Goal: Task Accomplishment & Management: Complete application form

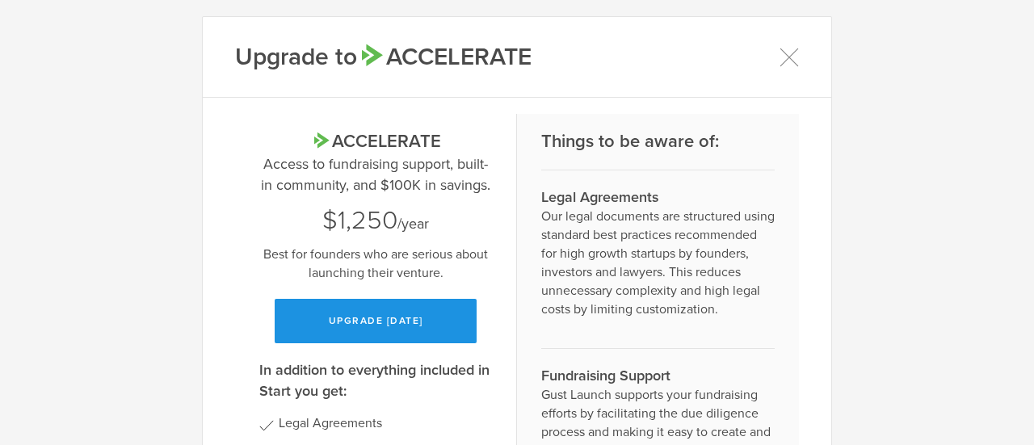
drag, startPoint x: 359, startPoint y: 296, endPoint x: 350, endPoint y: 311, distance: 16.6
click at [350, 311] on div "Accelerate Access to fundraising support, built-in community, and $100K in savi…" at bounding box center [375, 236] width 233 height 213
click at [350, 311] on button "Upgrade [DATE]" at bounding box center [376, 321] width 202 height 44
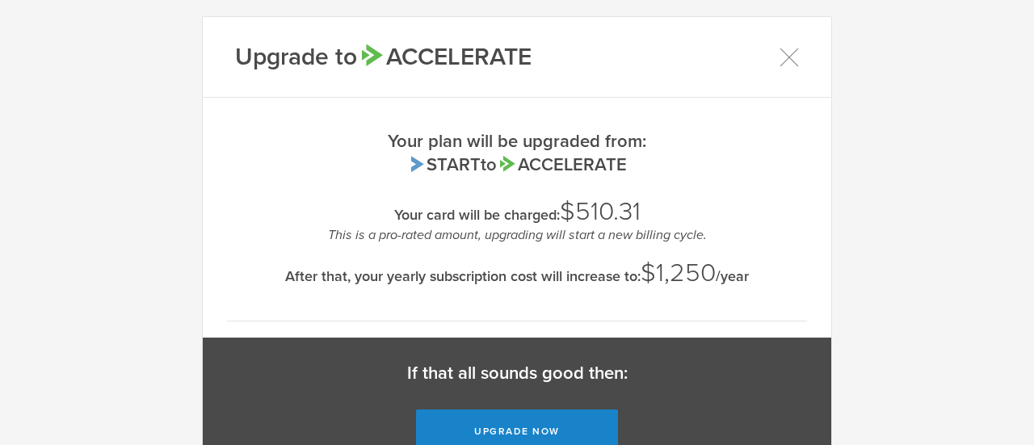
scroll to position [65, 0]
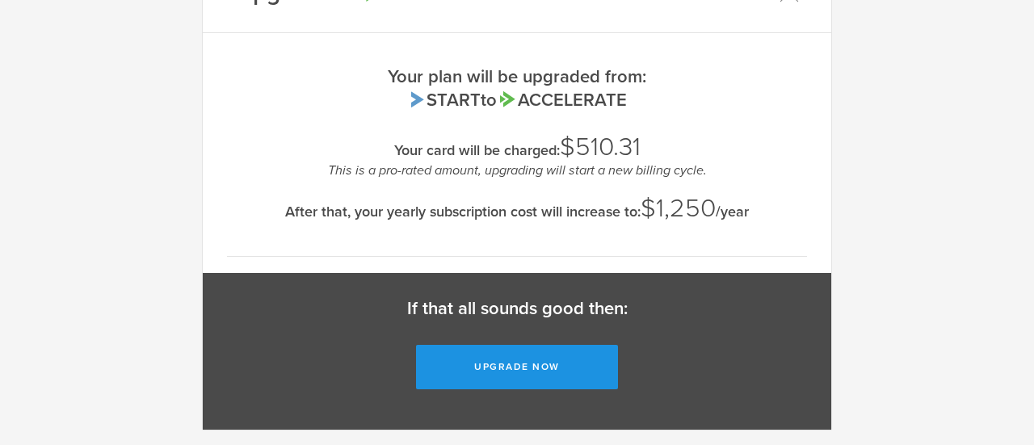
click at [490, 379] on button "Upgrade now" at bounding box center [517, 367] width 202 height 44
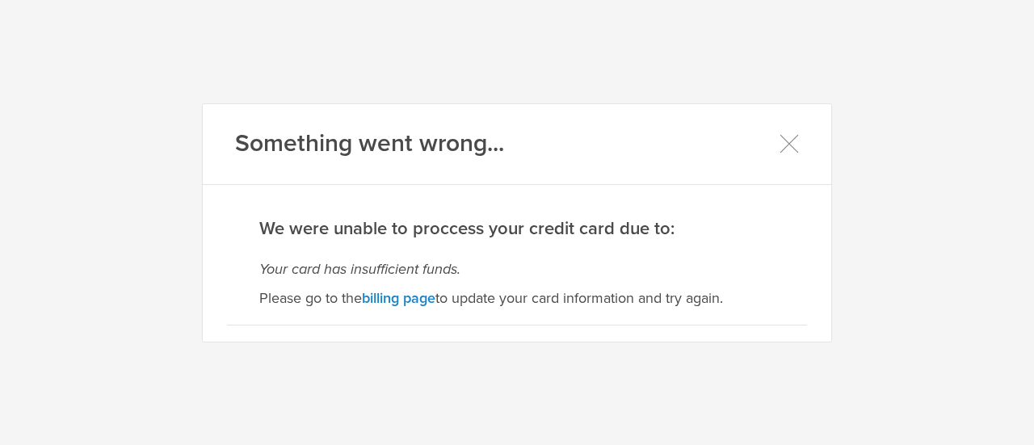
scroll to position [0, 0]
click at [410, 303] on link "billing page" at bounding box center [398, 298] width 73 height 18
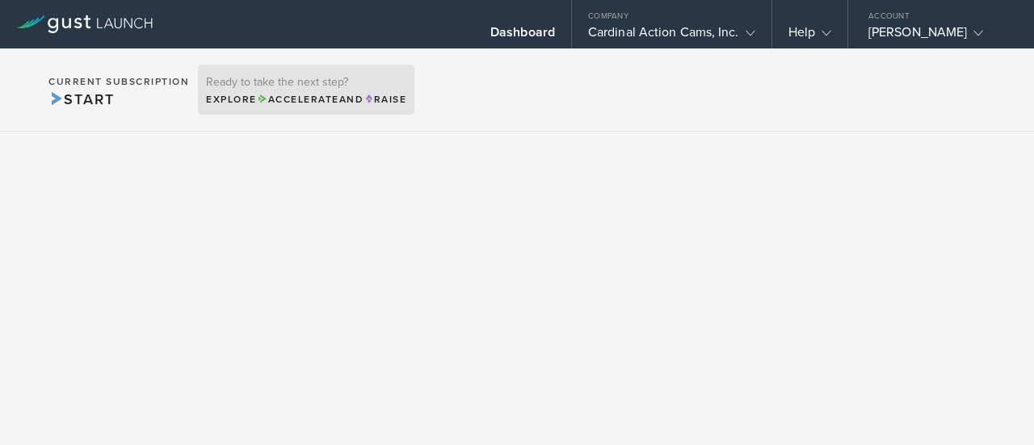
click at [316, 92] on div "Explore Accelerate and Raise" at bounding box center [306, 99] width 200 height 15
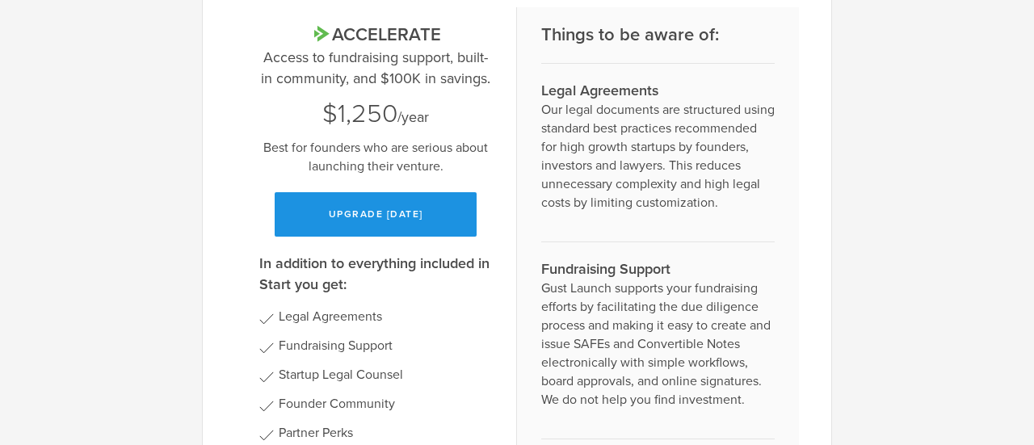
scroll to position [106, 0]
click at [357, 220] on button "Upgrade today" at bounding box center [376, 215] width 202 height 44
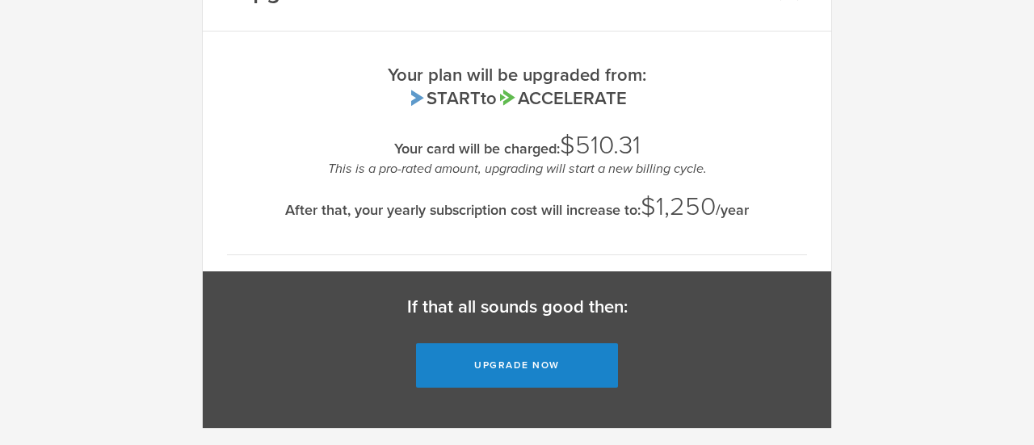
scroll to position [65, 0]
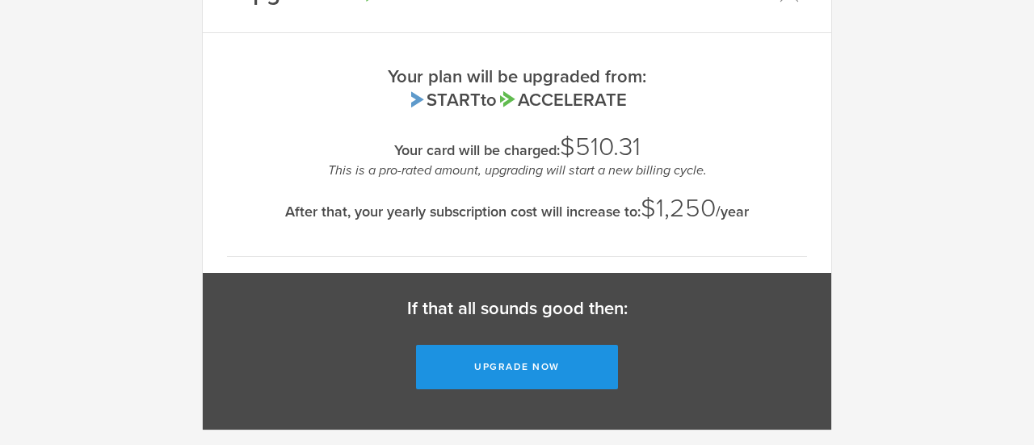
click at [507, 365] on button "Upgrade now" at bounding box center [517, 367] width 202 height 44
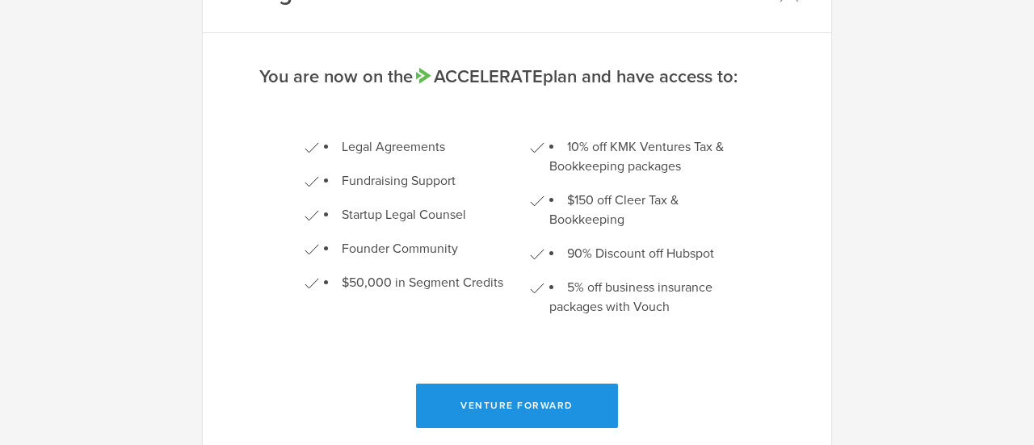
click at [510, 414] on button "Venture Forward" at bounding box center [517, 406] width 202 height 44
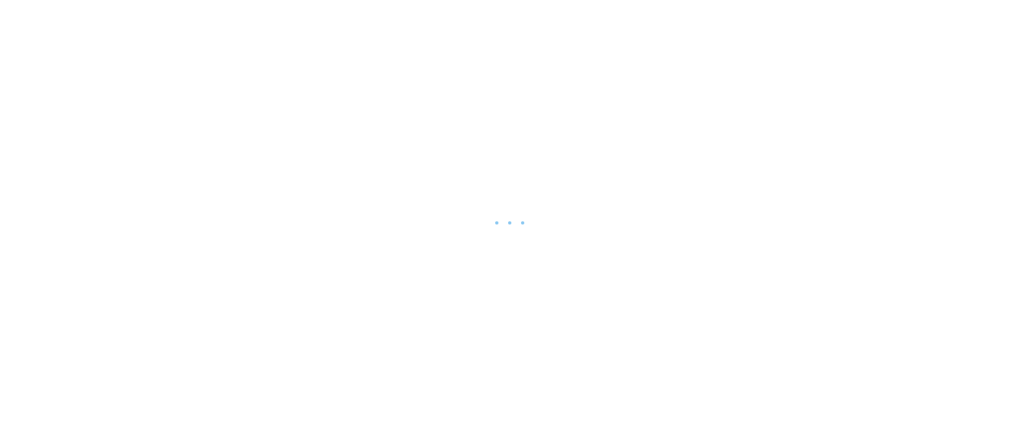
drag, startPoint x: 0, startPoint y: 0, endPoint x: 502, endPoint y: 434, distance: 664.0
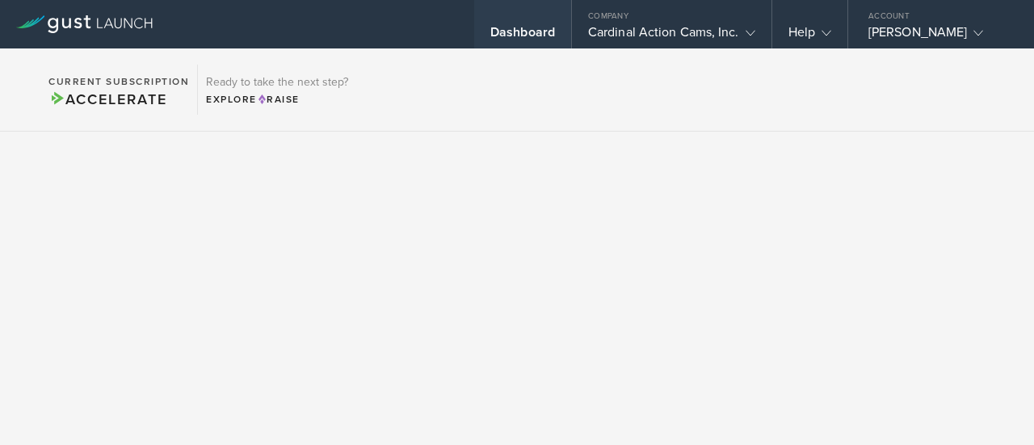
click at [546, 25] on div "Dashboard" at bounding box center [522, 36] width 65 height 24
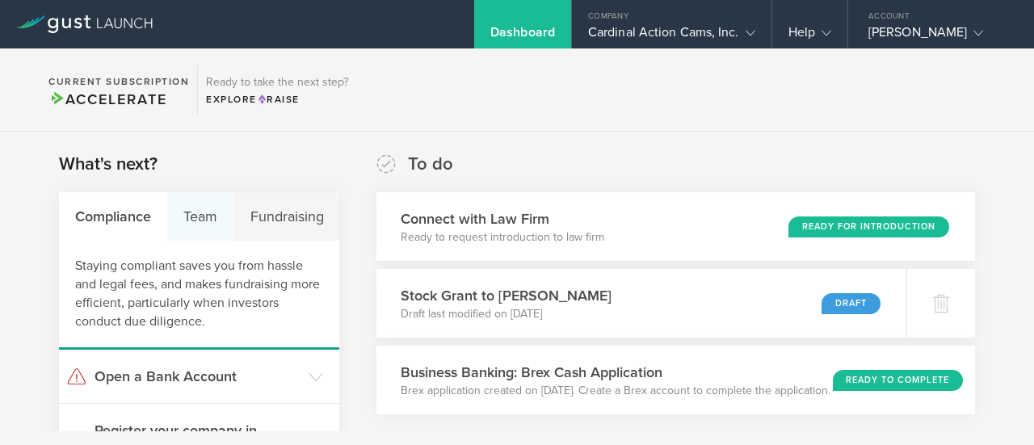
click at [216, 228] on div "Team" at bounding box center [200, 216] width 66 height 48
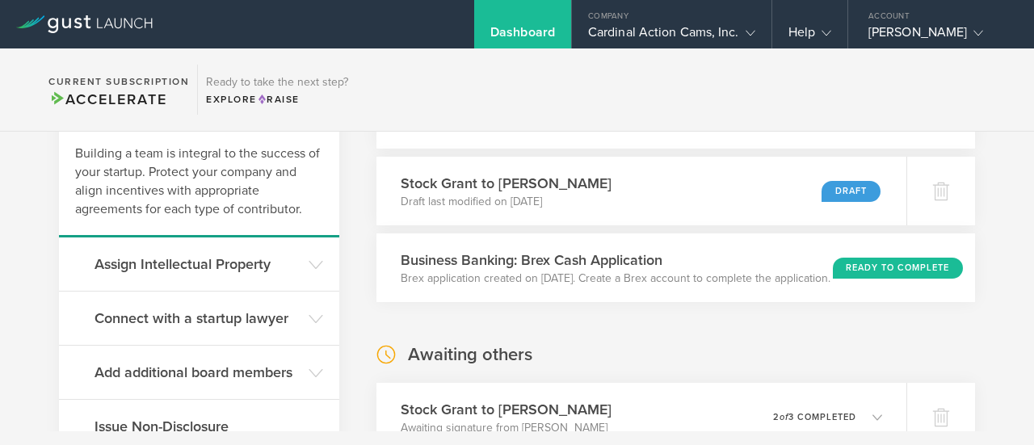
scroll to position [113, 0]
click at [299, 267] on header "Assign Intellectual Property" at bounding box center [199, 263] width 280 height 53
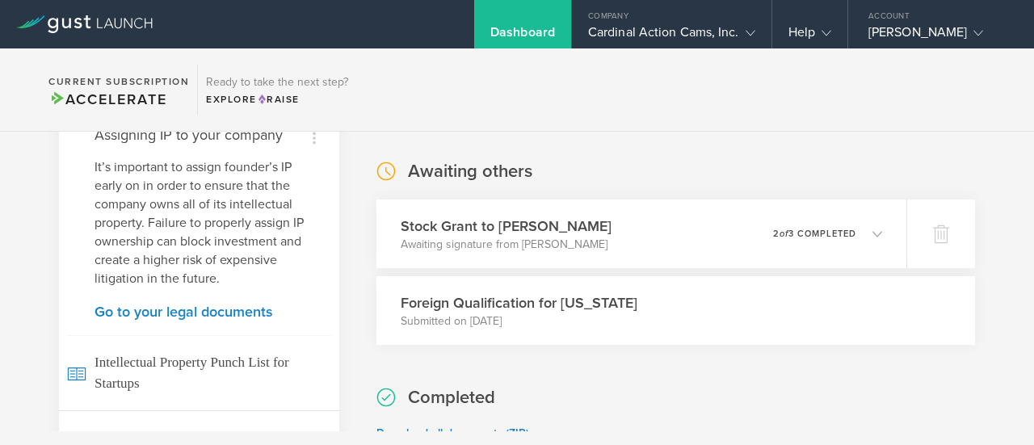
scroll to position [298, 0]
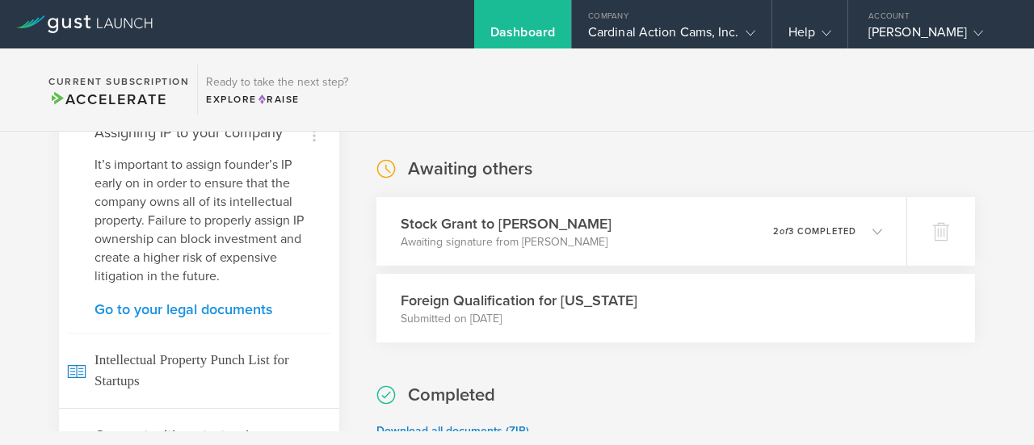
click at [208, 309] on link "Go to your legal documents" at bounding box center [198, 309] width 209 height 15
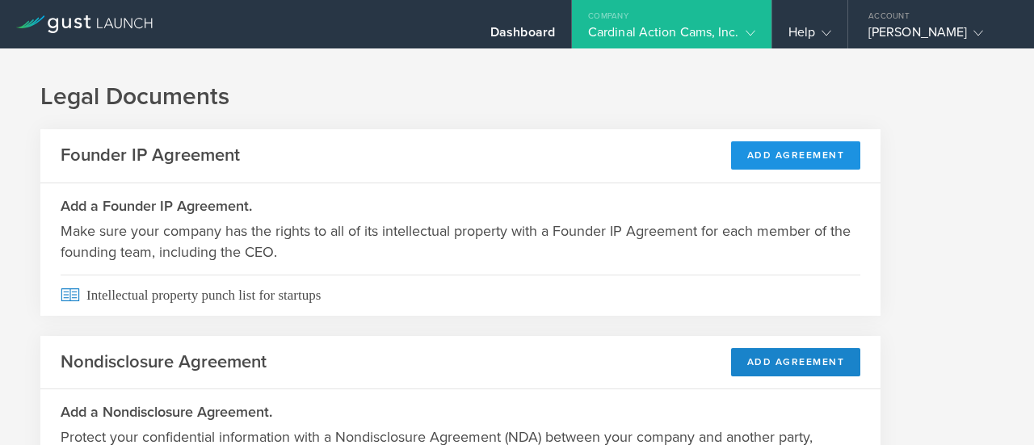
click at [794, 164] on button "Add Agreement" at bounding box center [796, 155] width 130 height 28
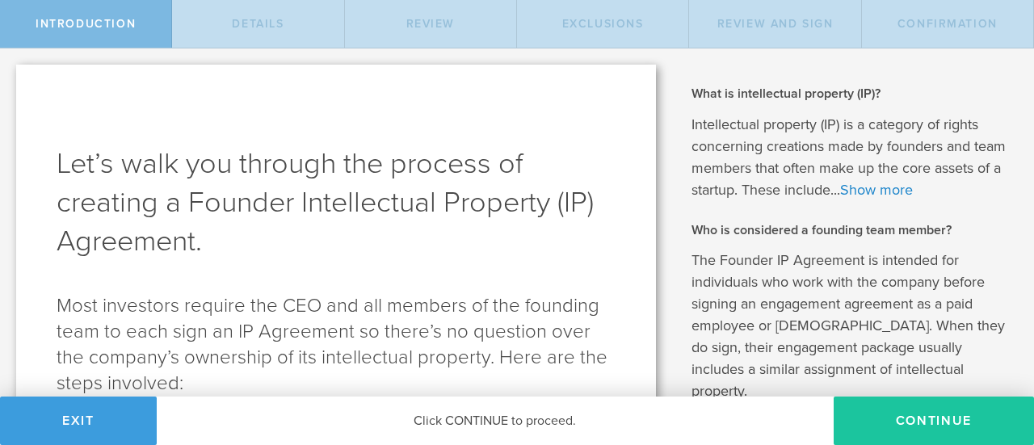
click at [903, 411] on button "Continue" at bounding box center [933, 420] width 200 height 48
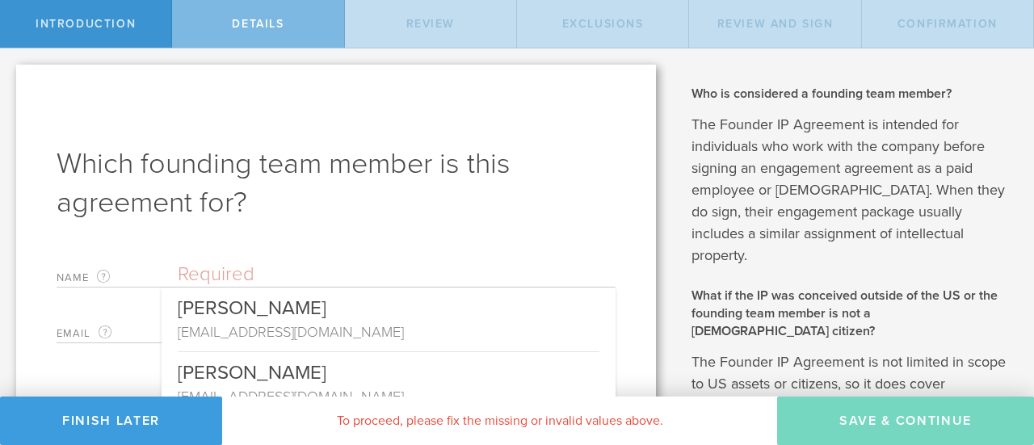
click at [268, 275] on input "text" at bounding box center [397, 274] width 438 height 24
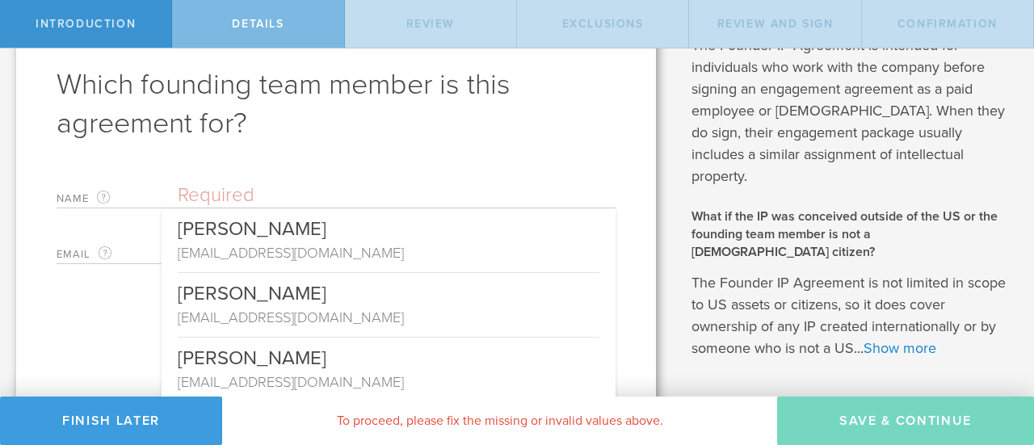
scroll to position [97, 0]
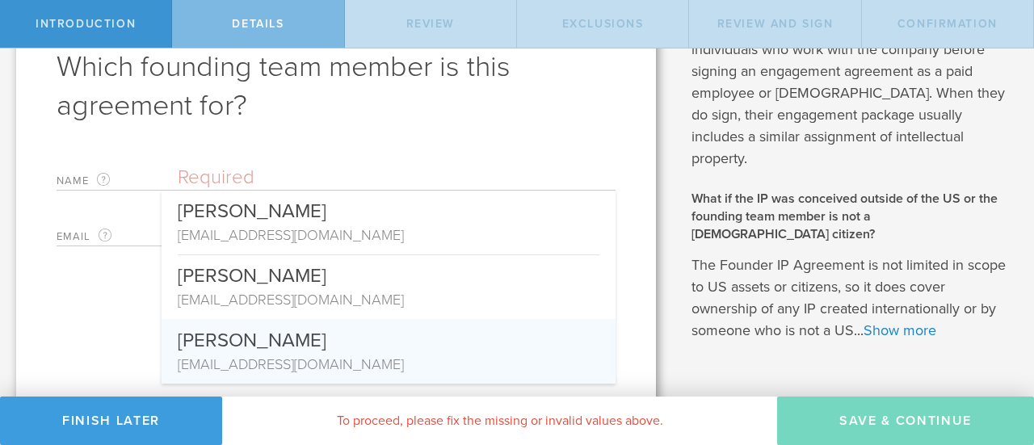
click at [258, 338] on div "[PERSON_NAME]" at bounding box center [388, 336] width 421 height 35
type input "[PERSON_NAME]"
type input "[EMAIL_ADDRESS][DOMAIN_NAME]"
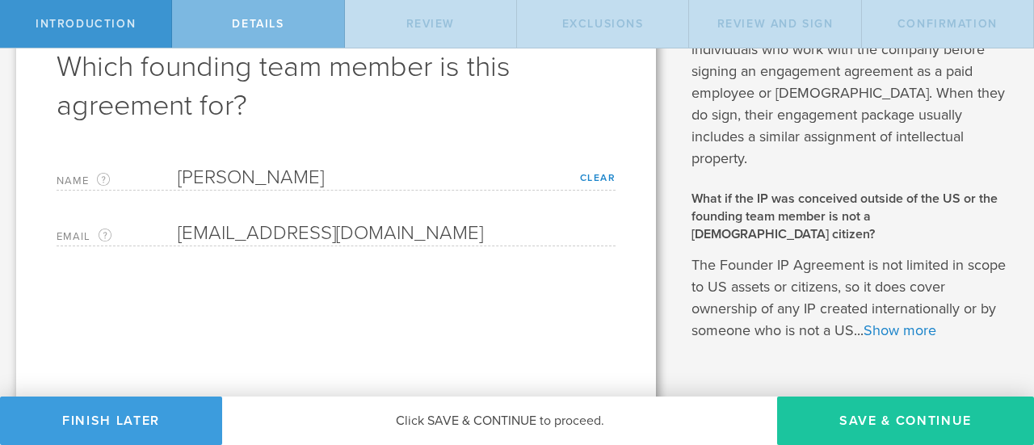
click at [836, 439] on button "Save & Continue" at bounding box center [905, 420] width 257 height 48
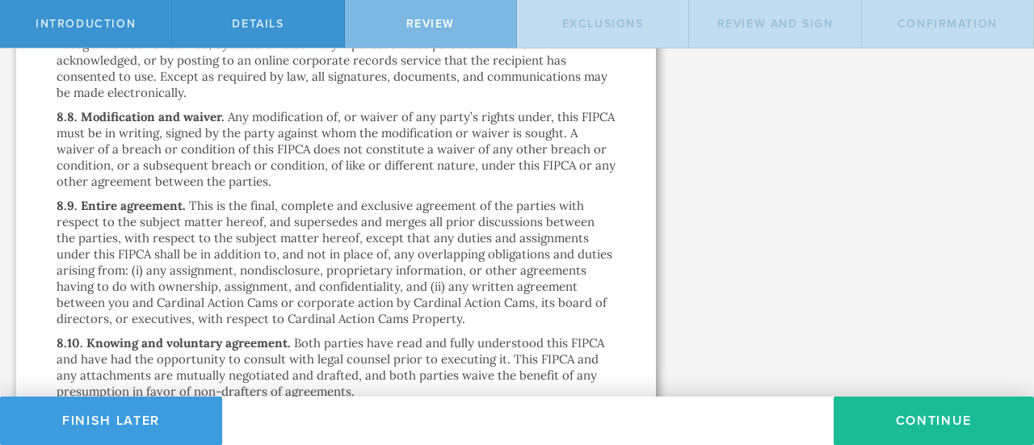
scroll to position [5000, 0]
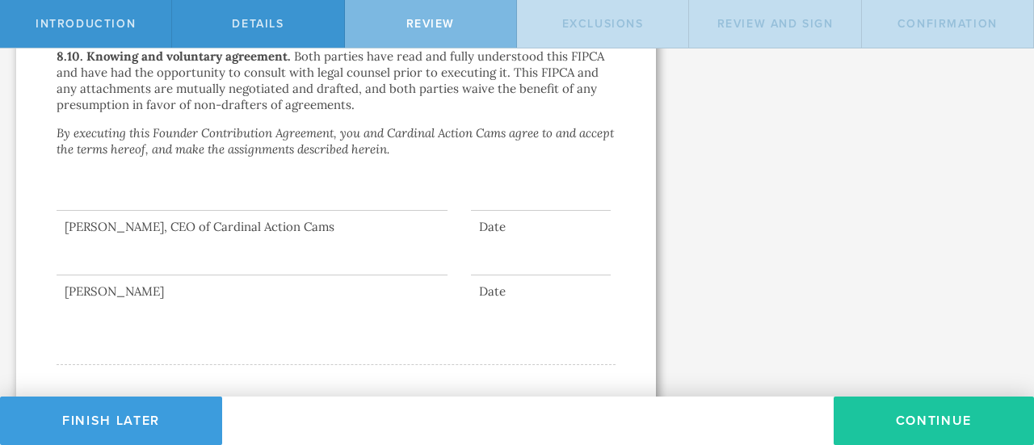
click at [902, 418] on button "Continue" at bounding box center [933, 420] width 200 height 48
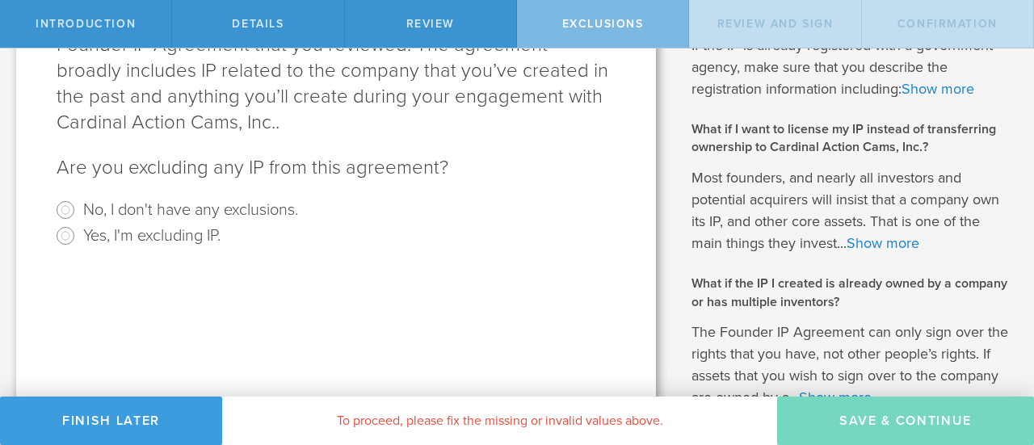
scroll to position [353, 0]
click at [162, 211] on label "No, I don't have any exclusions." at bounding box center [190, 206] width 215 height 23
click at [78, 211] on input "No, I don't have any exclusions." at bounding box center [65, 208] width 26 height 26
radio input "true"
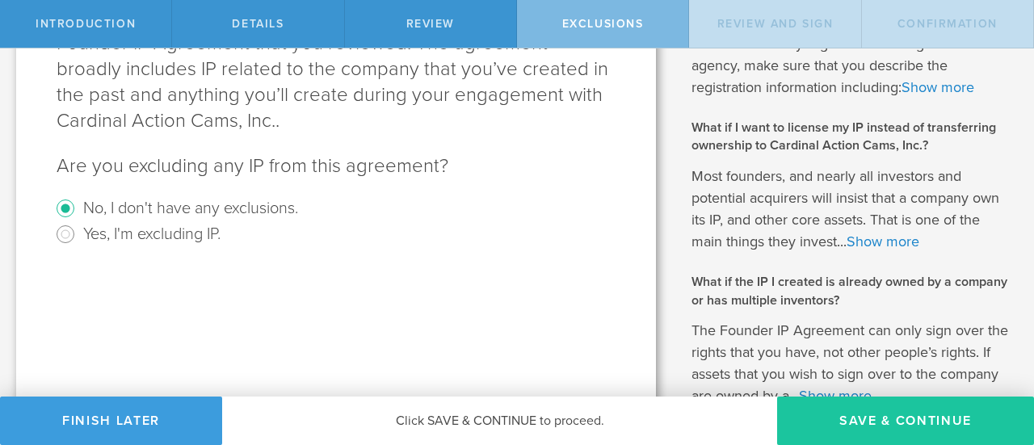
click at [851, 437] on button "Save & Continue" at bounding box center [905, 420] width 257 height 48
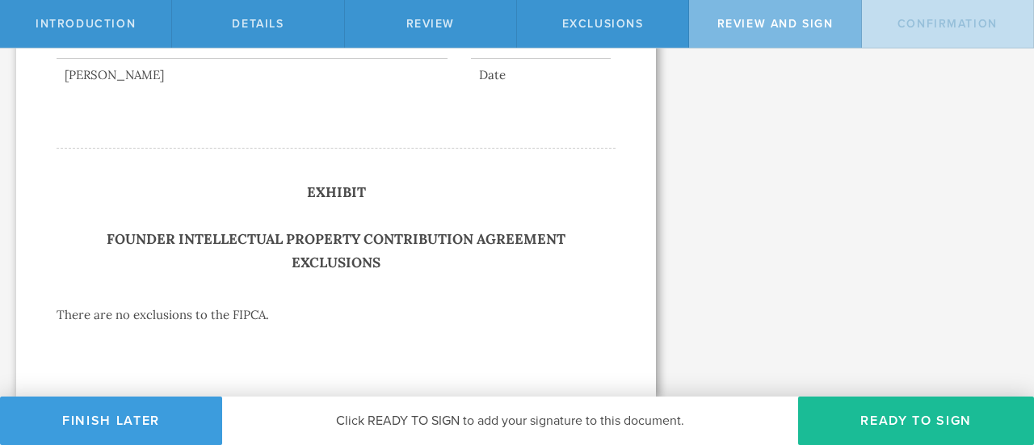
scroll to position [5231, 0]
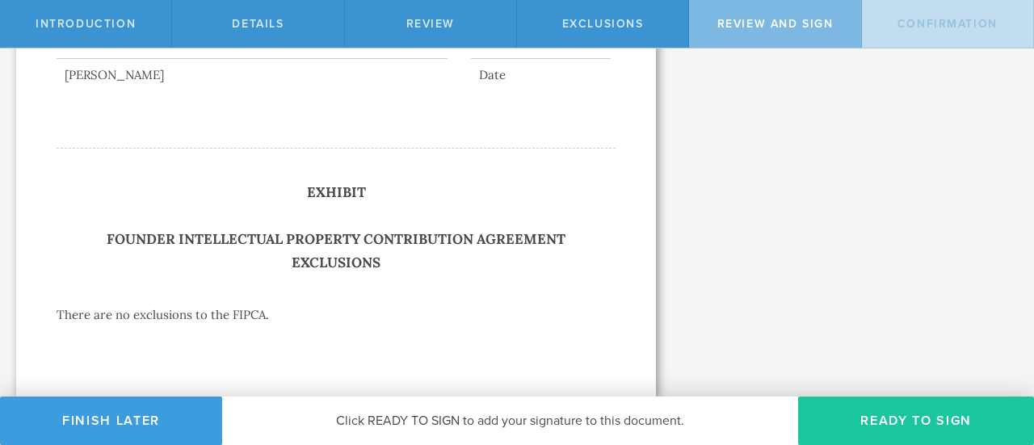
click at [887, 415] on button "Ready to Sign" at bounding box center [916, 420] width 236 height 48
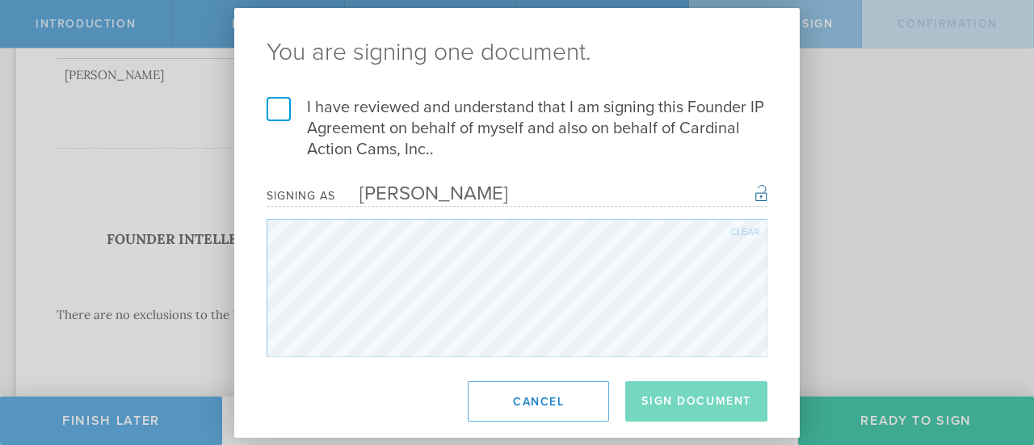
click at [278, 112] on label "I have reviewed and understand that I am signing this Founder IP Agreement on b…" at bounding box center [516, 128] width 501 height 63
click at [0, 0] on input "I have reviewed and understand that I am signing this Founder IP Agreement on b…" at bounding box center [0, 0] width 0 height 0
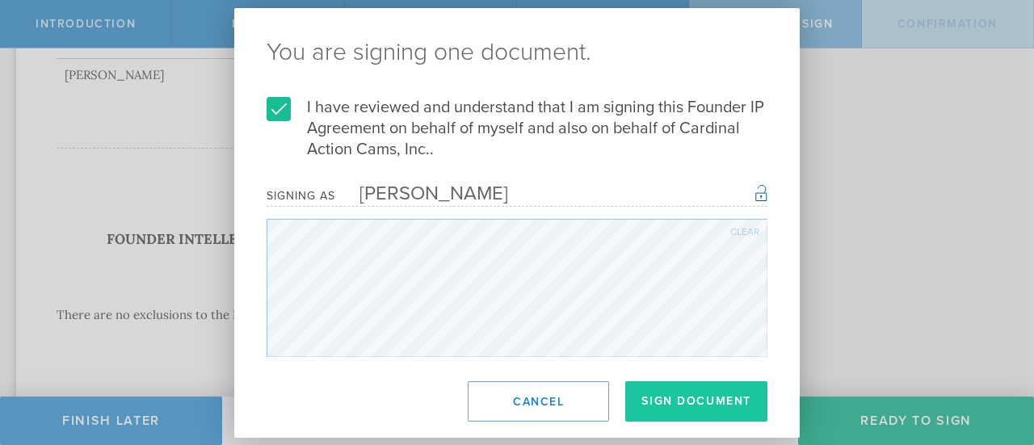
click at [658, 405] on button "Sign Document" at bounding box center [696, 401] width 142 height 40
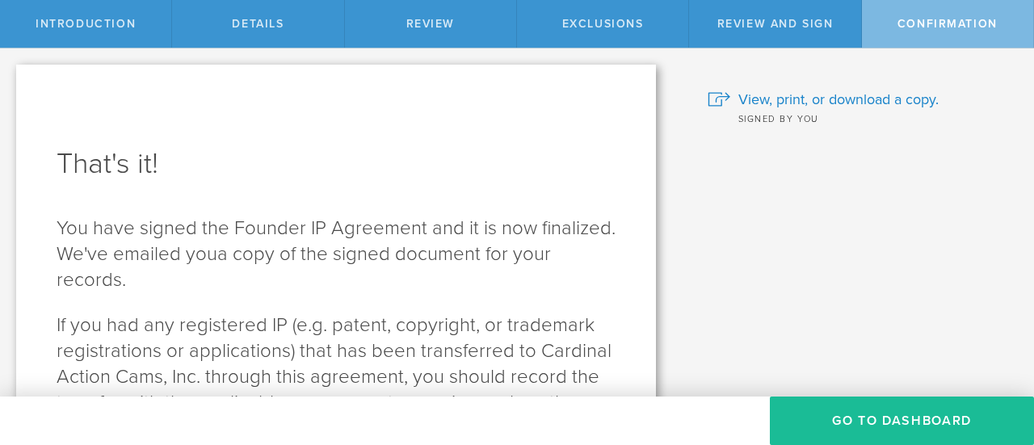
scroll to position [147, 0]
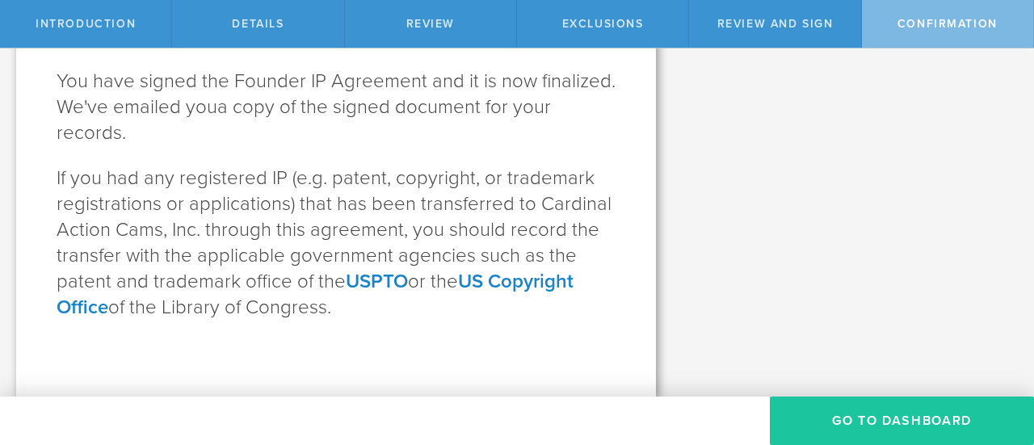
click at [866, 429] on button "Go To Dashboard" at bounding box center [901, 420] width 264 height 48
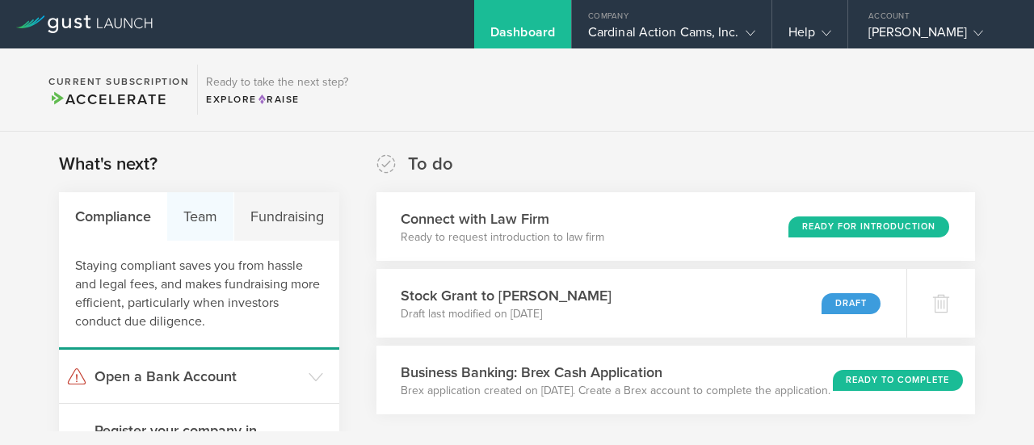
click at [209, 230] on div "Team" at bounding box center [200, 216] width 66 height 48
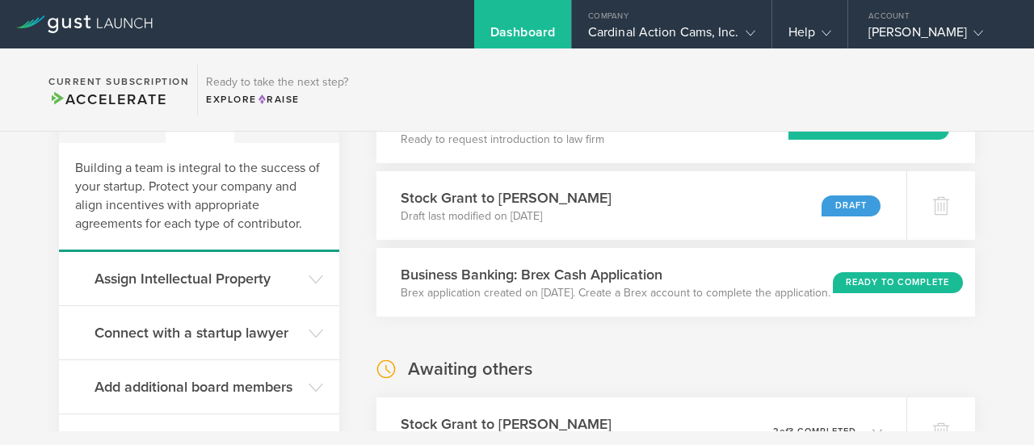
scroll to position [99, 0]
click at [254, 288] on header "Assign Intellectual Property" at bounding box center [199, 277] width 280 height 53
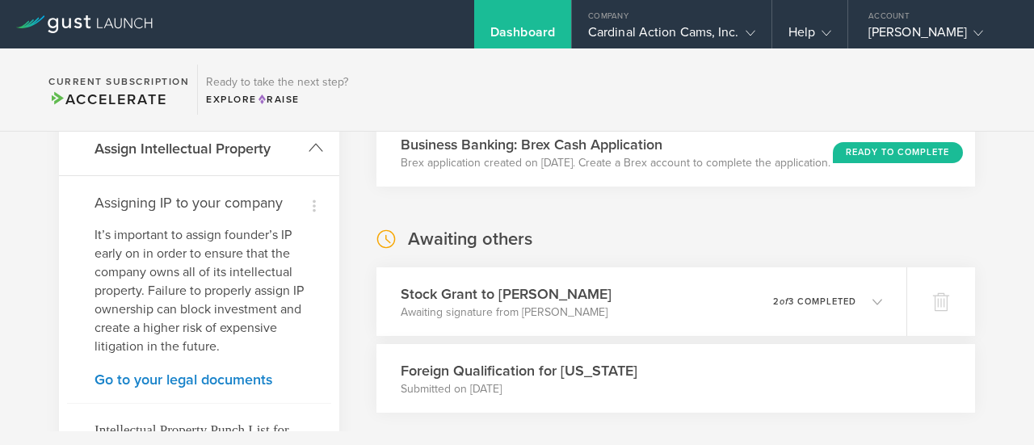
scroll to position [265, 0]
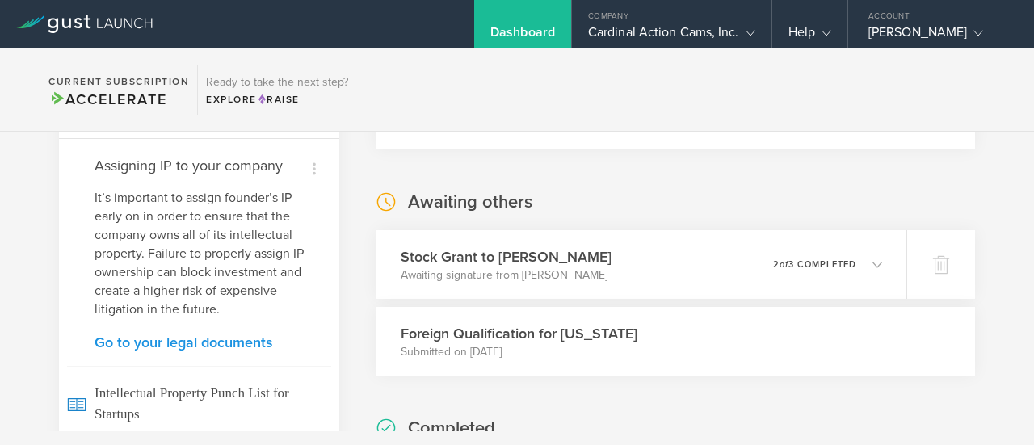
click at [224, 345] on link "Go to your legal documents" at bounding box center [198, 342] width 209 height 15
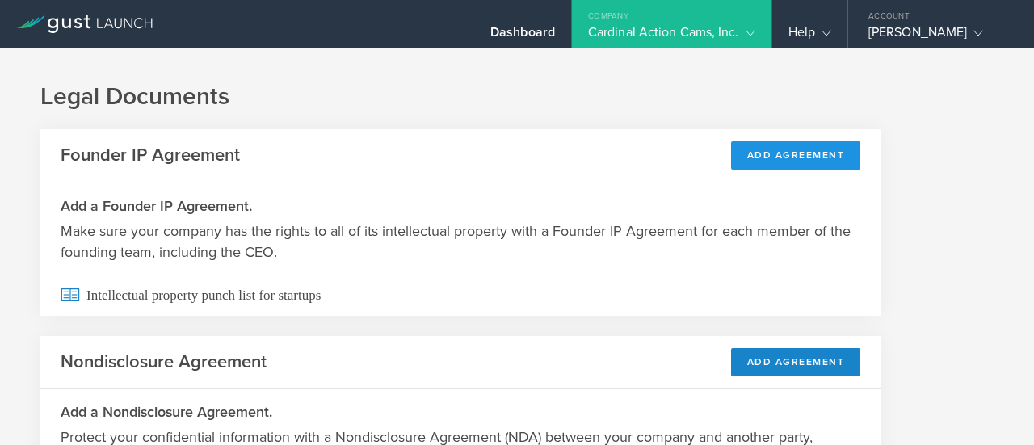
click at [775, 153] on button "Add Agreement" at bounding box center [796, 155] width 130 height 28
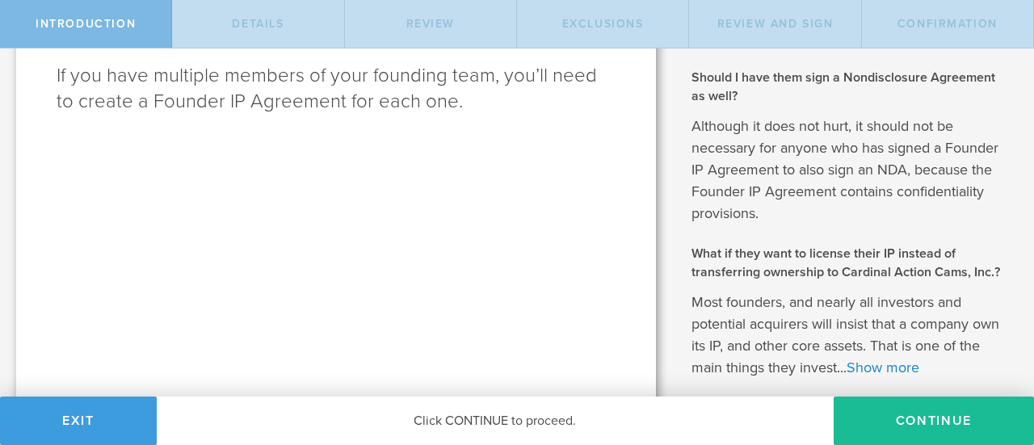
scroll to position [722, 0]
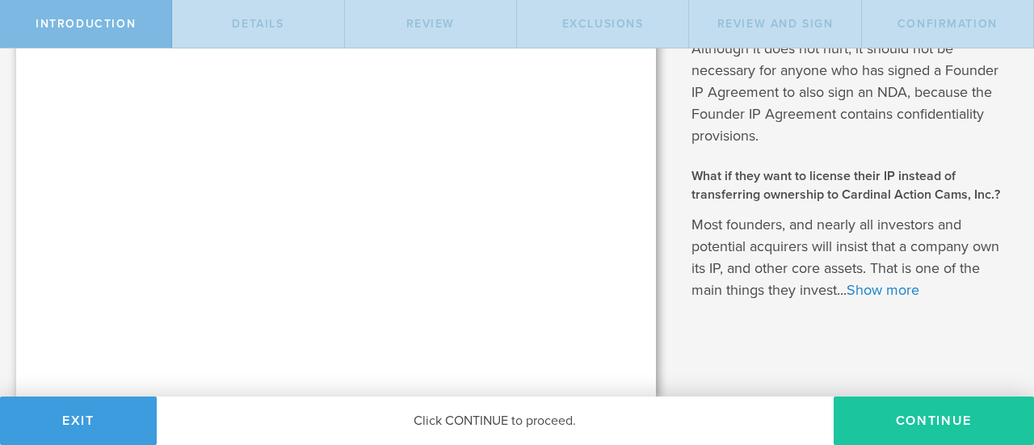
click at [871, 422] on button "Continue" at bounding box center [933, 420] width 200 height 48
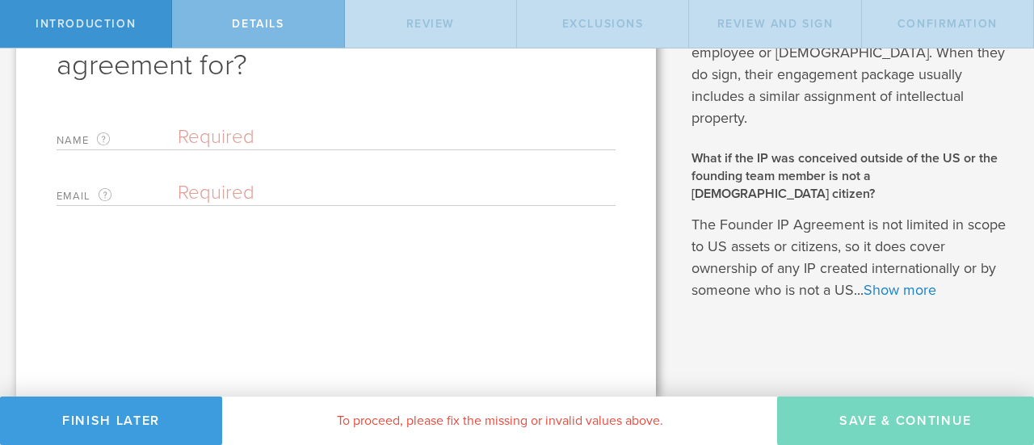
scroll to position [0, 0]
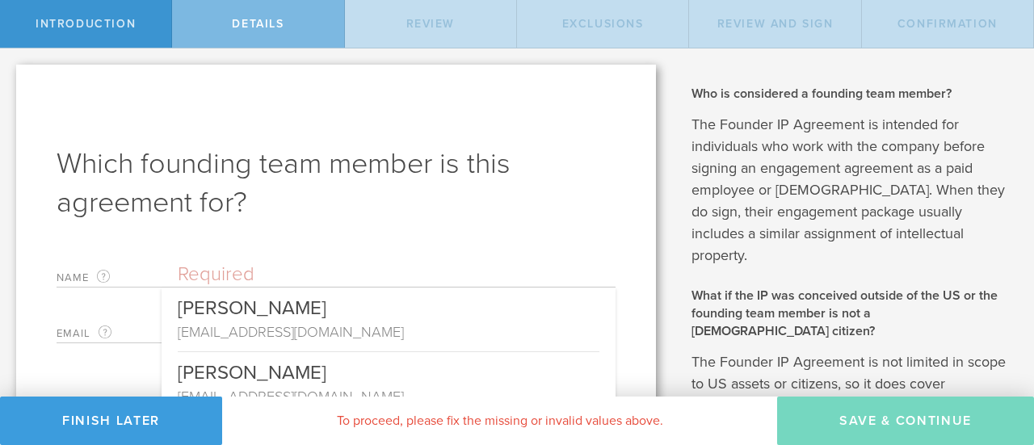
click at [254, 262] on input "text" at bounding box center [397, 274] width 438 height 24
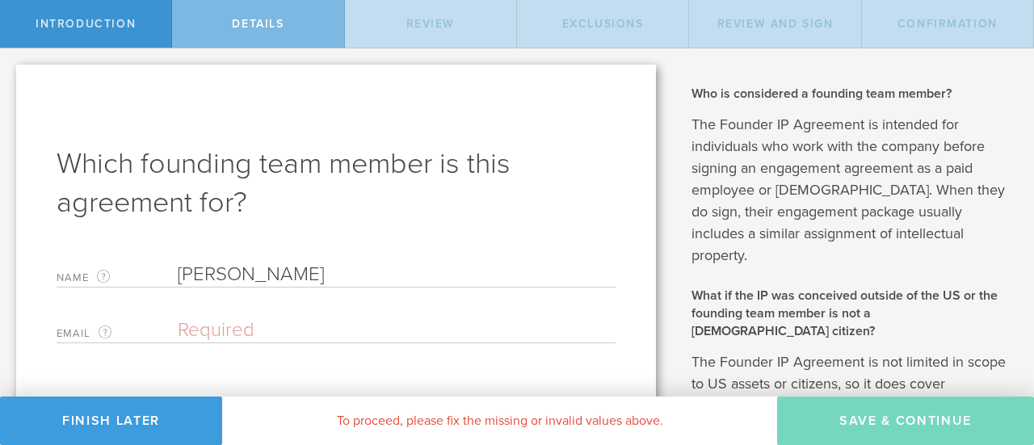
type input "Madeline Blankenship"
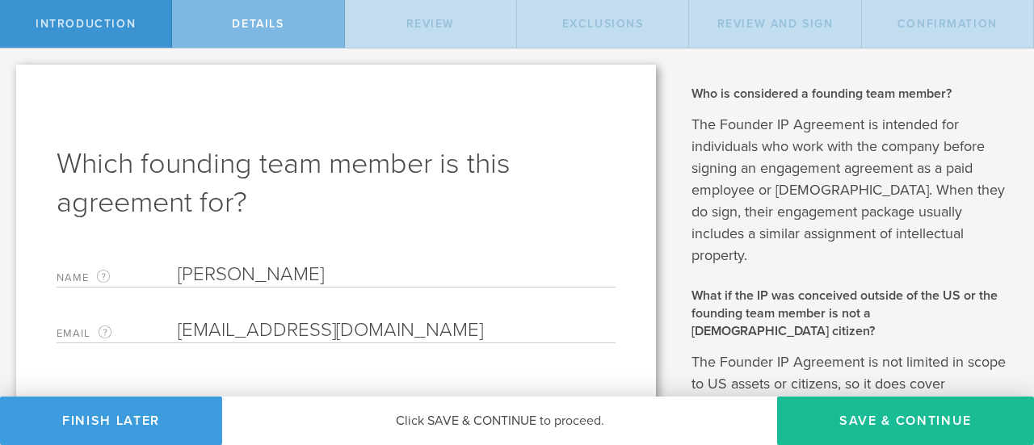
scroll to position [97, 0]
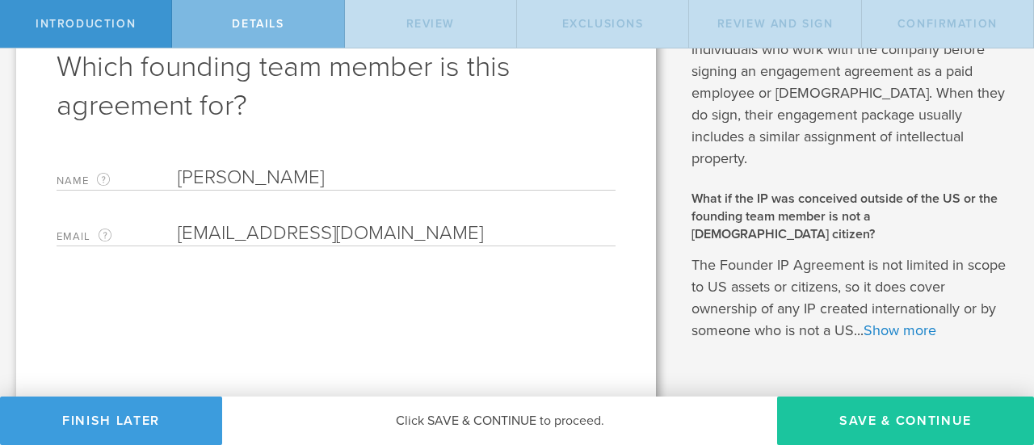
type input "madi@cardinalactioncams.com"
click at [819, 398] on button "Save & Continue" at bounding box center [905, 420] width 257 height 48
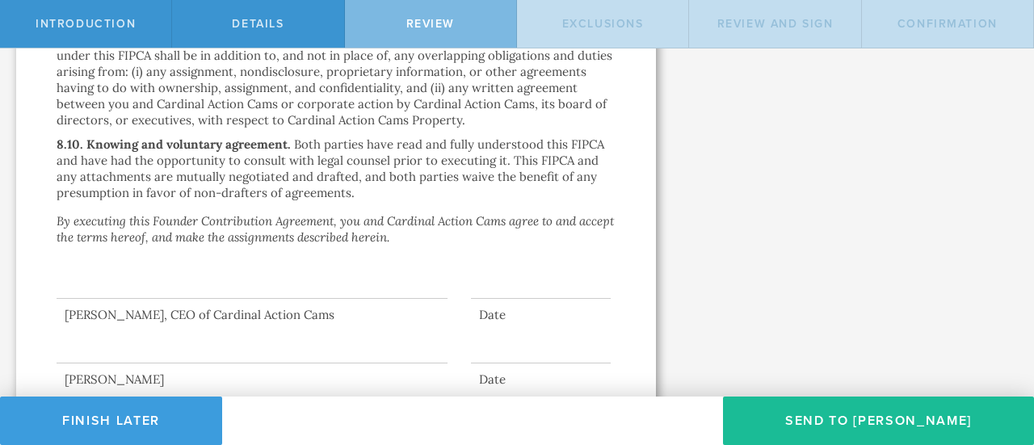
scroll to position [5231, 0]
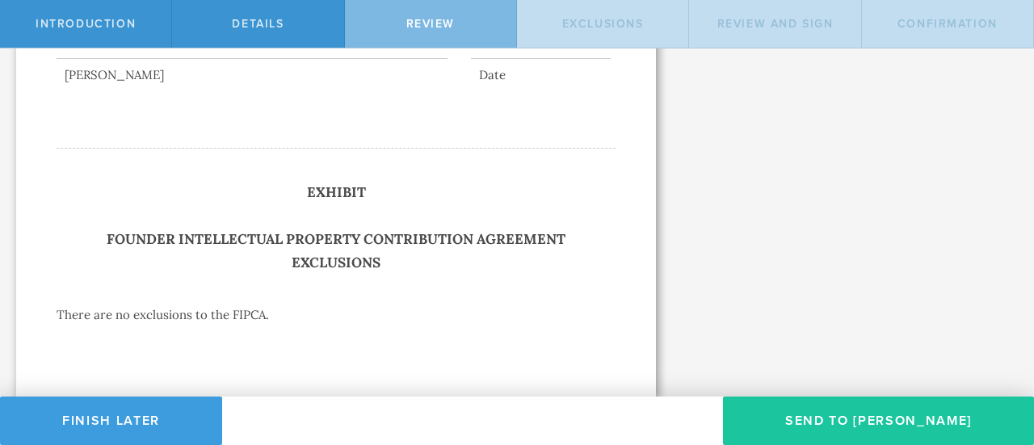
click at [801, 401] on button "Send To Madeline Blankenship" at bounding box center [878, 420] width 311 height 48
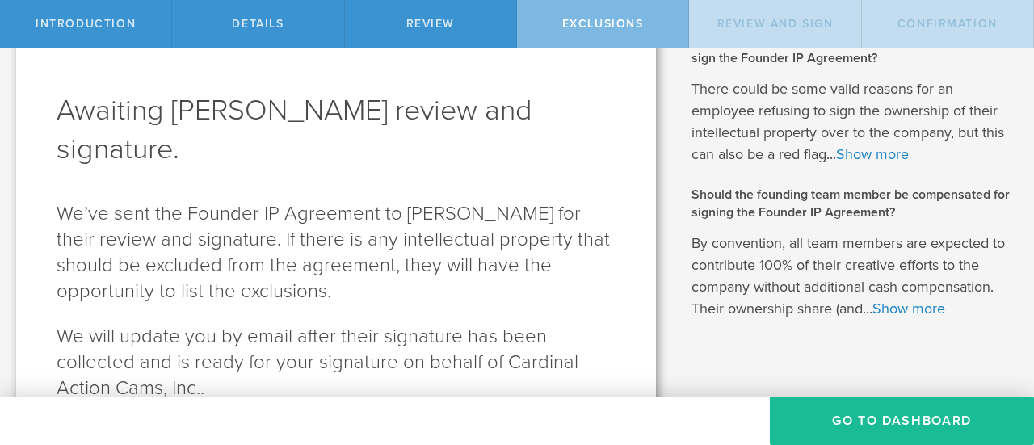
scroll to position [179, 0]
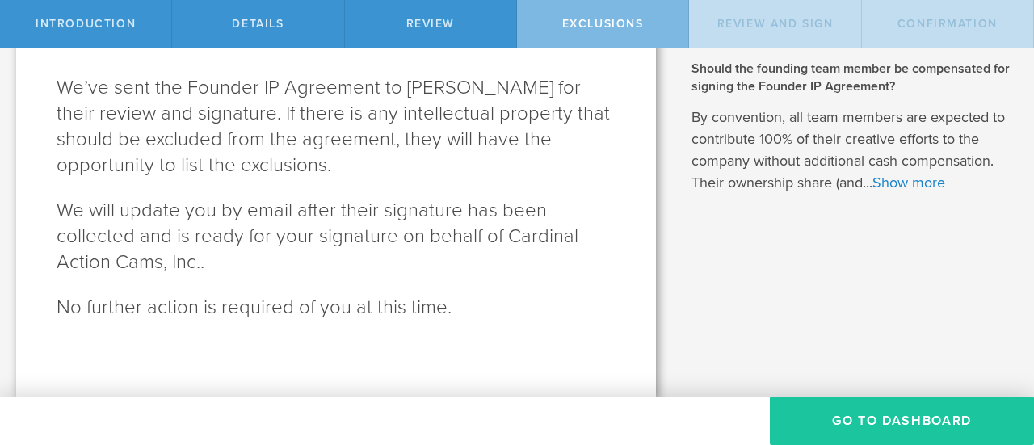
click at [867, 418] on button "Go To Dashboard" at bounding box center [901, 420] width 264 height 48
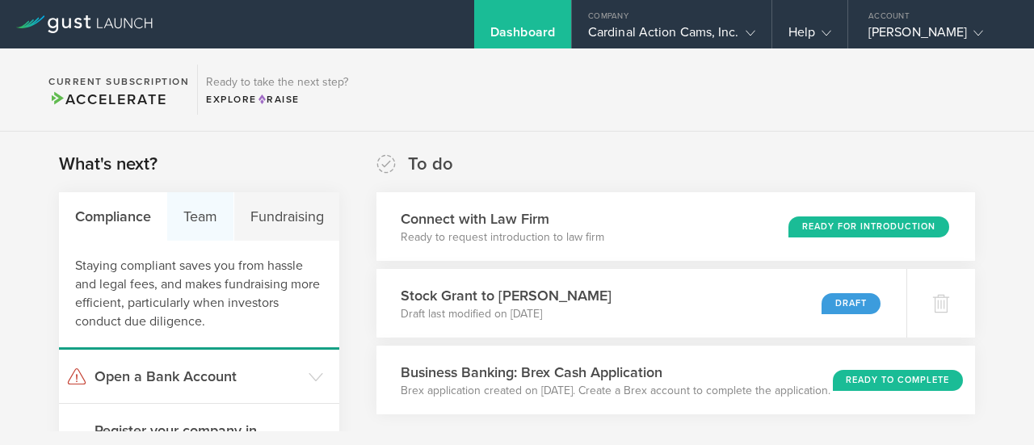
click at [195, 229] on div "Team" at bounding box center [200, 216] width 66 height 48
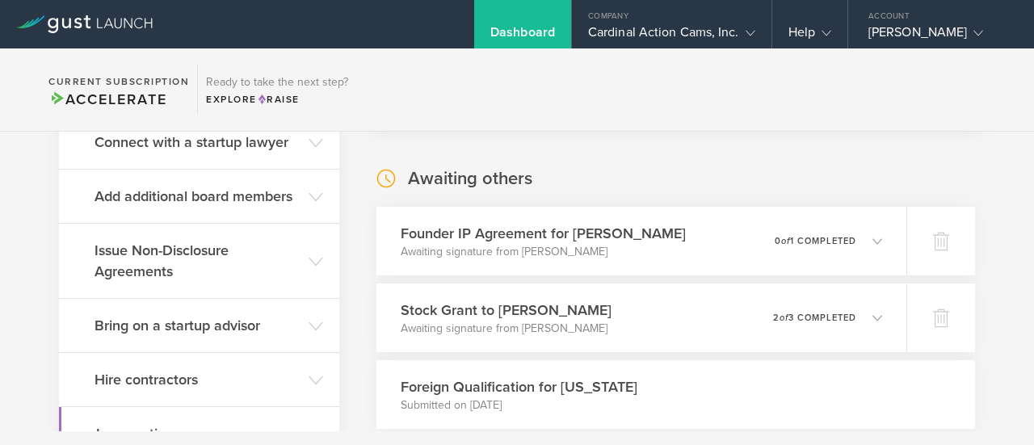
scroll to position [295, 0]
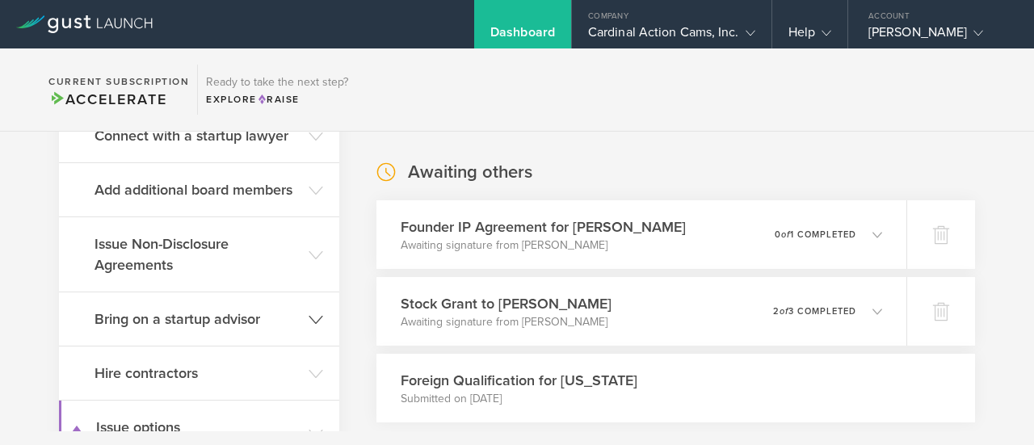
click at [292, 319] on h3 "Bring on a startup advisor" at bounding box center [197, 318] width 206 height 21
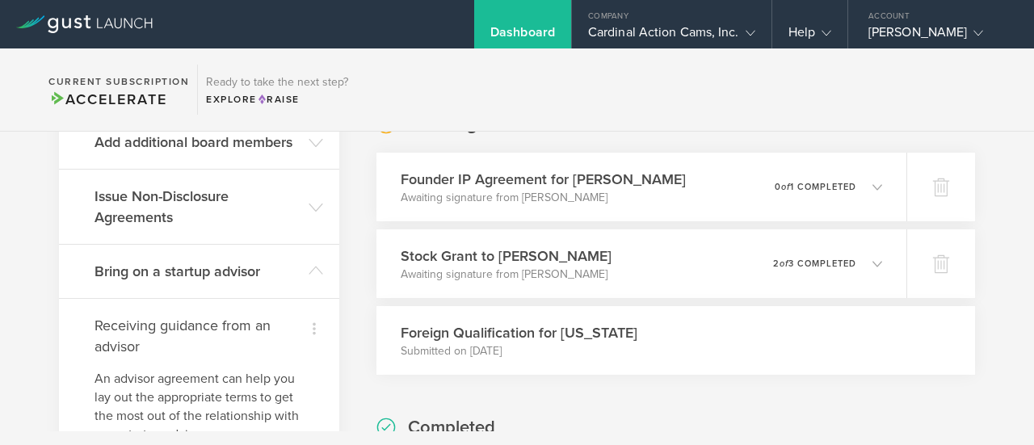
scroll to position [301, 0]
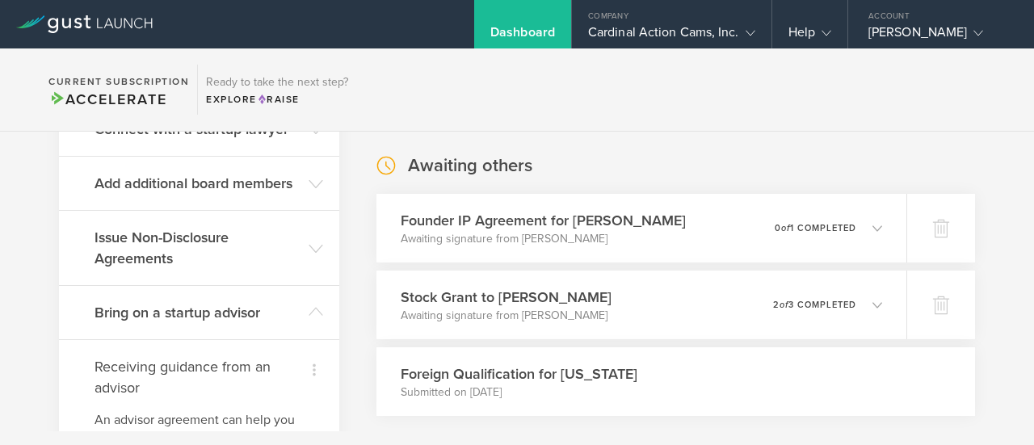
click at [256, 371] on h4 "Receiving guidance from an advisor" at bounding box center [198, 377] width 209 height 42
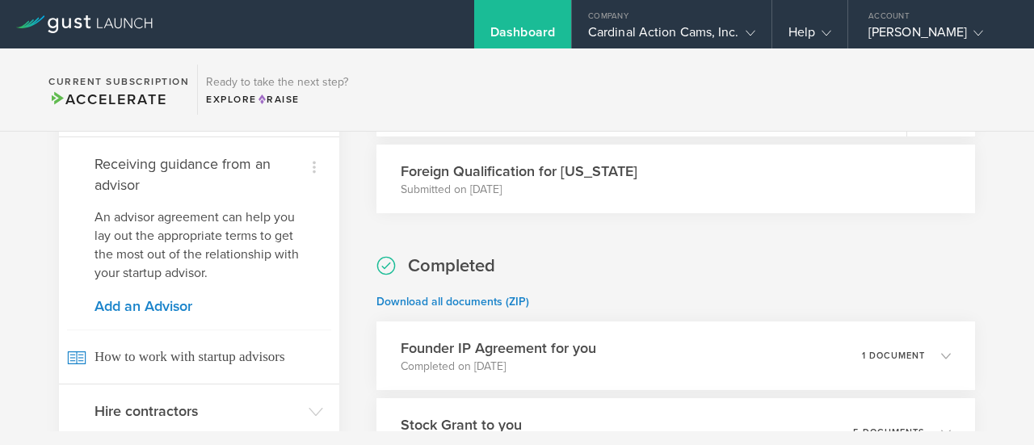
scroll to position [349, 0]
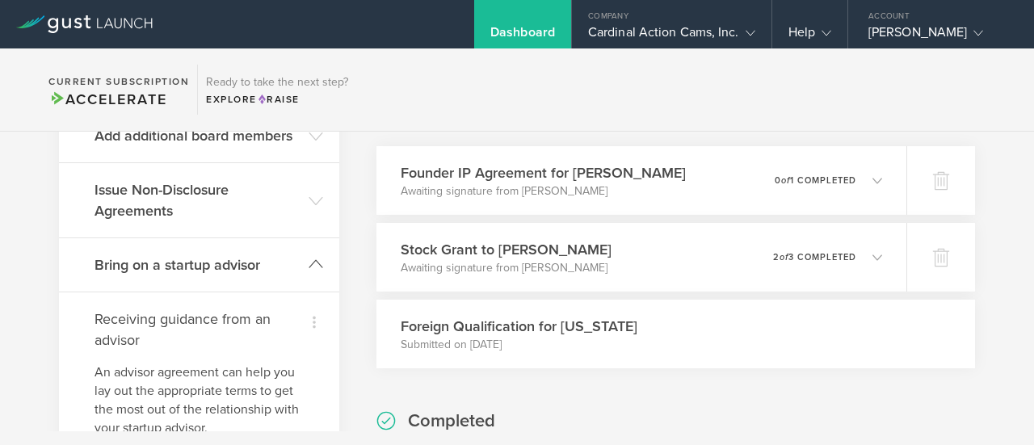
click at [313, 275] on header "Bring on a startup advisor" at bounding box center [199, 264] width 280 height 53
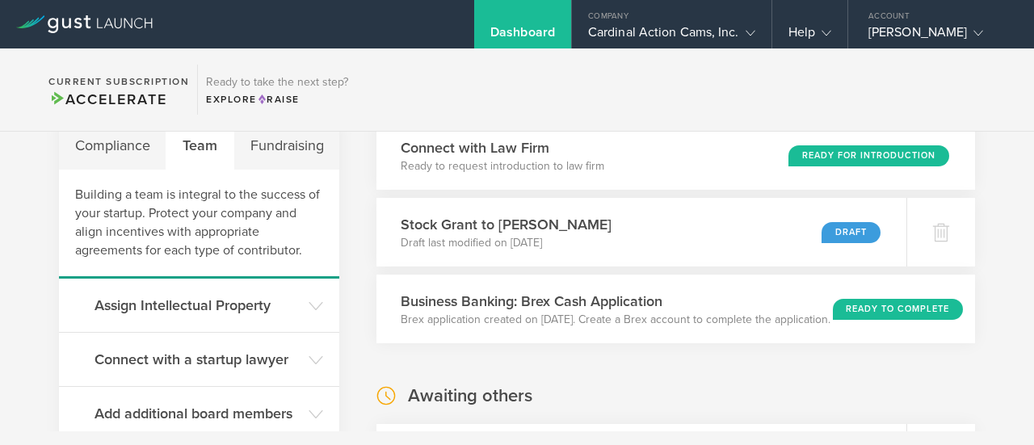
scroll to position [0, 0]
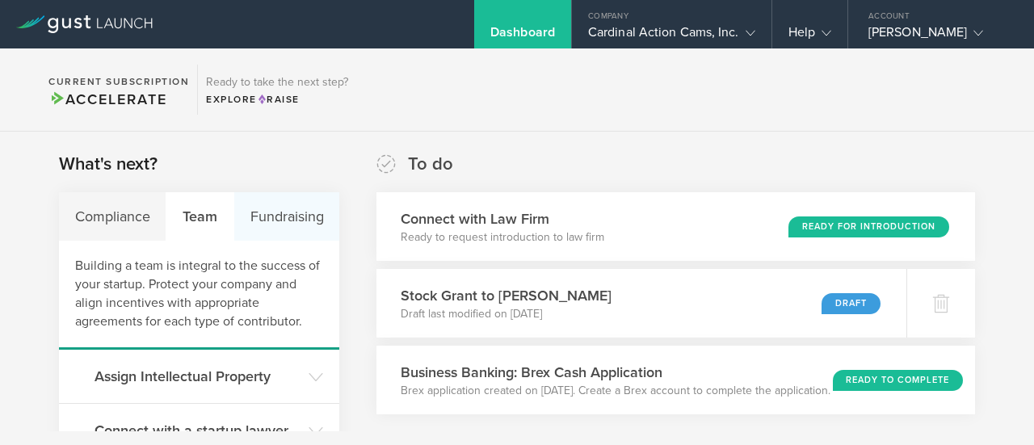
click at [296, 224] on div "Fundraising" at bounding box center [286, 216] width 105 height 48
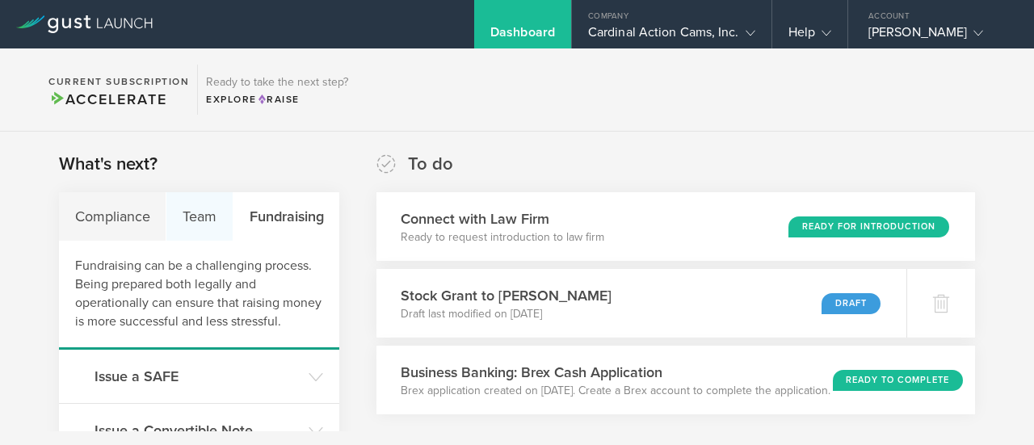
click at [195, 233] on div "Team" at bounding box center [199, 216] width 66 height 48
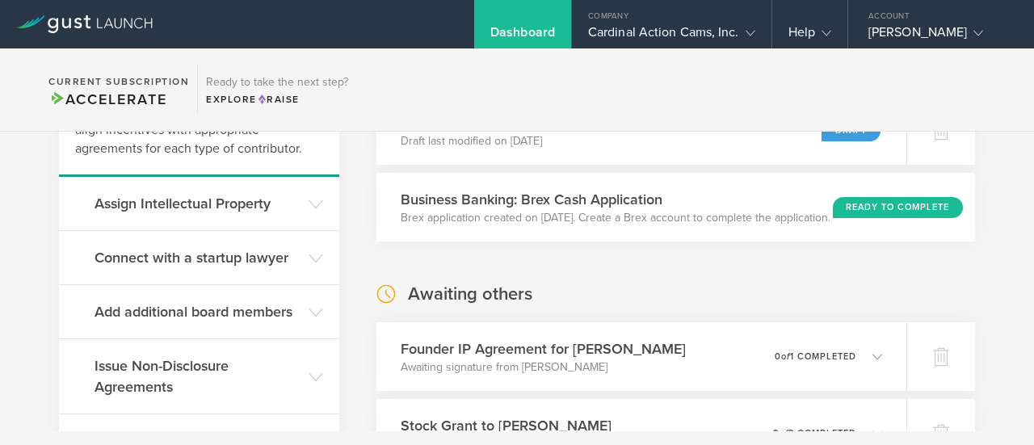
scroll to position [174, 0]
drag, startPoint x: 219, startPoint y: 325, endPoint x: 218, endPoint y: 333, distance: 8.1
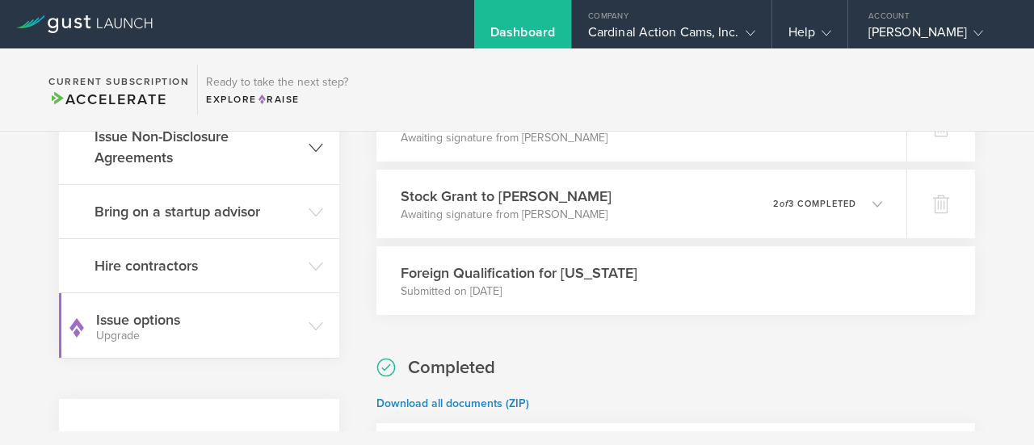
scroll to position [408, 0]
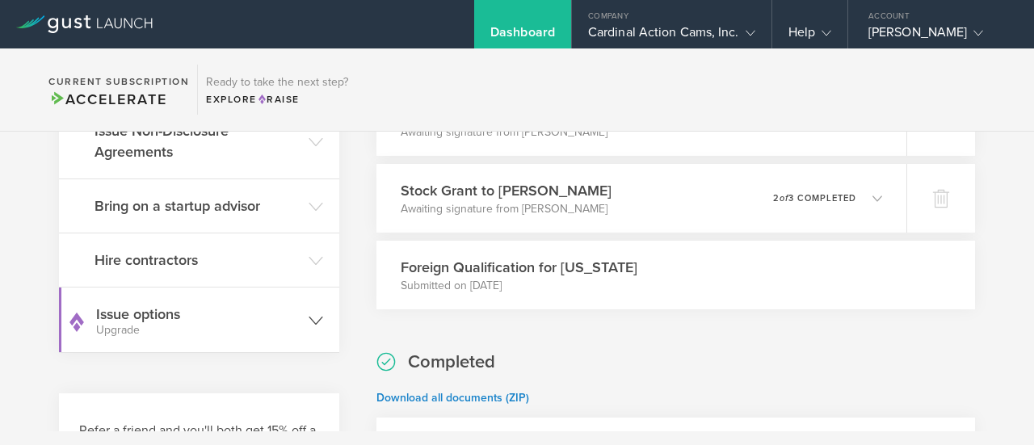
click at [294, 330] on small "Upgrade" at bounding box center [198, 330] width 204 height 11
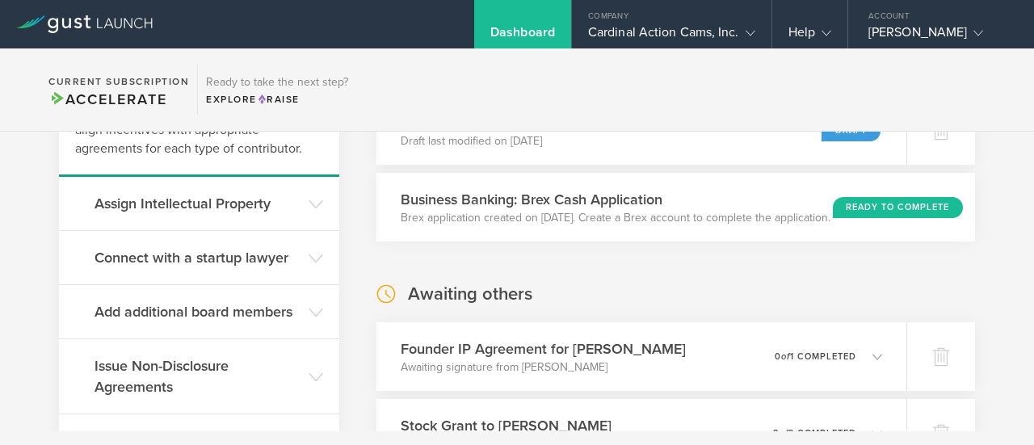
scroll to position [258, 0]
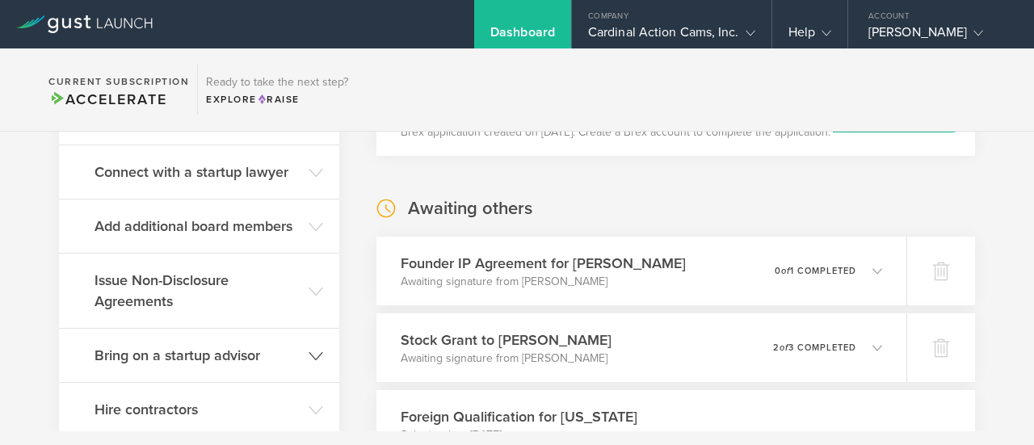
click at [235, 351] on h3 "Bring on a startup advisor" at bounding box center [197, 355] width 206 height 21
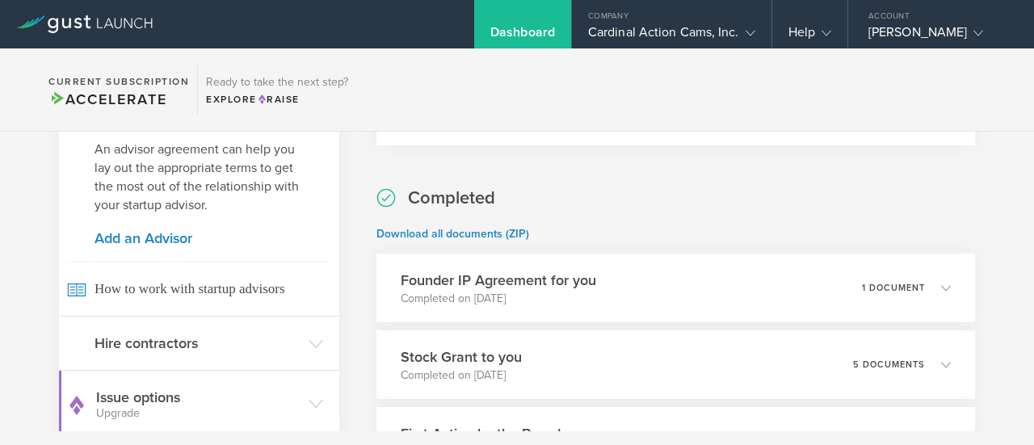
scroll to position [572, 0]
click at [235, 351] on header "Hire contractors" at bounding box center [199, 342] width 280 height 53
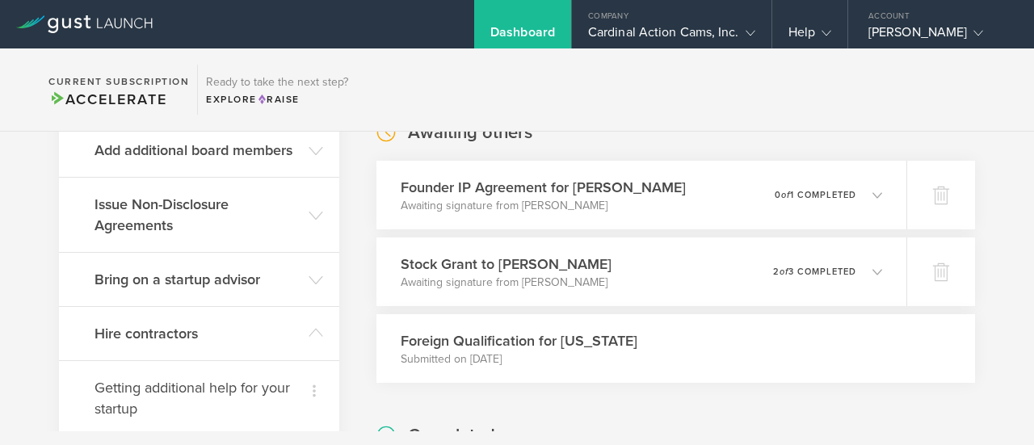
scroll to position [498, 0]
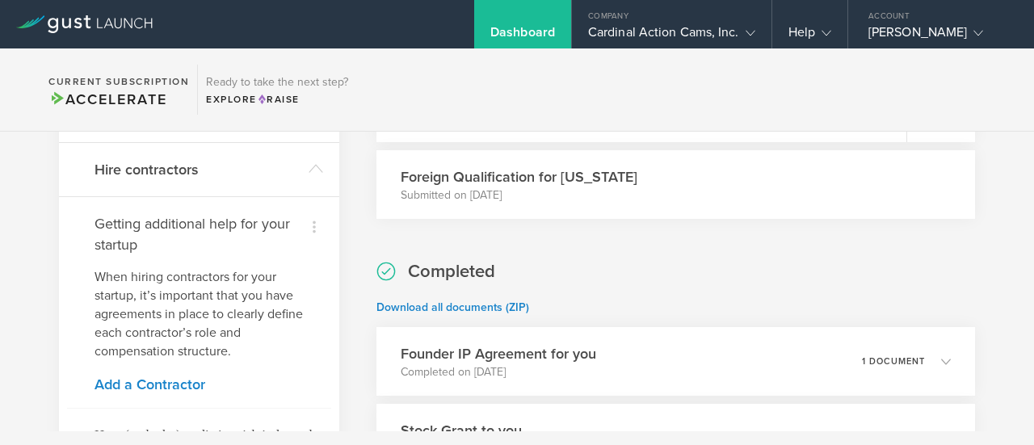
click at [491, 23] on div "Dashboard" at bounding box center [522, 24] width 97 height 48
drag, startPoint x: 491, startPoint y: 23, endPoint x: 250, endPoint y: 170, distance: 281.9
drag, startPoint x: 250, startPoint y: 170, endPoint x: 379, endPoint y: 348, distance: 219.6
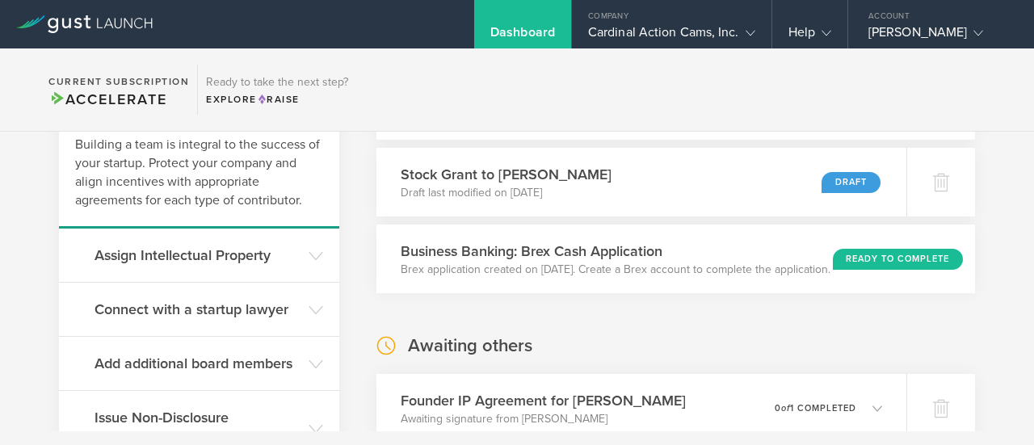
scroll to position [0, 0]
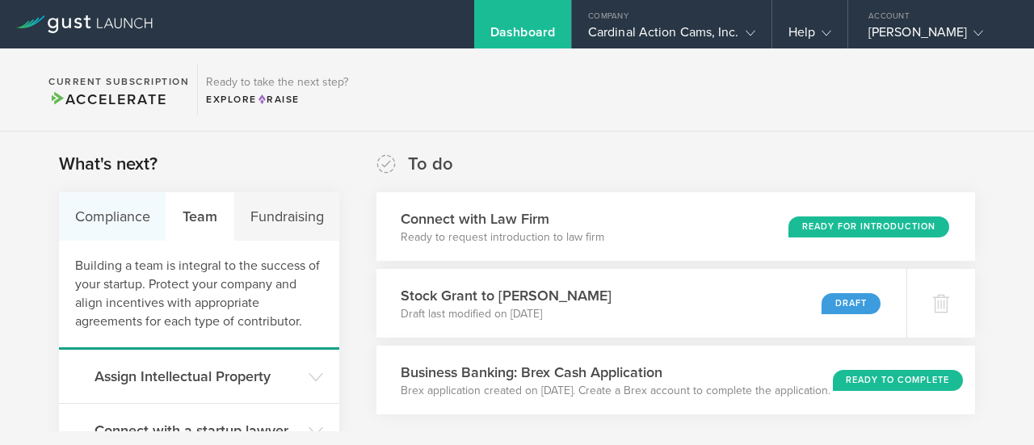
click at [120, 239] on div "Compliance" at bounding box center [112, 216] width 107 height 48
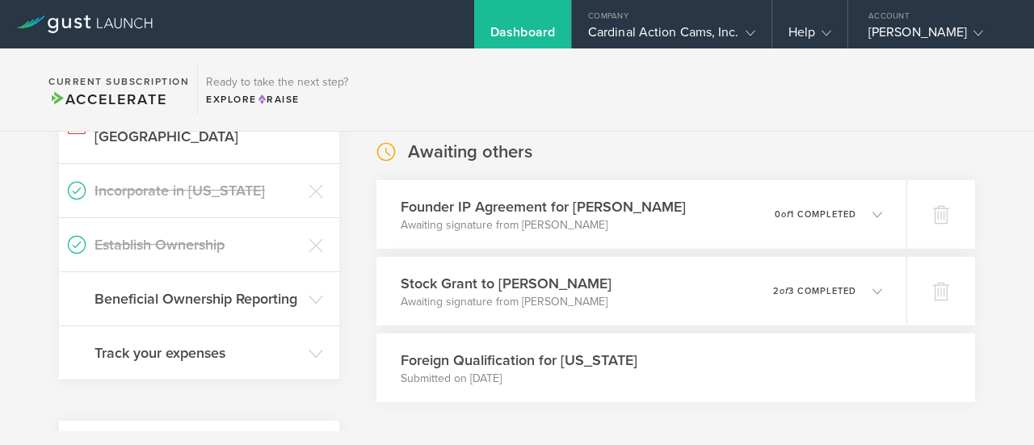
scroll to position [319, 0]
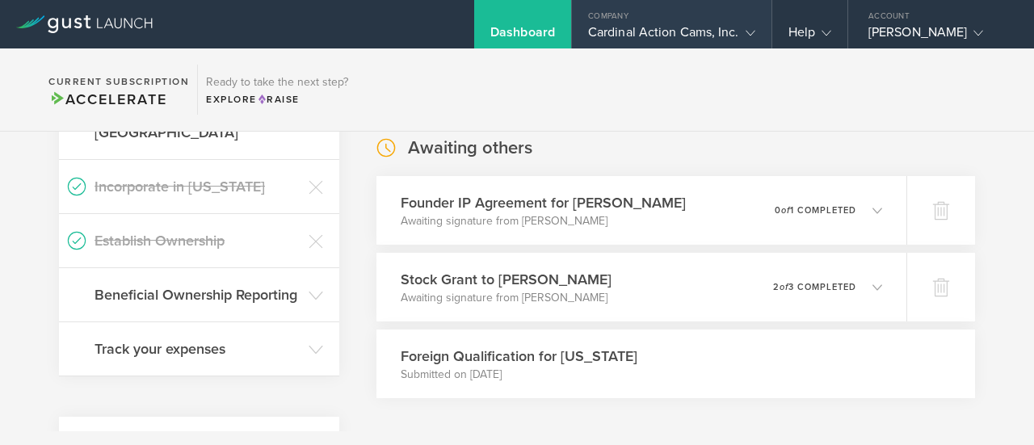
click at [747, 17] on div "Company" at bounding box center [671, 12] width 199 height 24
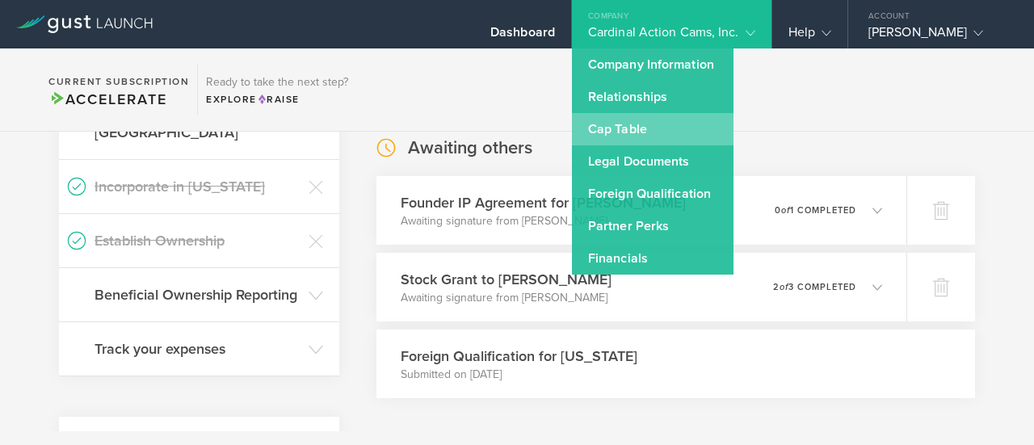
click at [657, 127] on link "Cap Table" at bounding box center [652, 129] width 161 height 32
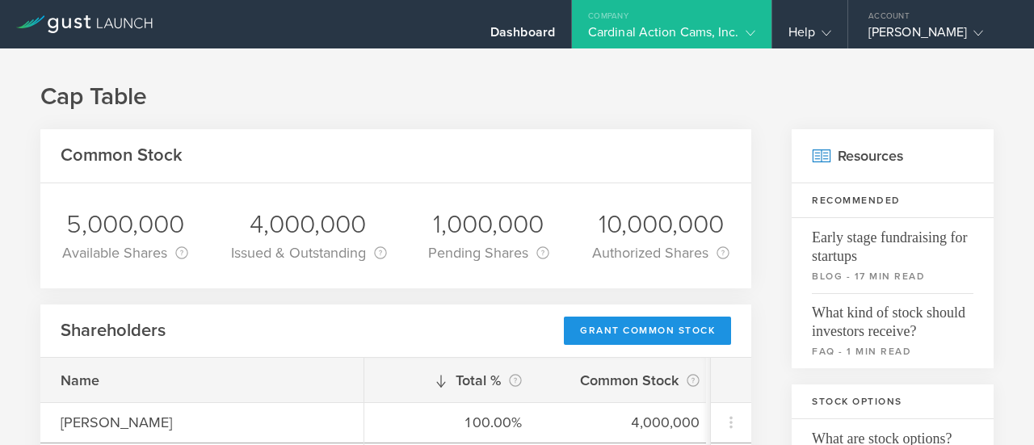
click at [643, 338] on div "Grant Common Stock" at bounding box center [647, 331] width 167 height 28
click at [646, 27] on div "Cardinal Action Cams, Inc." at bounding box center [671, 36] width 167 height 24
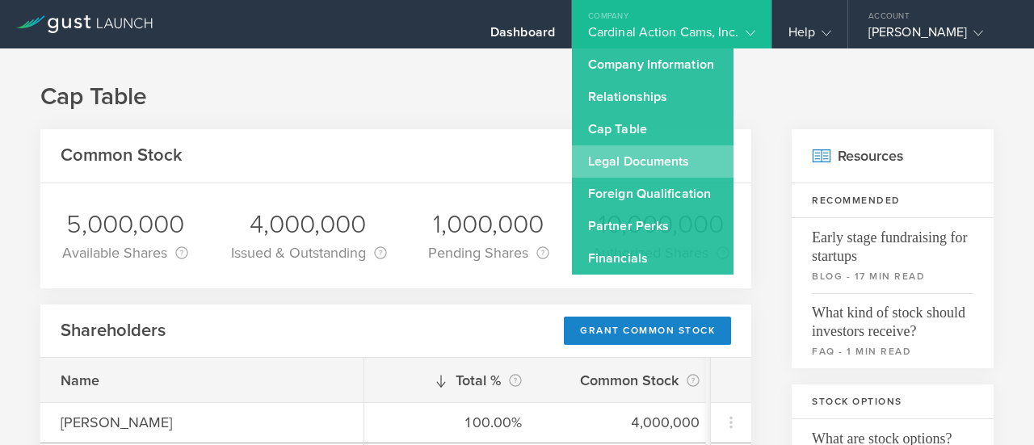
click at [687, 162] on link "Legal Documents" at bounding box center [652, 161] width 161 height 32
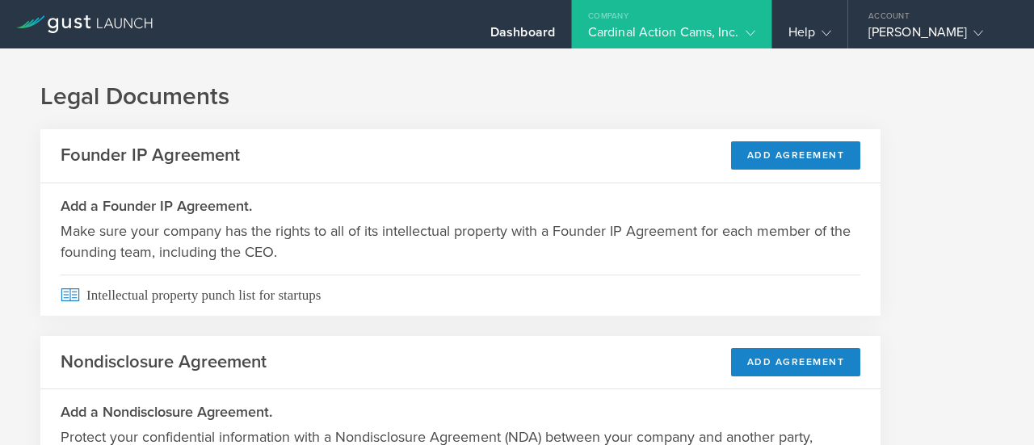
click at [723, 20] on div "Company" at bounding box center [671, 12] width 199 height 24
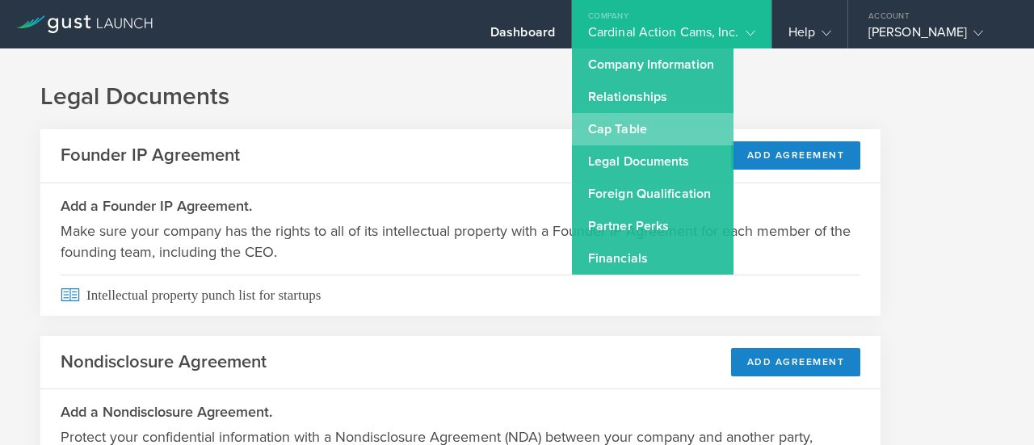
click at [659, 126] on link "Cap Table" at bounding box center [652, 129] width 161 height 32
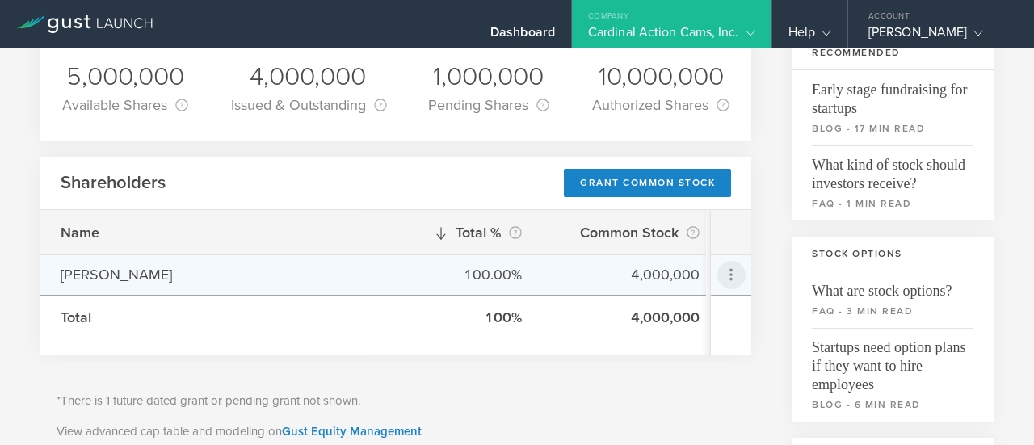
click at [722, 270] on icon at bounding box center [730, 274] width 19 height 19
click at [762, 220] on md-backdrop at bounding box center [517, 222] width 1034 height 445
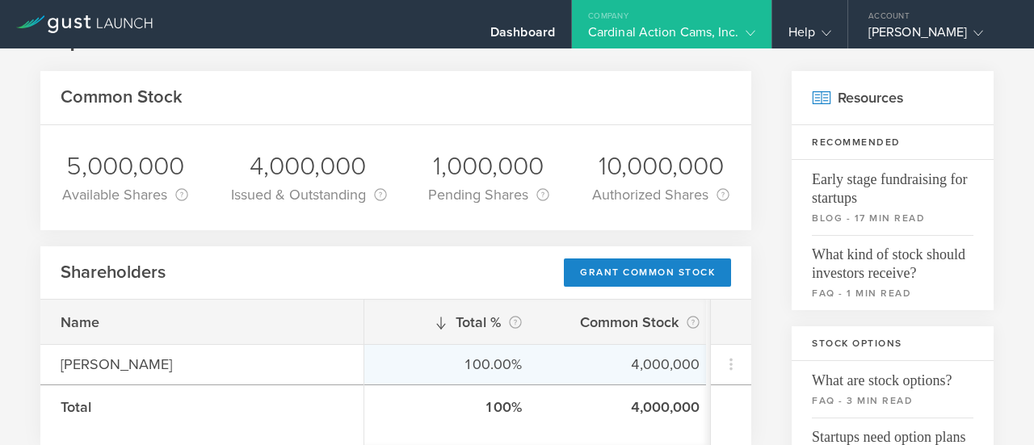
scroll to position [52, 0]
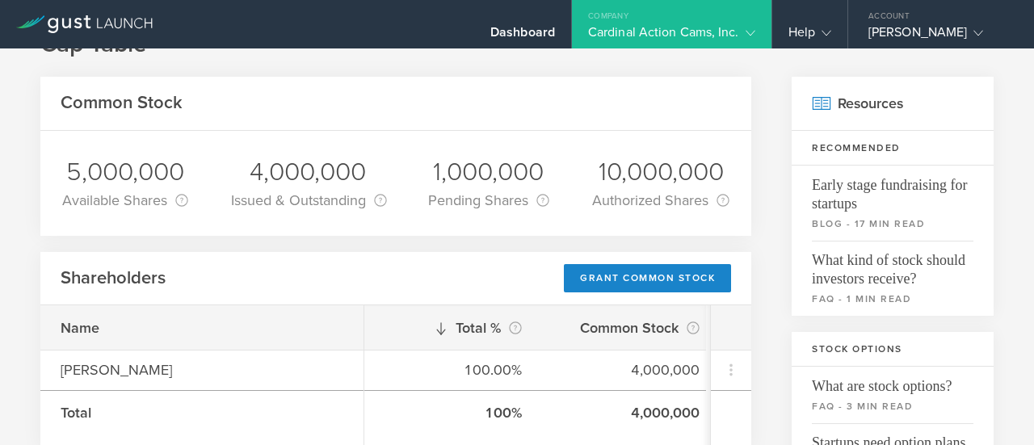
click at [523, 107] on div "Common Stock" at bounding box center [395, 104] width 711 height 54
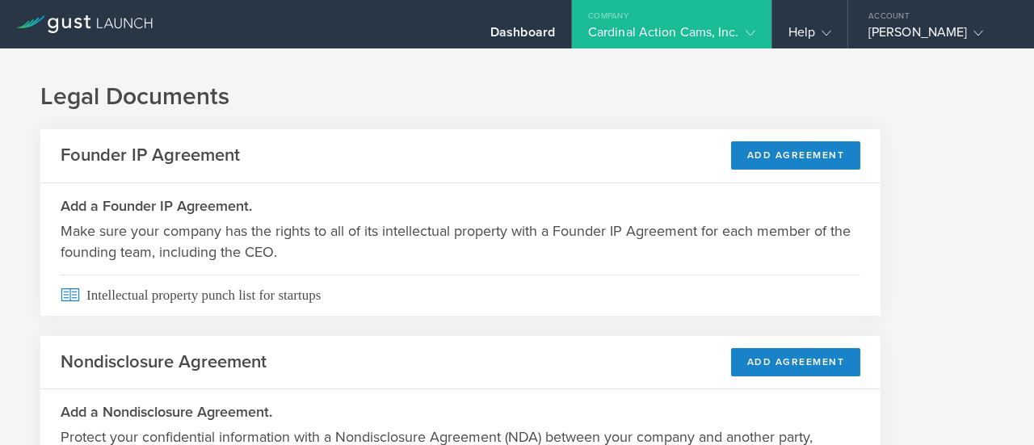
click at [715, 30] on div "Cardinal Action Cams, Inc." at bounding box center [671, 36] width 167 height 24
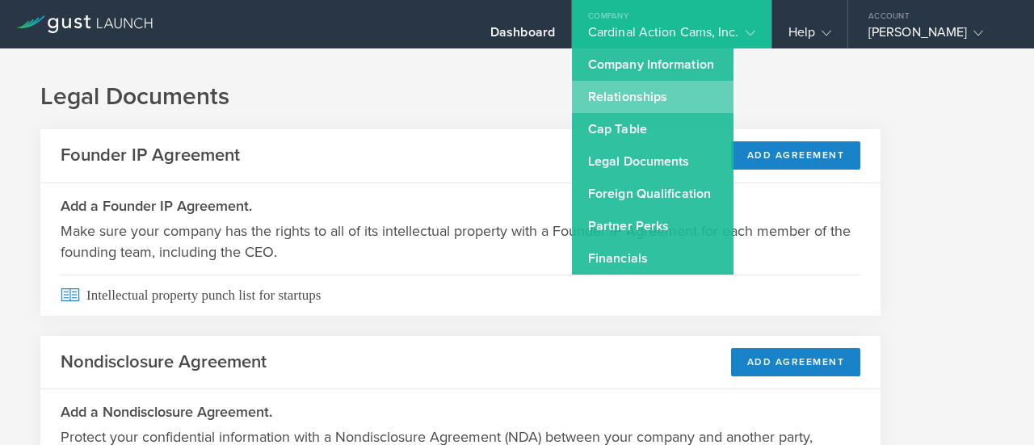
click at [623, 98] on link "Relationships" at bounding box center [652, 97] width 161 height 32
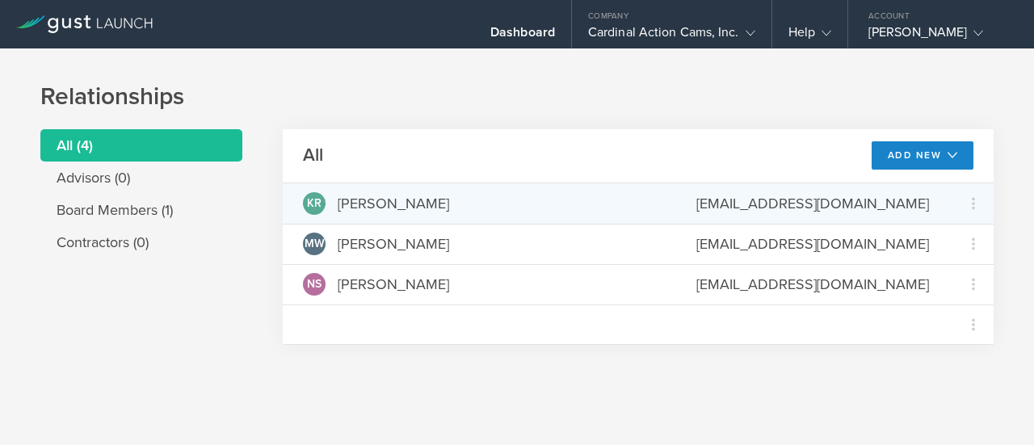
click at [523, 216] on div "KR Kyle Rohner kylerohner4@gmail.com Grant Common Stock" at bounding box center [638, 203] width 711 height 40
click at [975, 206] on icon at bounding box center [972, 203] width 19 height 19
click at [743, 238] on md-backdrop at bounding box center [517, 222] width 1034 height 445
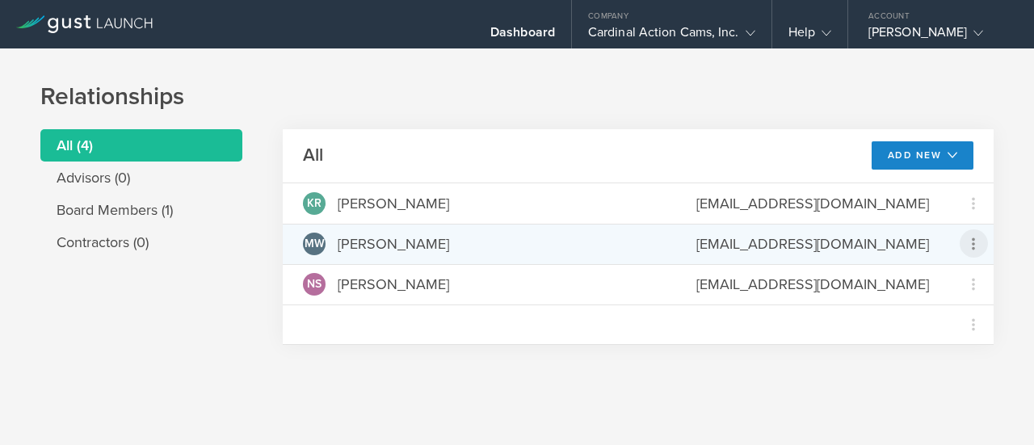
click at [975, 245] on icon at bounding box center [972, 243] width 19 height 19
click at [816, 269] on md-backdrop at bounding box center [517, 222] width 1034 height 445
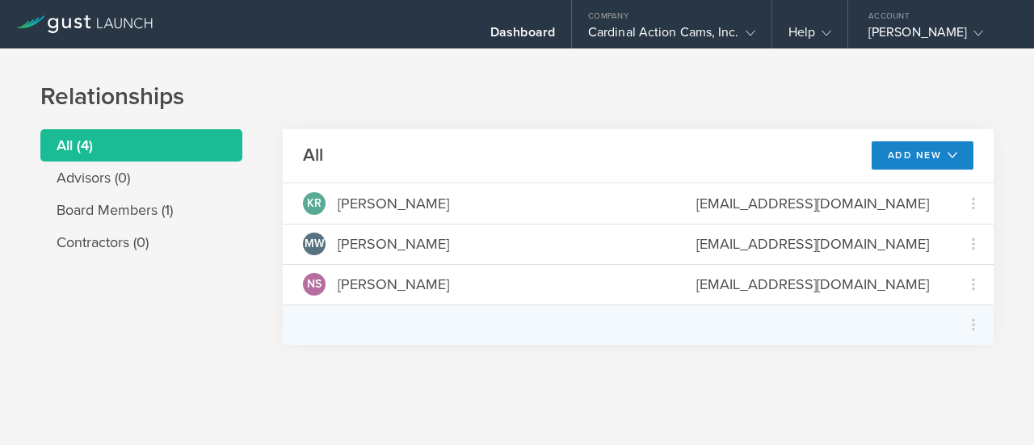
click at [769, 330] on div "Grant Common Stock" at bounding box center [638, 324] width 711 height 40
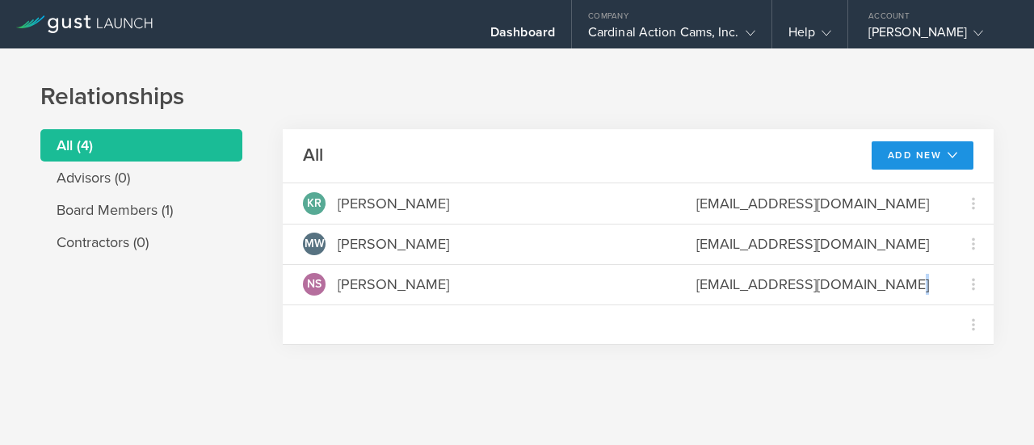
click at [937, 152] on button "Add New" at bounding box center [922, 155] width 103 height 28
click at [668, 354] on div "All Add New Add advisor Add contractor Modify board KR Kyle Rohner kylerohner4@…" at bounding box center [638, 247] width 711 height 236
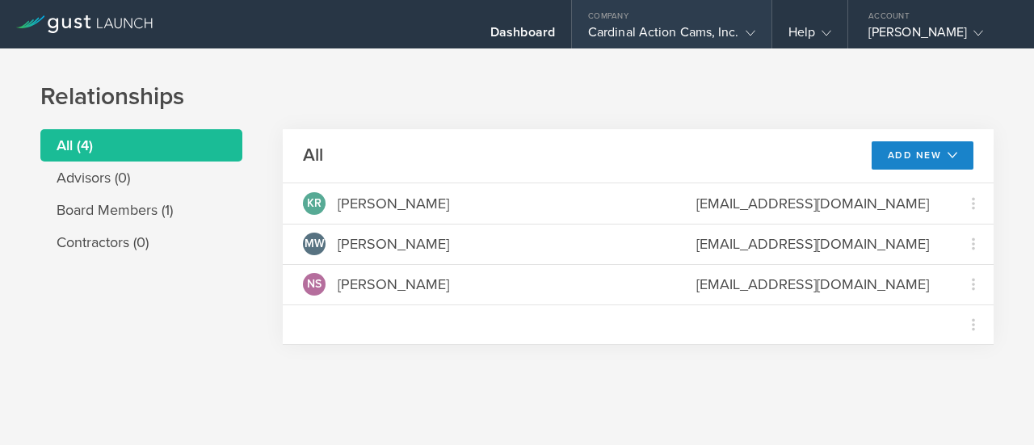
click at [678, 28] on div "Cardinal Action Cams, Inc." at bounding box center [671, 36] width 167 height 24
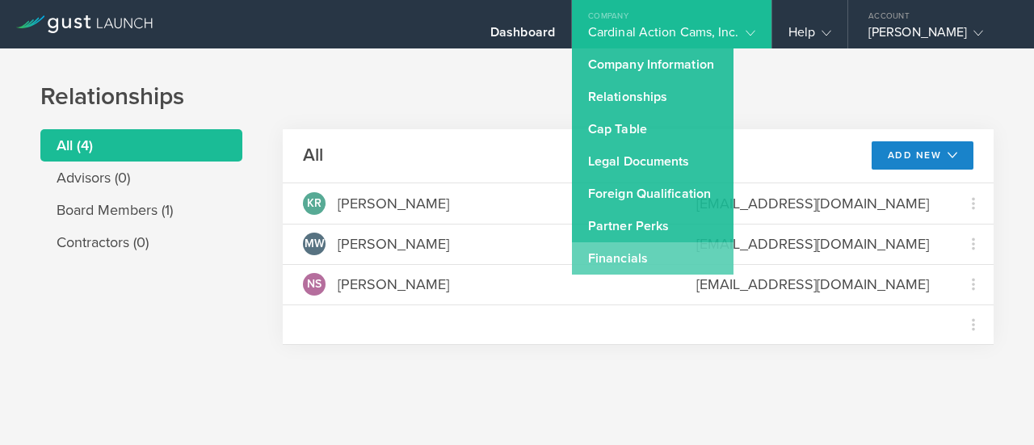
click at [654, 255] on link "Financials" at bounding box center [652, 258] width 161 height 32
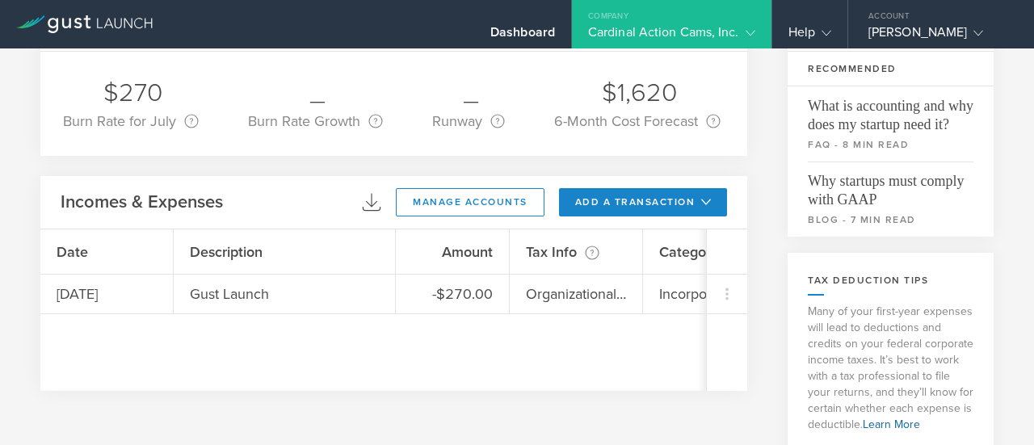
scroll to position [117, 0]
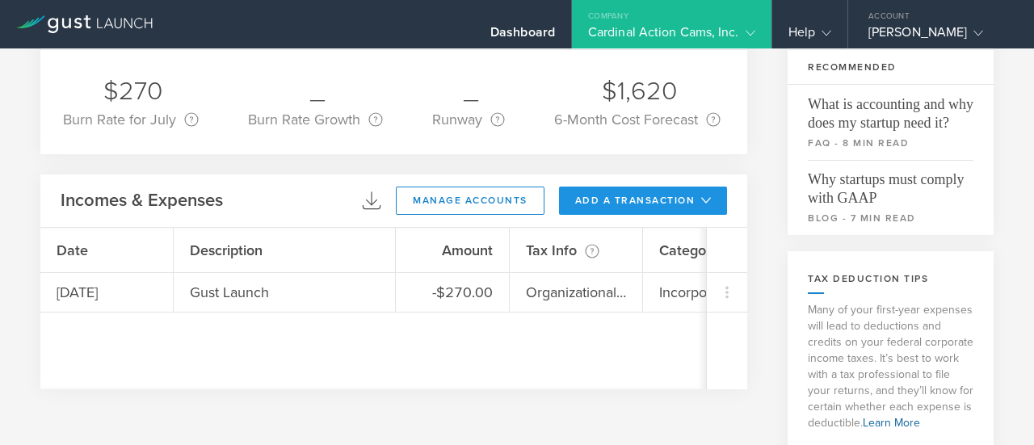
click at [647, 196] on button "add a transaction" at bounding box center [643, 201] width 169 height 28
click at [650, 240] on li "Add Expense" at bounding box center [673, 236] width 94 height 31
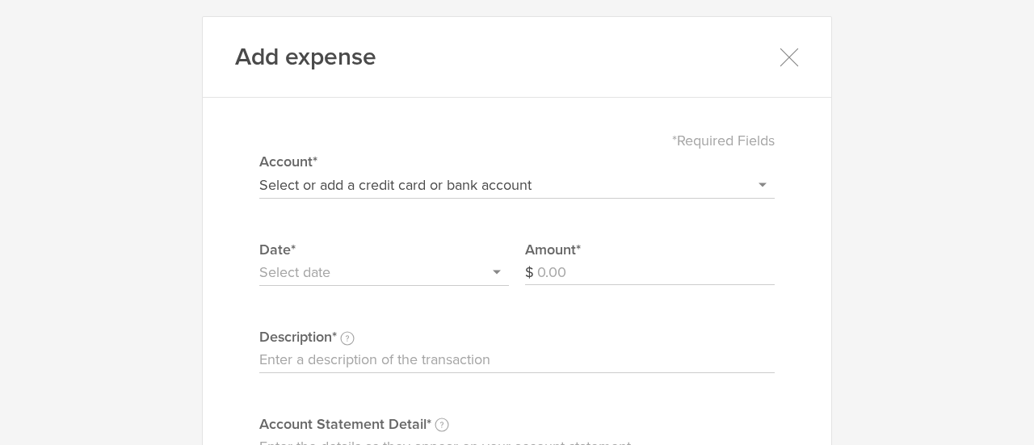
scroll to position [6, 0]
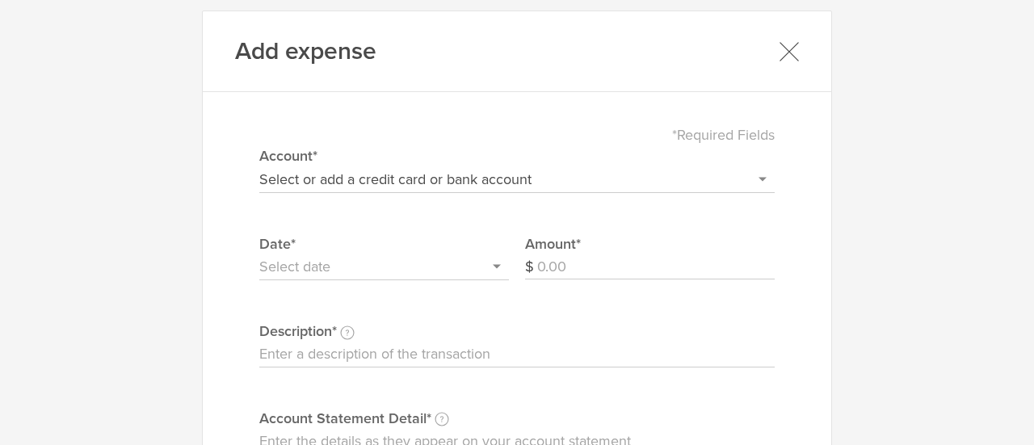
click at [778, 54] on icon at bounding box center [788, 51] width 20 height 20
click at [787, 54] on h3 "Recommended" at bounding box center [890, 67] width 206 height 35
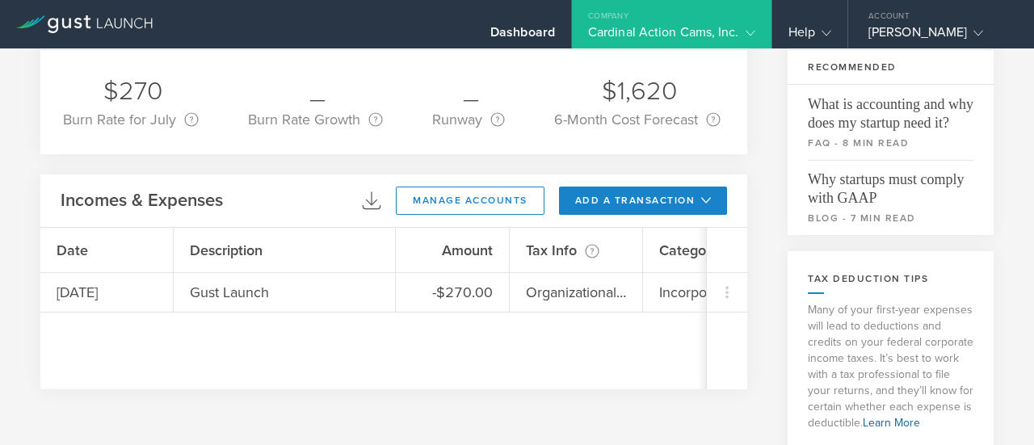
click at [741, 216] on div "Financial Stats $270 Burn Rate for July Your burn rate is how much cash you spe…" at bounding box center [516, 244] width 953 height 496
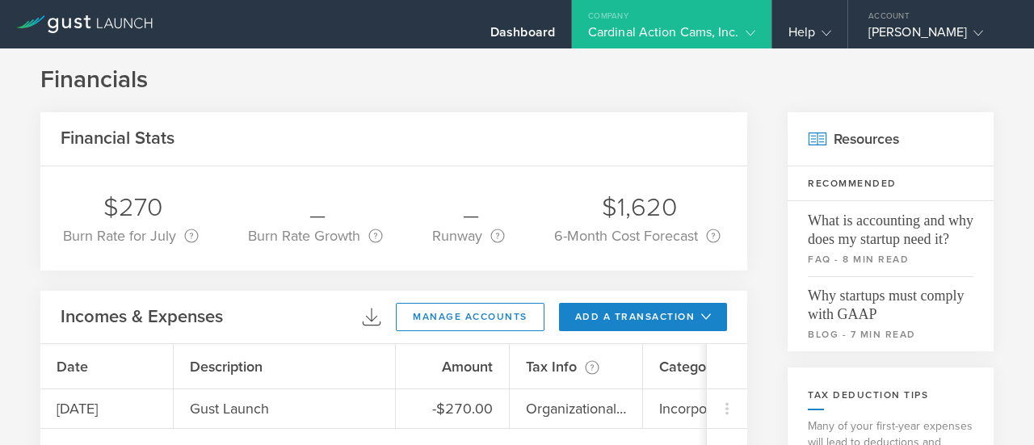
scroll to position [0, 0]
click at [741, 216] on div "Financial Stats $270 Burn Rate for July Your burn rate is how much cash you spe…" at bounding box center [516, 361] width 953 height 496
click at [817, 29] on gust-icon at bounding box center [823, 32] width 16 height 16
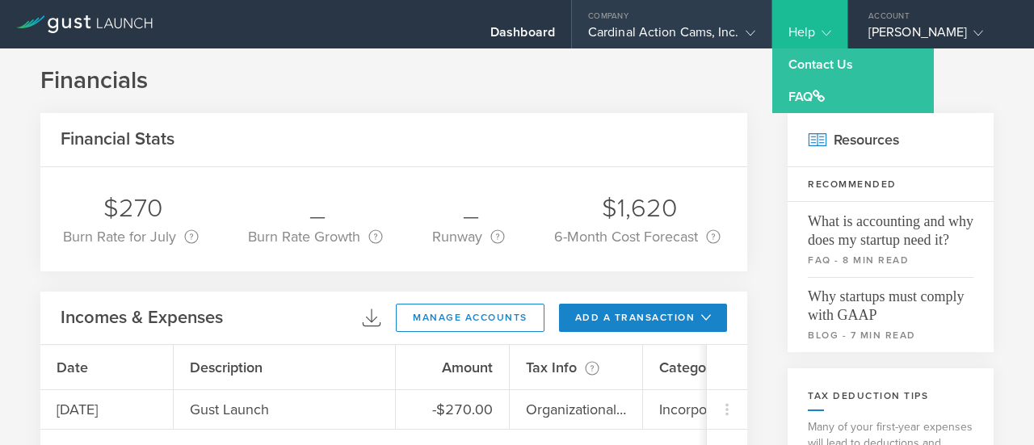
click at [740, 24] on gust-icon at bounding box center [747, 32] width 16 height 16
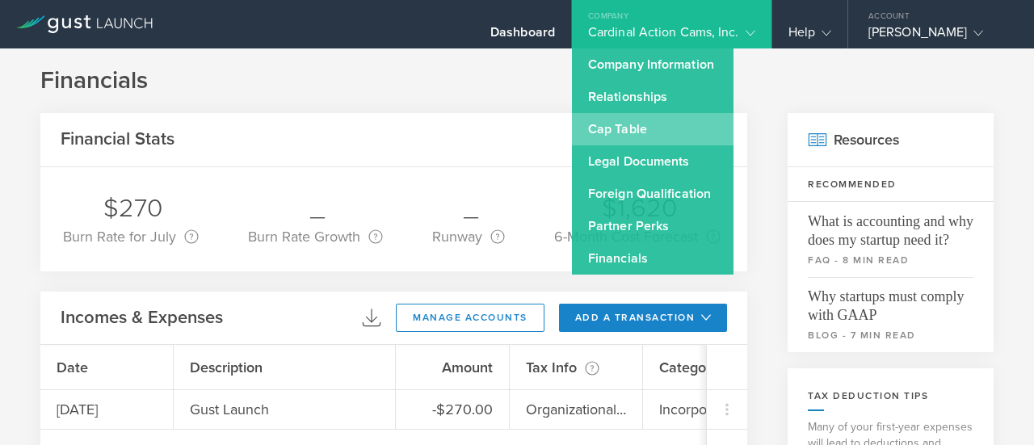
click at [637, 131] on link "Cap Table" at bounding box center [652, 129] width 161 height 32
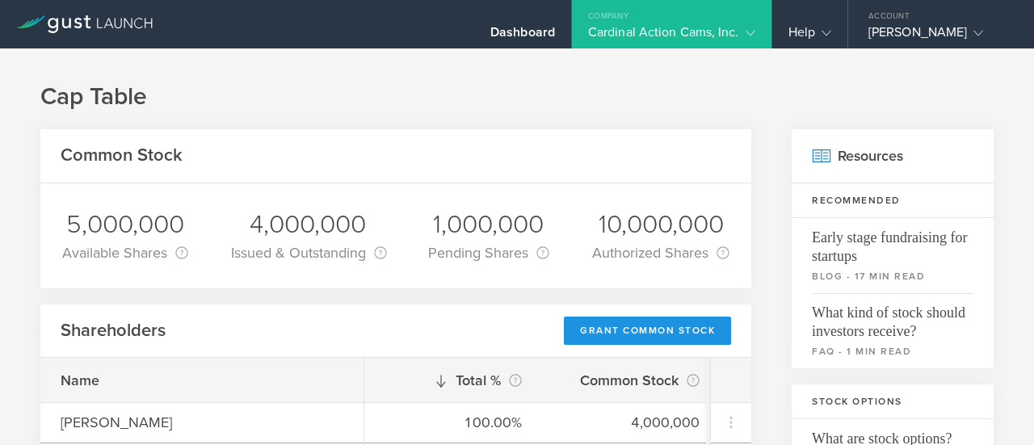
click at [660, 338] on div "Grant Common Stock" at bounding box center [647, 331] width 167 height 28
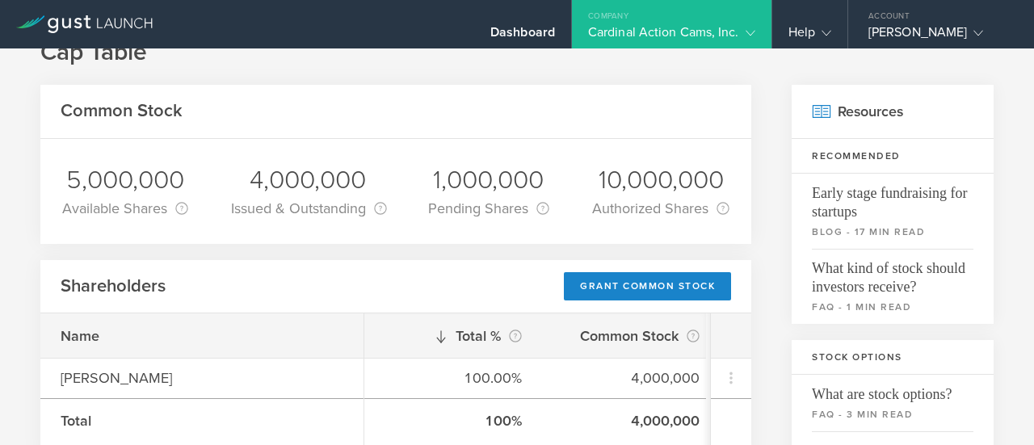
scroll to position [48, 0]
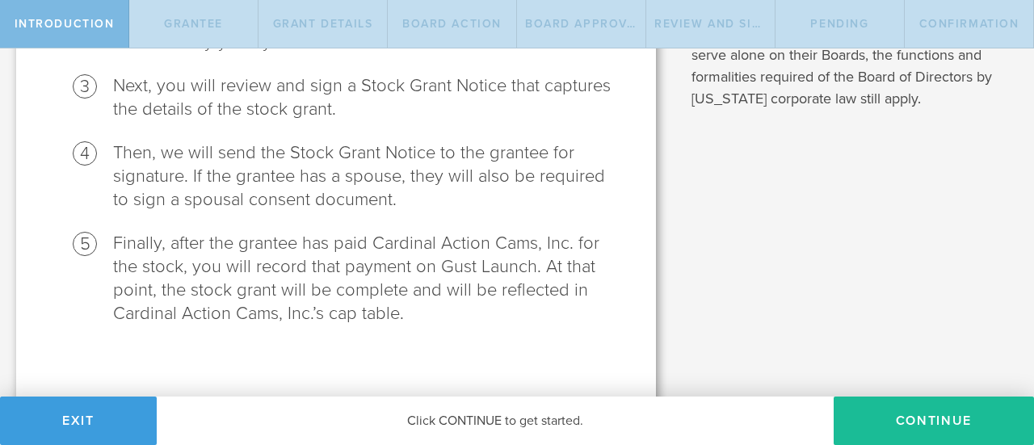
scroll to position [412, 0]
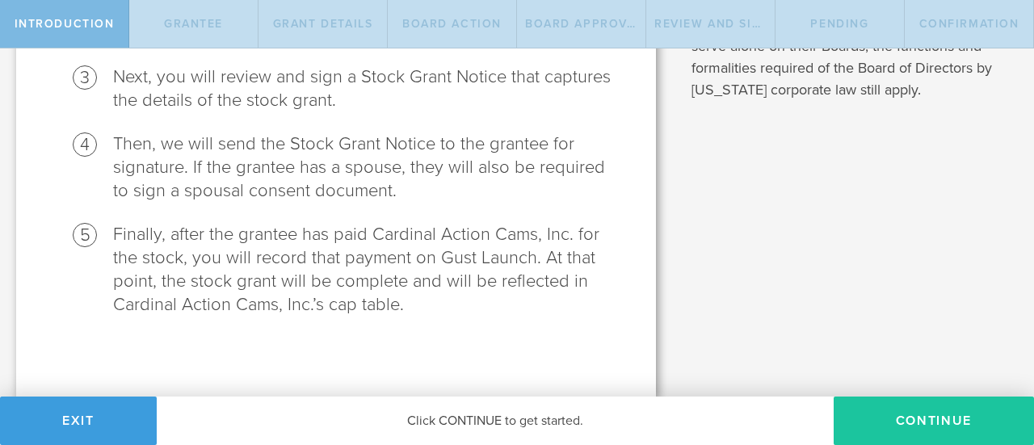
click at [905, 413] on button "Continue" at bounding box center [933, 420] width 200 height 48
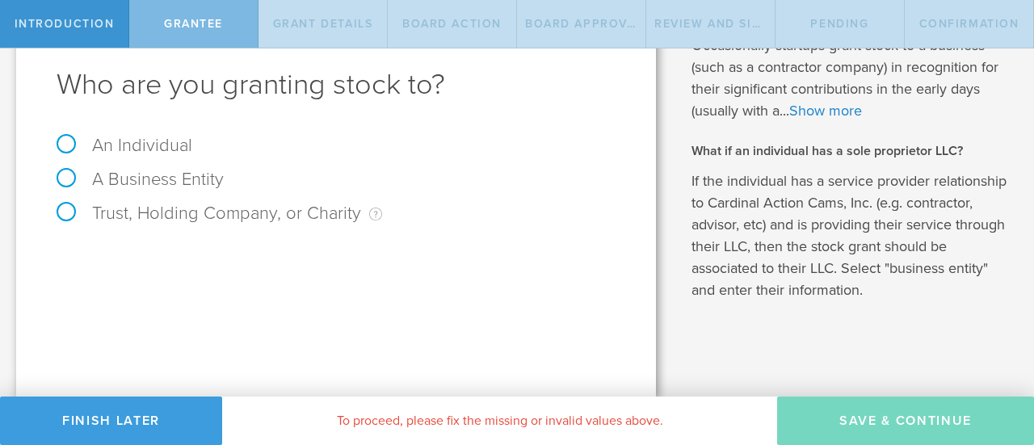
scroll to position [0, 0]
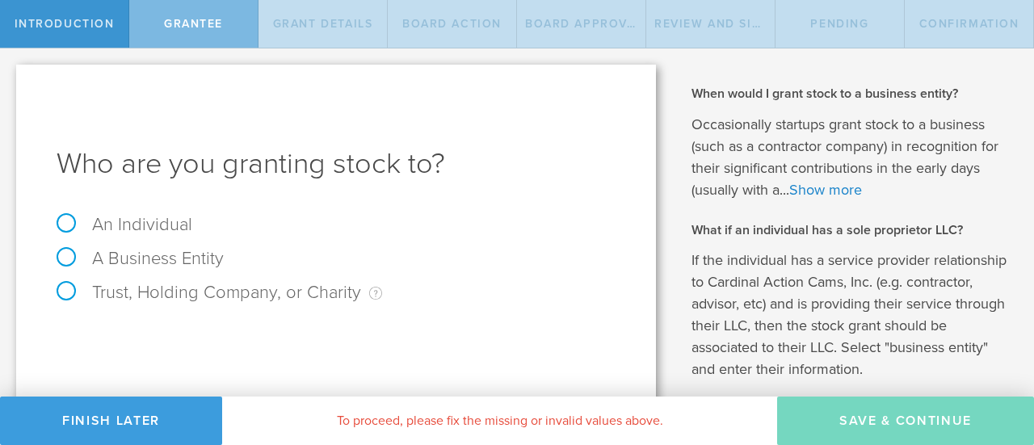
click at [123, 233] on label "An Individual" at bounding box center [125, 224] width 136 height 21
click at [10, 74] on input "An Individual" at bounding box center [5, 61] width 10 height 26
radio input "true"
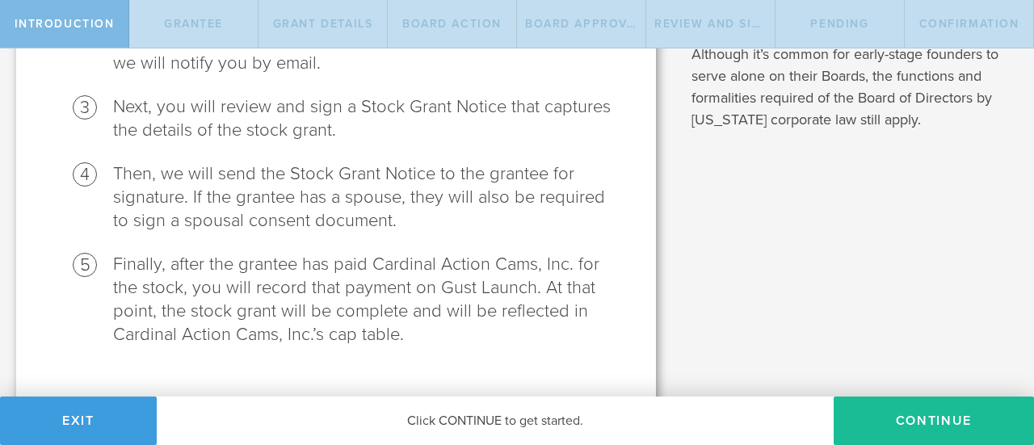
scroll to position [412, 0]
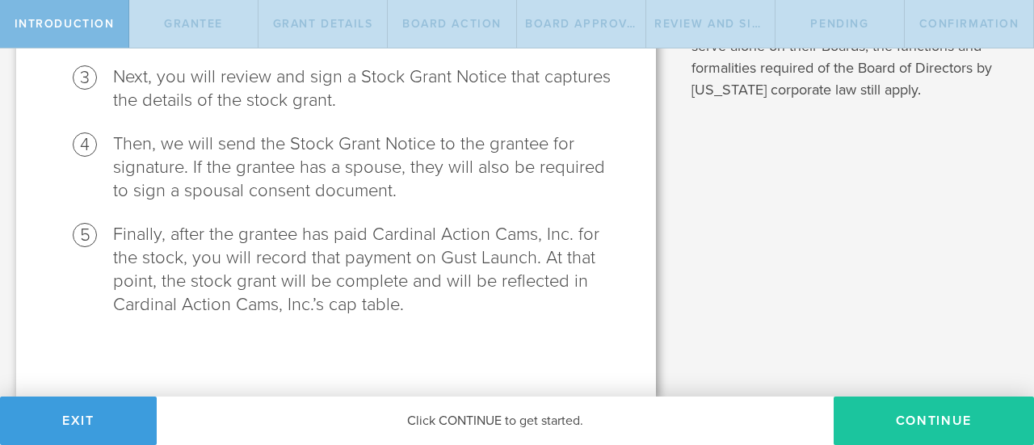
click at [922, 404] on button "Continue" at bounding box center [933, 420] width 200 height 48
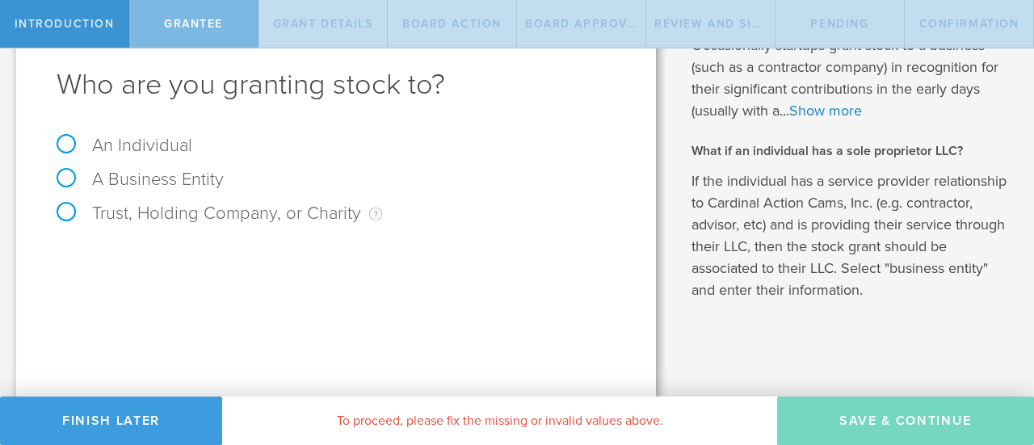
scroll to position [0, 0]
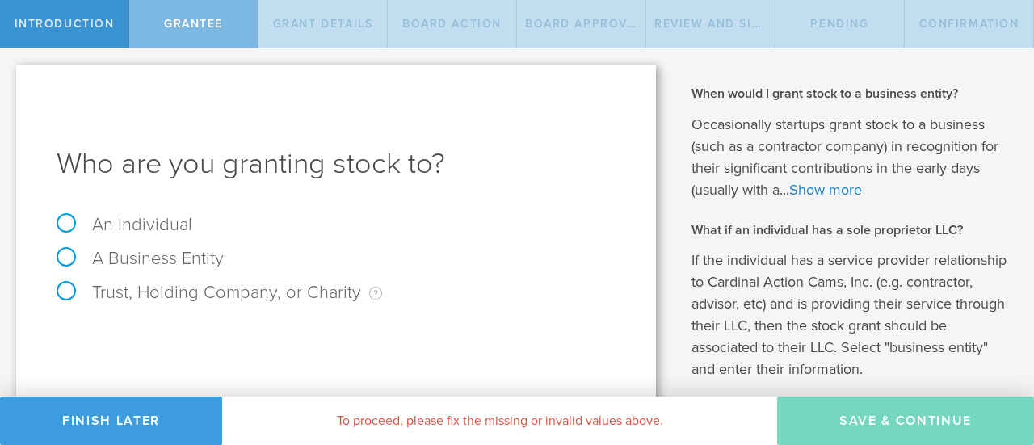
click at [146, 225] on label "An Individual" at bounding box center [125, 224] width 136 height 21
click at [10, 74] on input "An Individual" at bounding box center [5, 61] width 10 height 26
radio input "true"
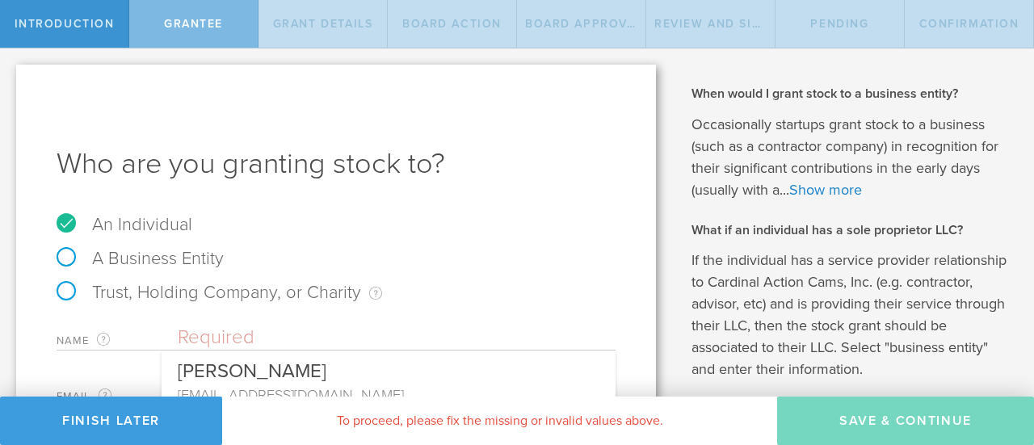
click at [236, 346] on input "text" at bounding box center [397, 337] width 438 height 24
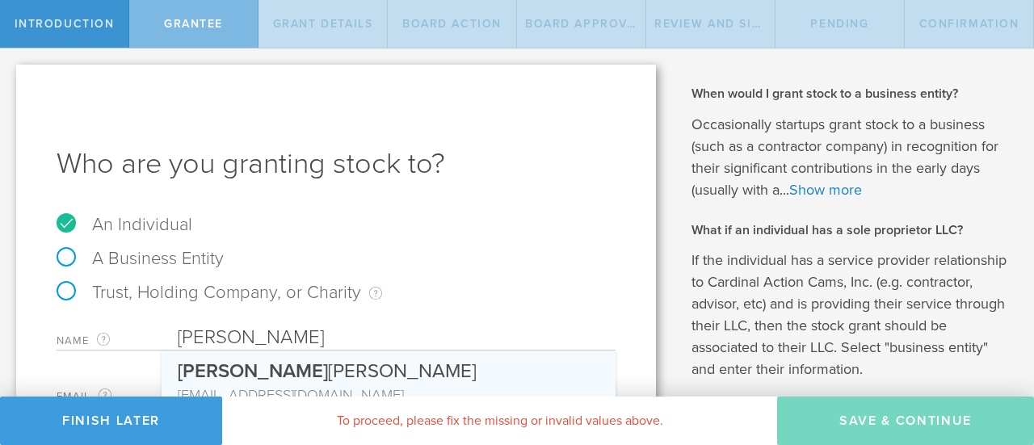
type input "[PERSON_NAME]"
type input "[EMAIL_ADDRESS][DOMAIN_NAME]"
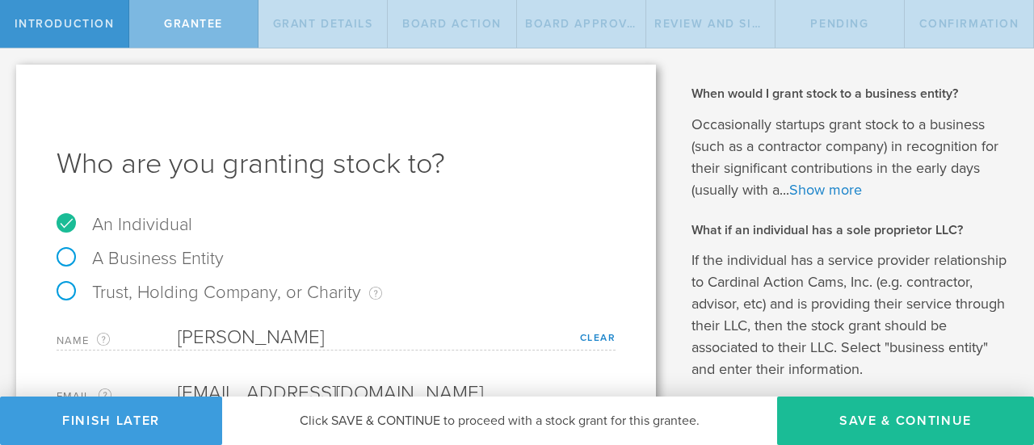
scroll to position [92, 0]
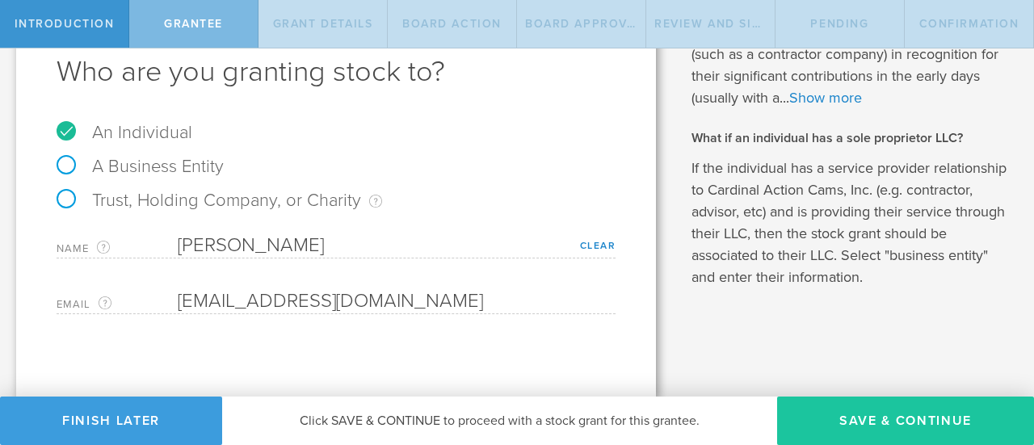
click at [867, 421] on button "Save & Continue" at bounding box center [905, 420] width 257 height 48
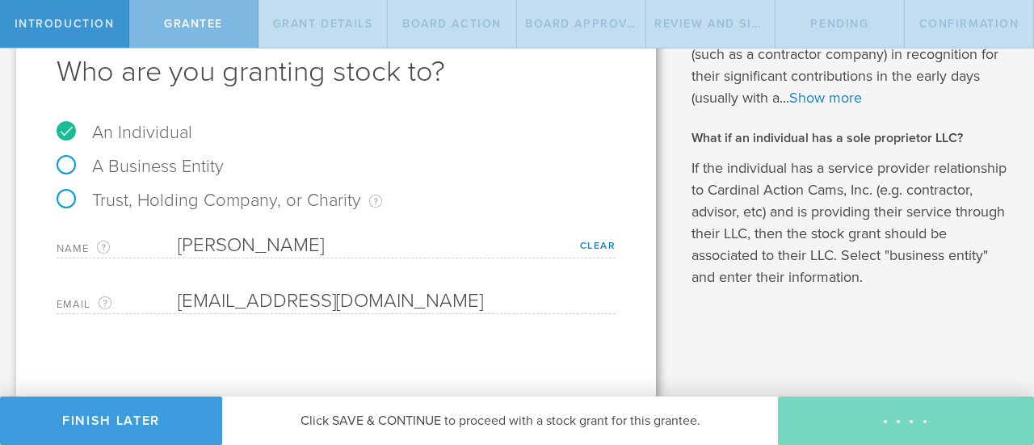
type input "48"
type input "12"
select select "none"
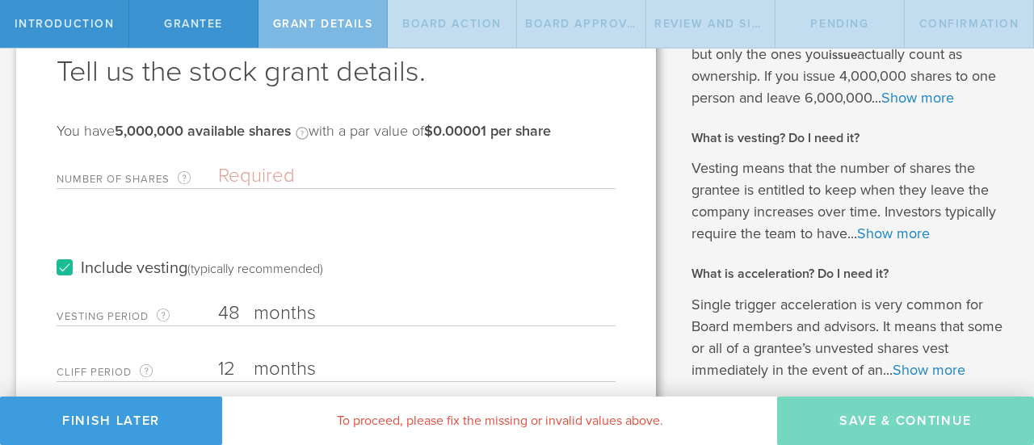
scroll to position [0, 0]
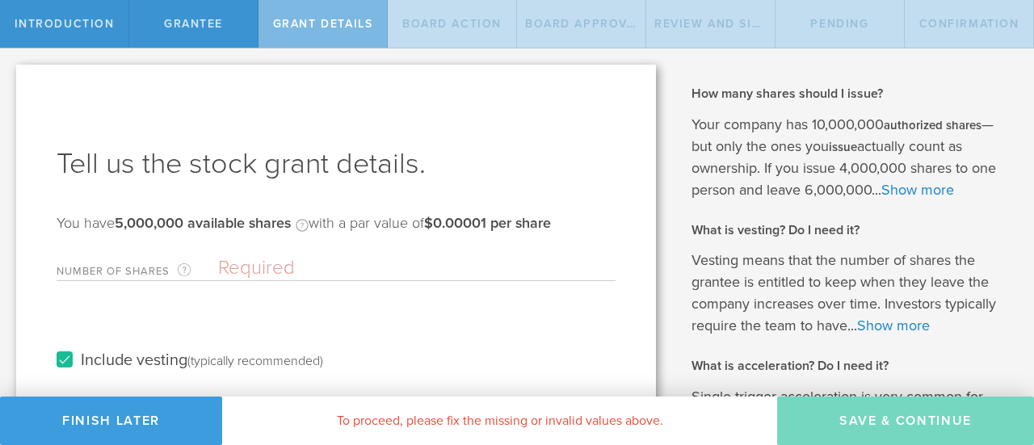
click at [284, 258] on input "Number of Shares The total amount of stock the company is granting to this reci…" at bounding box center [416, 268] width 397 height 24
type input "800,000"
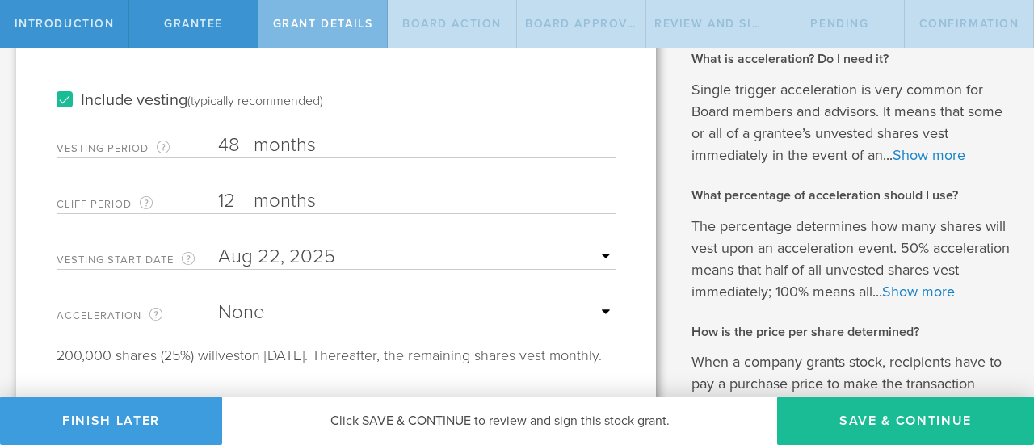
scroll to position [308, 0]
click at [278, 300] on select "None Single Trigger Double Trigger" at bounding box center [416, 312] width 397 height 24
select select "double"
click at [218, 300] on select "None Single Trigger Double Trigger" at bounding box center [416, 312] width 397 height 24
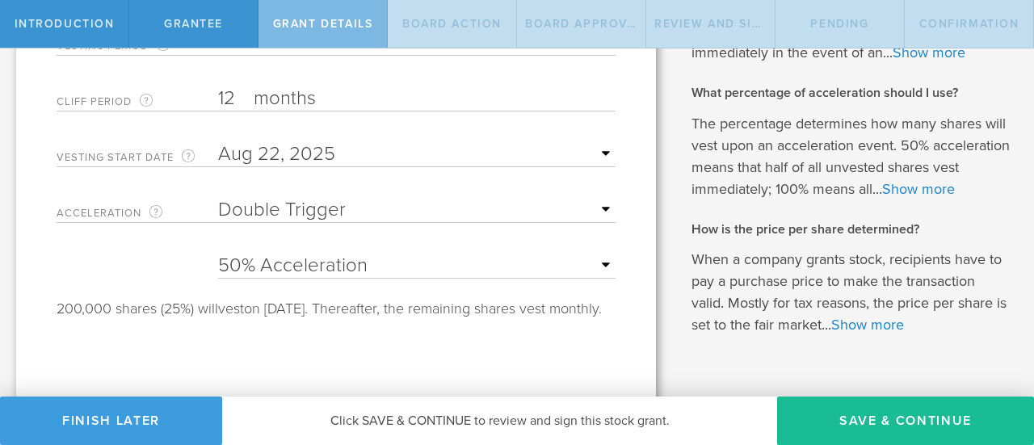
scroll to position [411, 0]
click at [250, 266] on select "25% Acceleration 50% Acceleration 75% Acceleration 100% Acceleration" at bounding box center [416, 264] width 397 height 24
select select "75"
click at [218, 252] on select "25% Acceleration 50% Acceleration 75% Acceleration 100% Acceleration" at bounding box center [416, 264] width 397 height 24
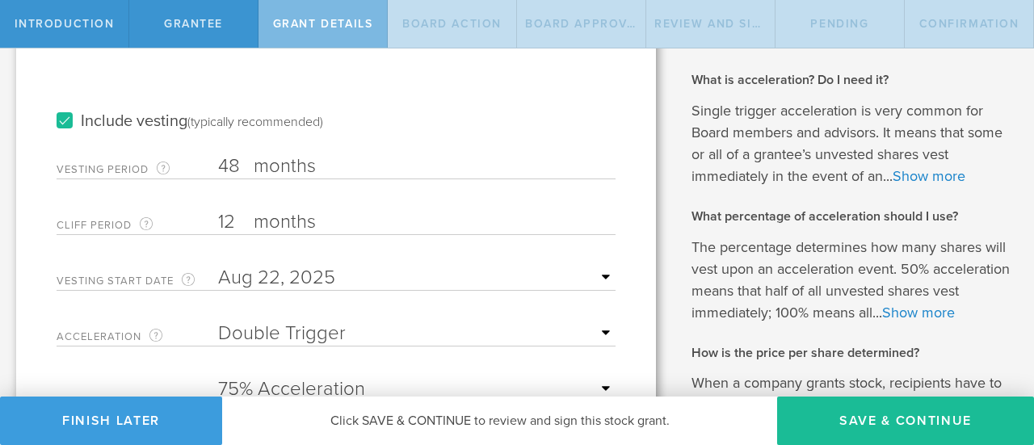
scroll to position [285, 0]
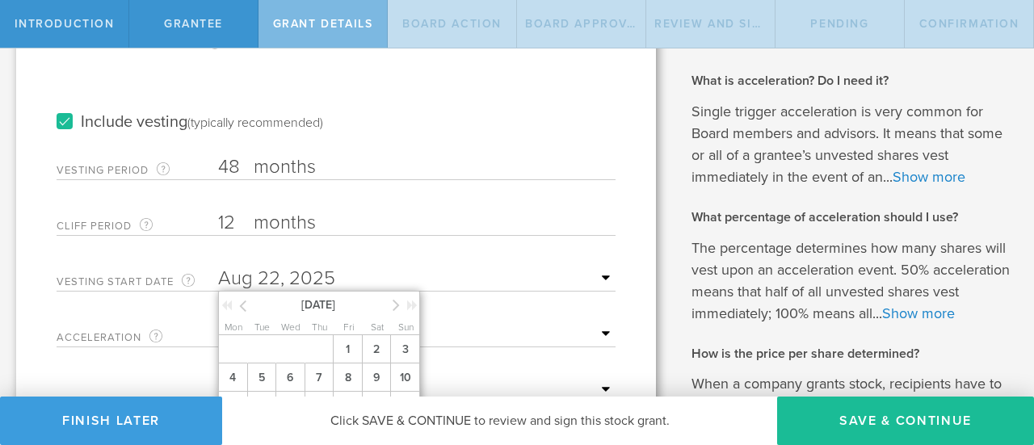
click at [294, 277] on input "text" at bounding box center [416, 278] width 397 height 24
click at [396, 303] on icon at bounding box center [395, 305] width 7 height 20
click at [241, 345] on span "1" at bounding box center [232, 349] width 29 height 28
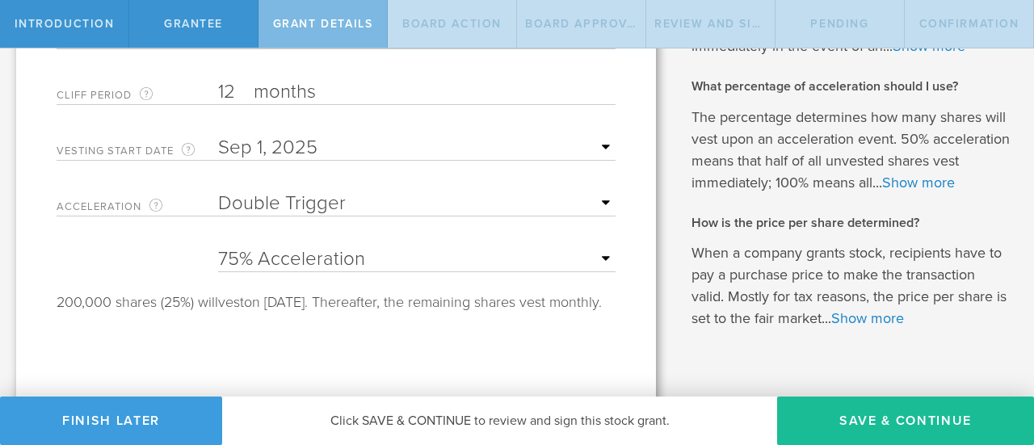
scroll to position [466, 0]
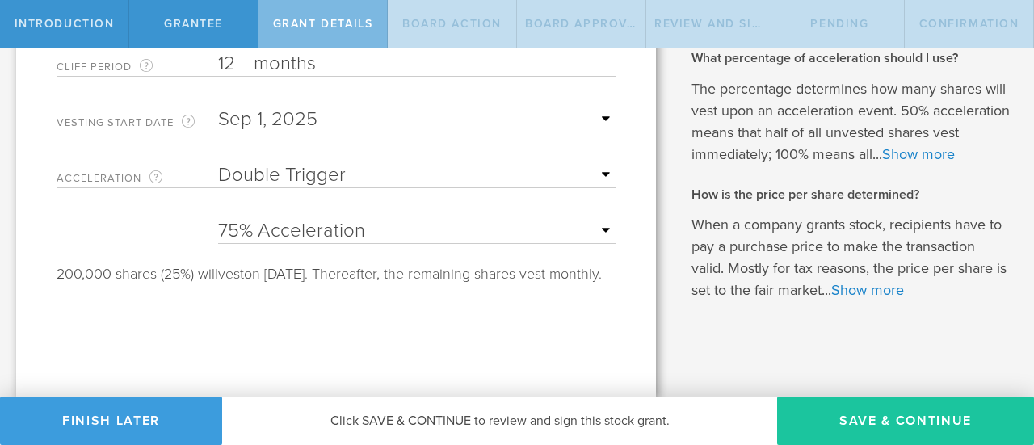
click at [811, 427] on button "Save & Continue" at bounding box center [905, 420] width 257 height 48
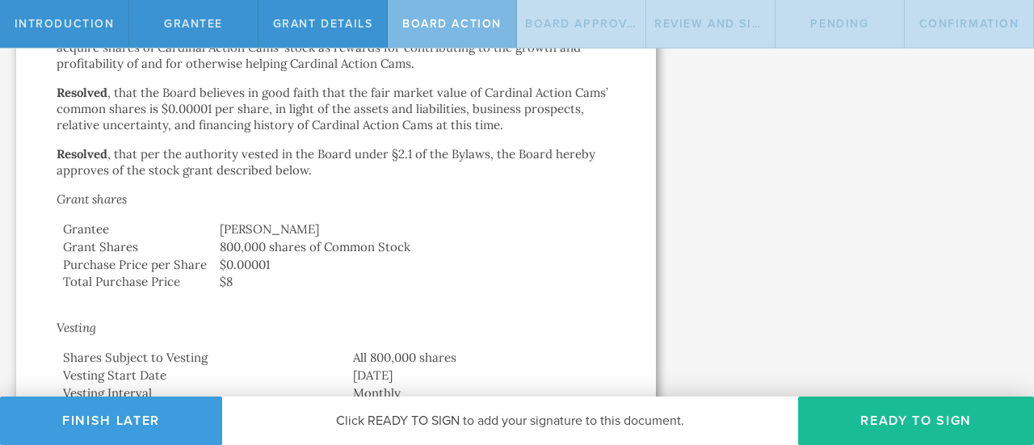
scroll to position [0, 0]
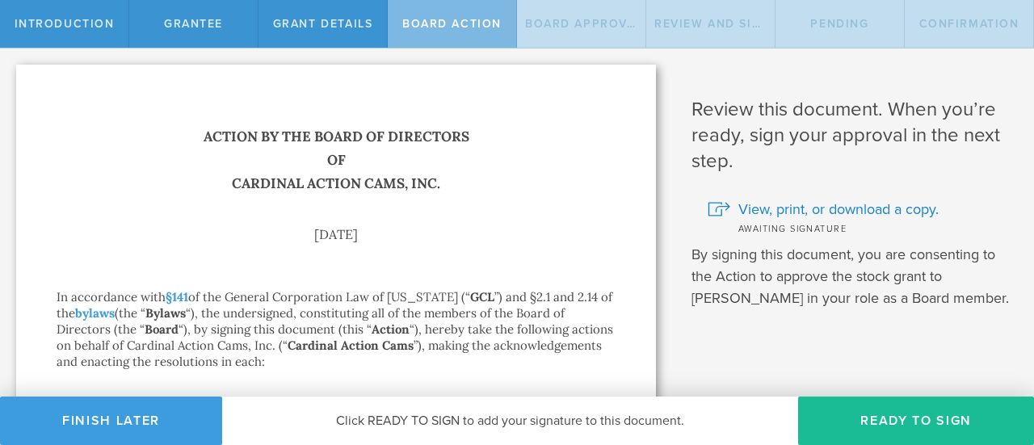
click at [811, 427] on button "Ready to Sign" at bounding box center [916, 420] width 236 height 48
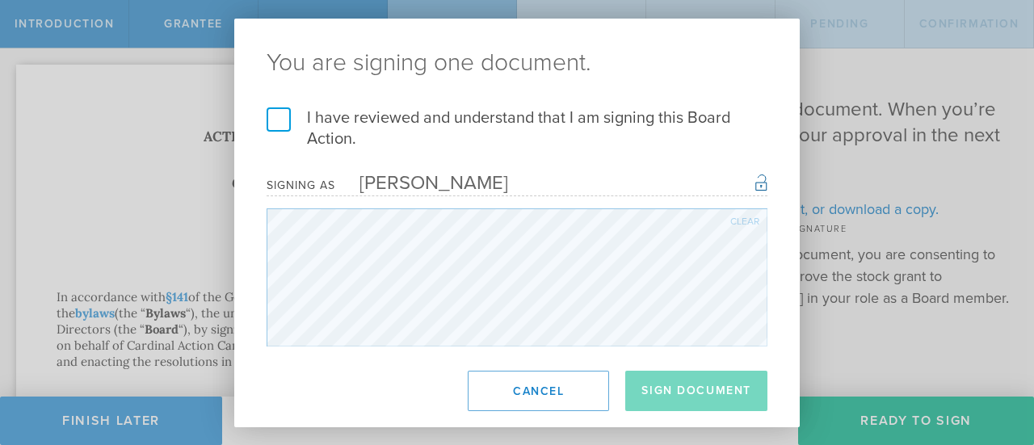
click at [275, 103] on h2 "You are signing one document." at bounding box center [516, 63] width 565 height 89
click at [275, 117] on label "I have reviewed and understand that I am signing this Board Action." at bounding box center [516, 128] width 501 height 42
click at [0, 0] on input "I have reviewed and understand that I am signing this Board Action." at bounding box center [0, 0] width 0 height 0
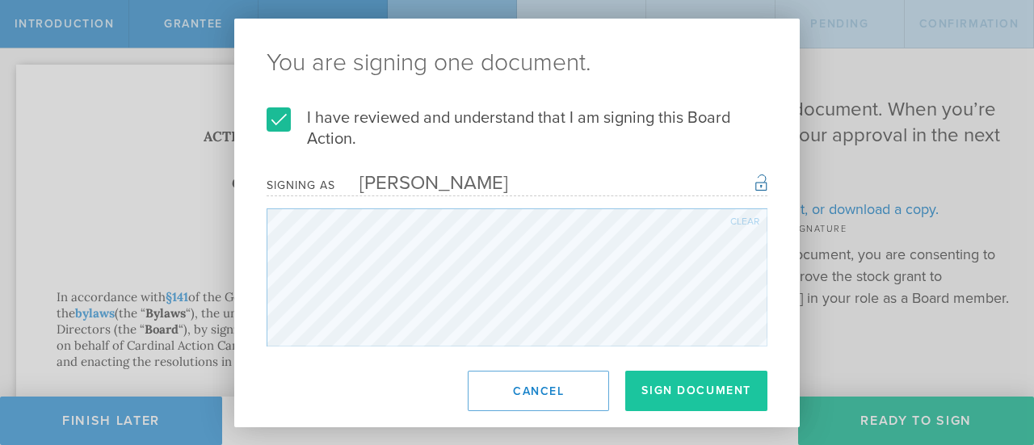
click at [715, 400] on button "Sign Document" at bounding box center [696, 391] width 142 height 40
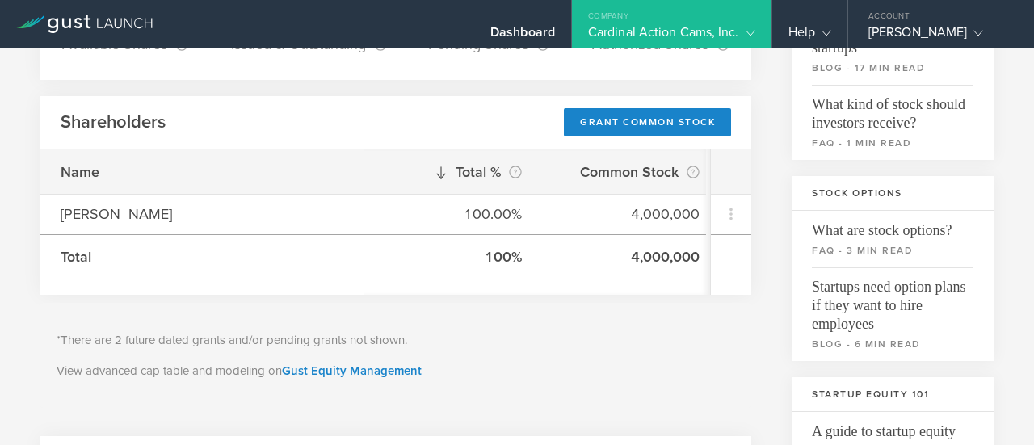
scroll to position [209, 0]
click at [333, 369] on link "Gust Equity Management" at bounding box center [352, 370] width 140 height 15
click at [700, 41] on div "Cardinal Action Cams, Inc." at bounding box center [671, 36] width 167 height 24
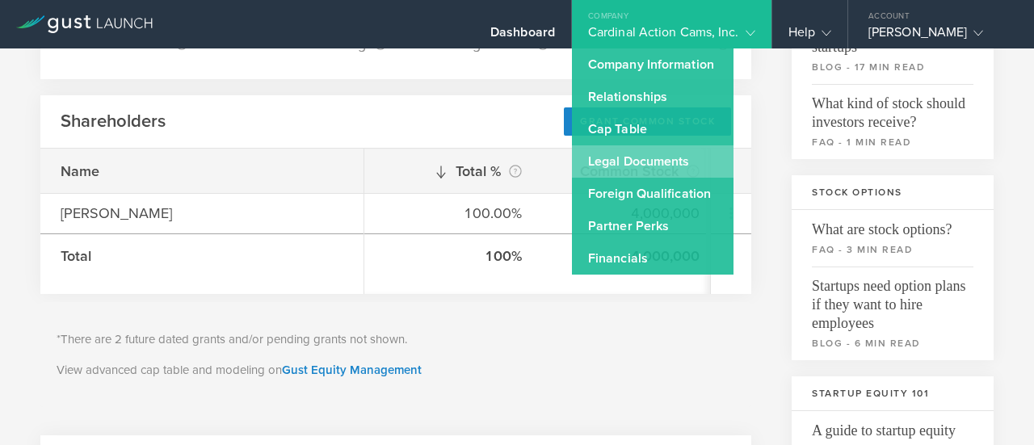
click at [639, 160] on link "Legal Documents" at bounding box center [652, 161] width 161 height 32
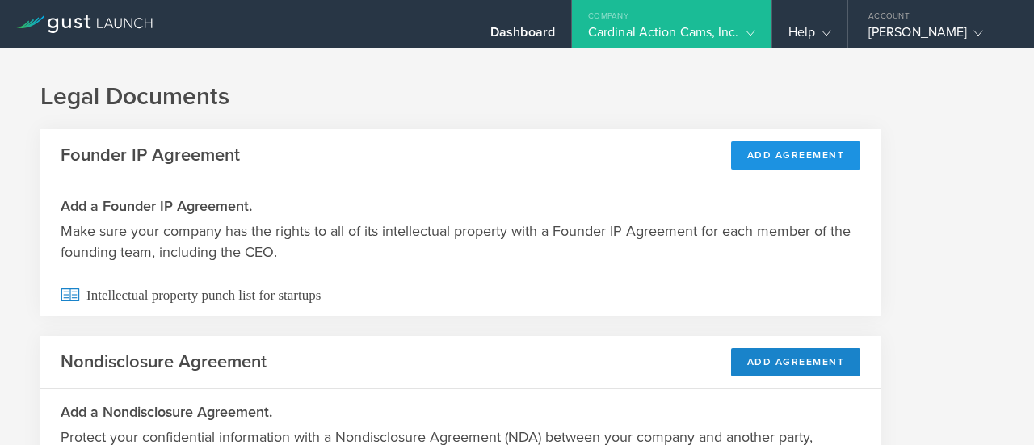
click at [794, 157] on button "Add Agreement" at bounding box center [796, 155] width 130 height 28
click at [773, 164] on button "Add Agreement" at bounding box center [796, 155] width 130 height 28
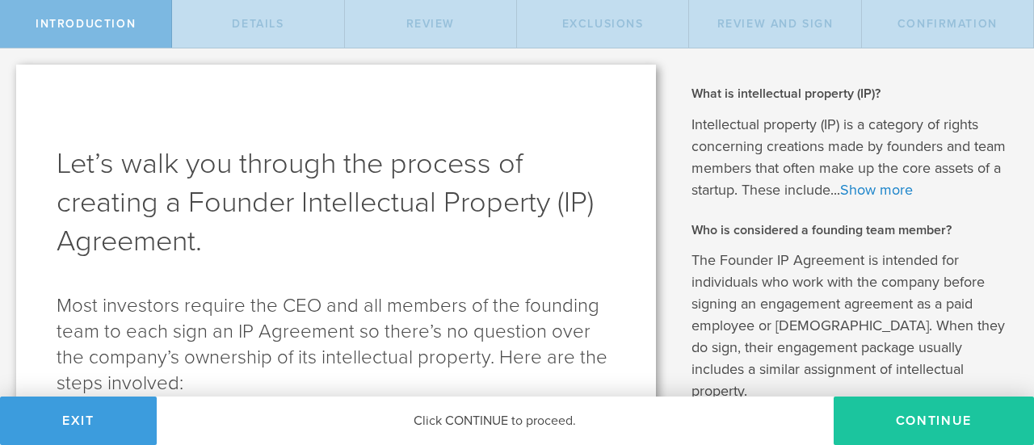
click at [925, 417] on button "Continue" at bounding box center [933, 420] width 200 height 48
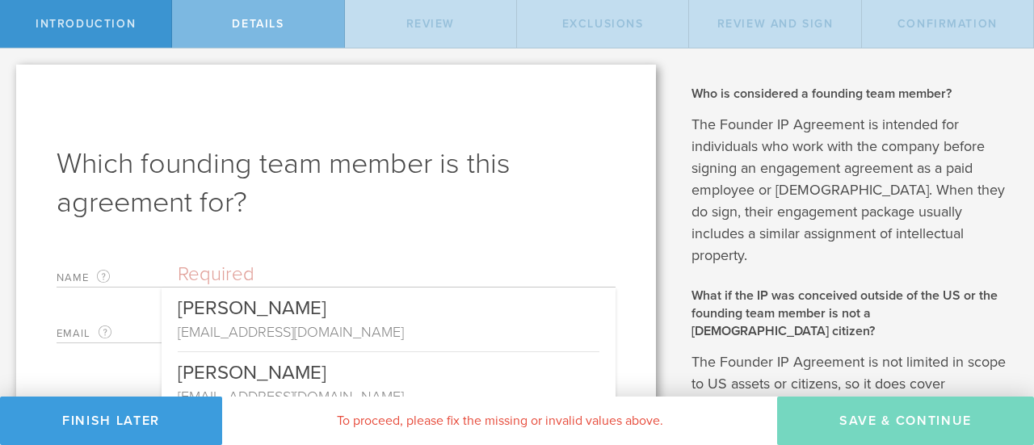
click at [354, 274] on input "text" at bounding box center [397, 274] width 438 height 24
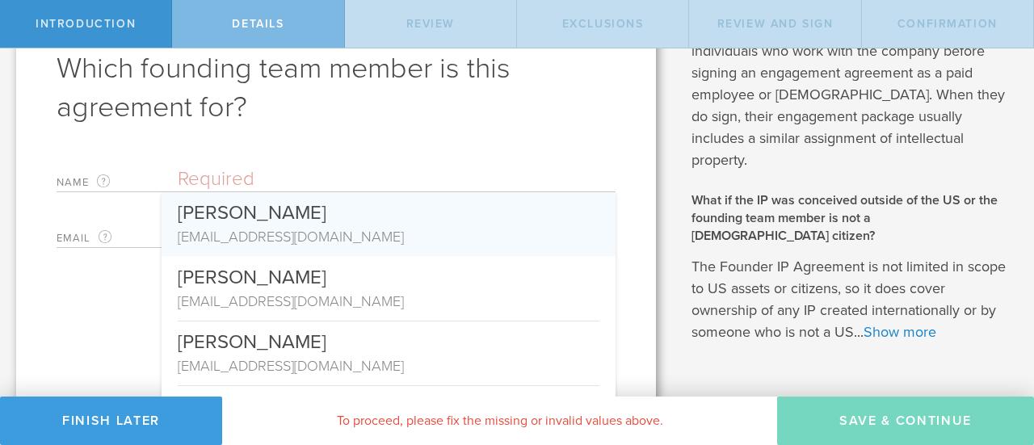
scroll to position [96, 0]
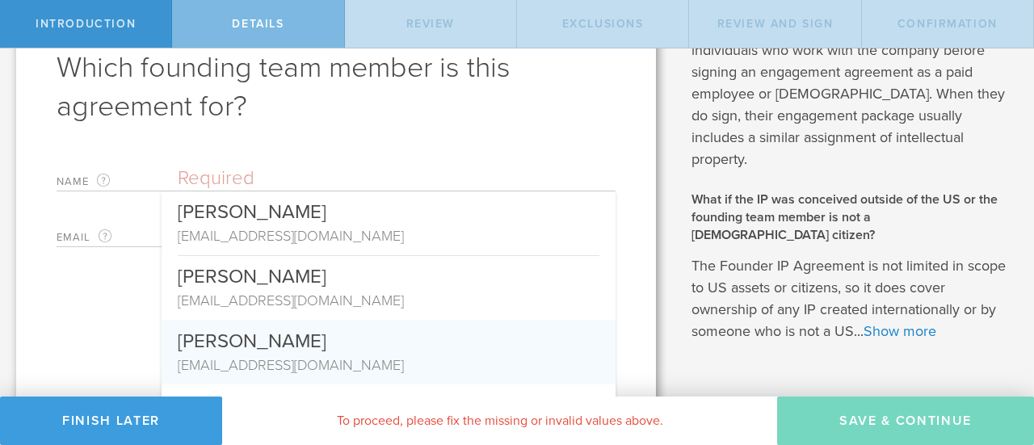
click at [301, 350] on div "[PERSON_NAME]" at bounding box center [388, 337] width 421 height 35
type input "[PERSON_NAME]"
type input "[EMAIL_ADDRESS][DOMAIN_NAME]"
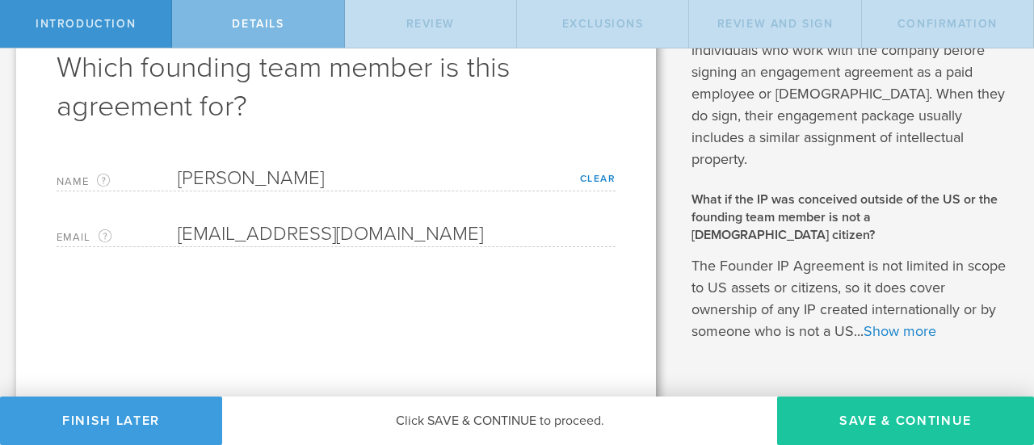
click at [843, 413] on button "Save & Continue" at bounding box center [905, 420] width 257 height 48
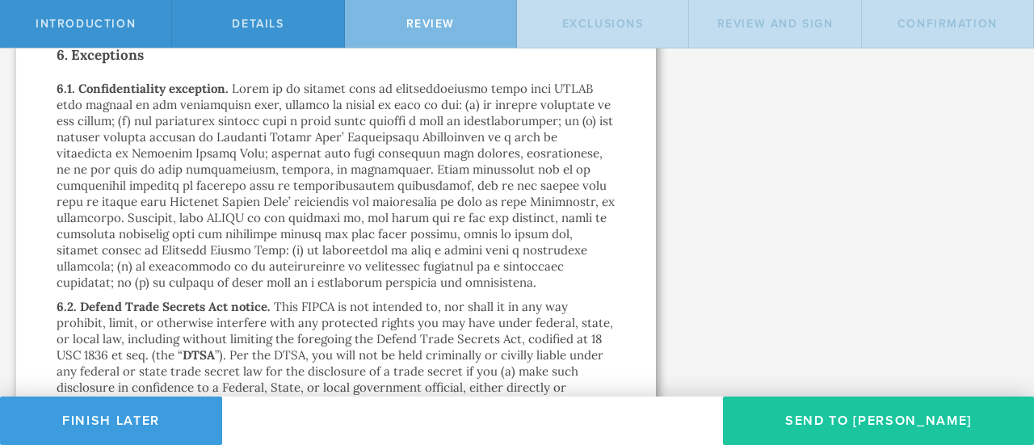
scroll to position [2542, 0]
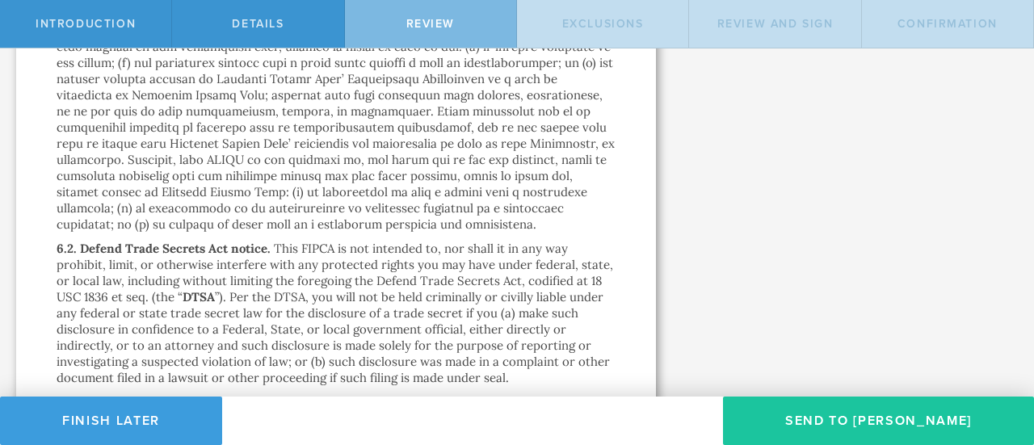
click at [832, 413] on button "Send To Matthew Wiles" at bounding box center [878, 420] width 311 height 48
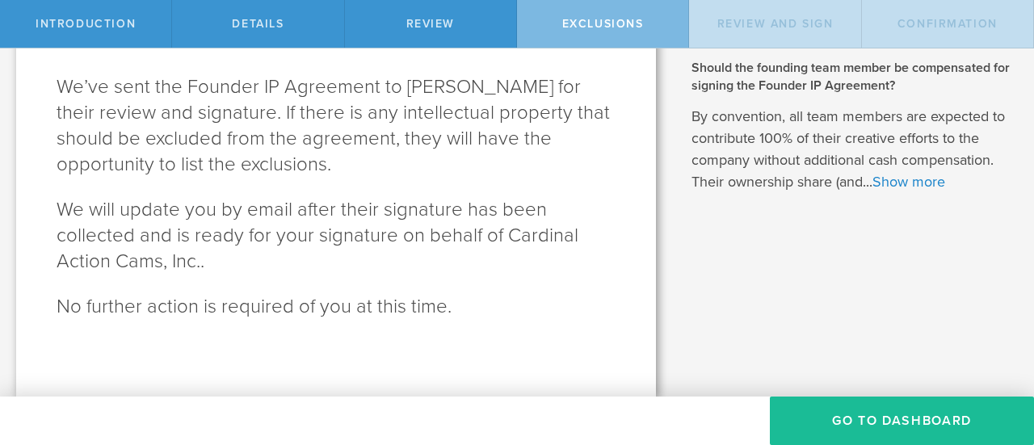
scroll to position [0, 0]
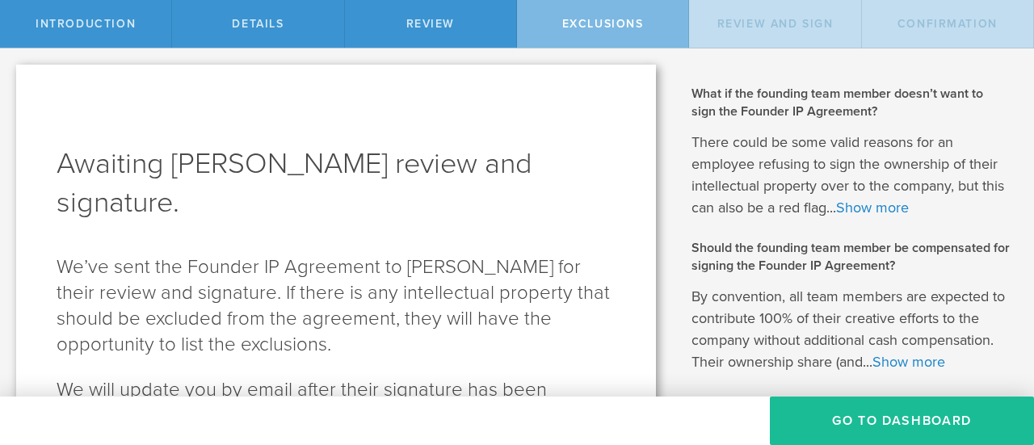
click at [832, 413] on button "Go To Dashboard" at bounding box center [901, 420] width 264 height 48
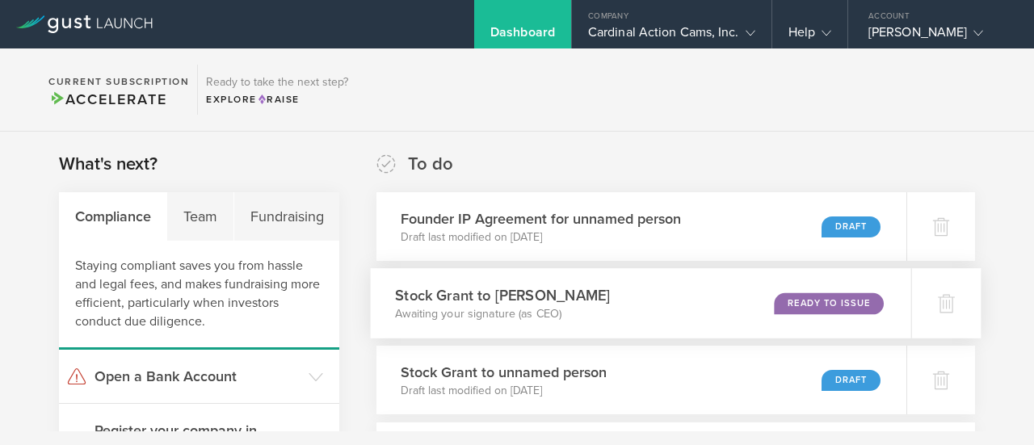
click at [690, 303] on div "Stock Grant to [PERSON_NAME] Awaiting your signature (as CEO) Ready to Issue" at bounding box center [641, 303] width 540 height 70
click at [774, 311] on div "Ready to Issue" at bounding box center [829, 303] width 110 height 22
click at [505, 206] on div "Founder IP Agreement for unnamed person Draft last modified on [DATE] Draft" at bounding box center [641, 226] width 540 height 70
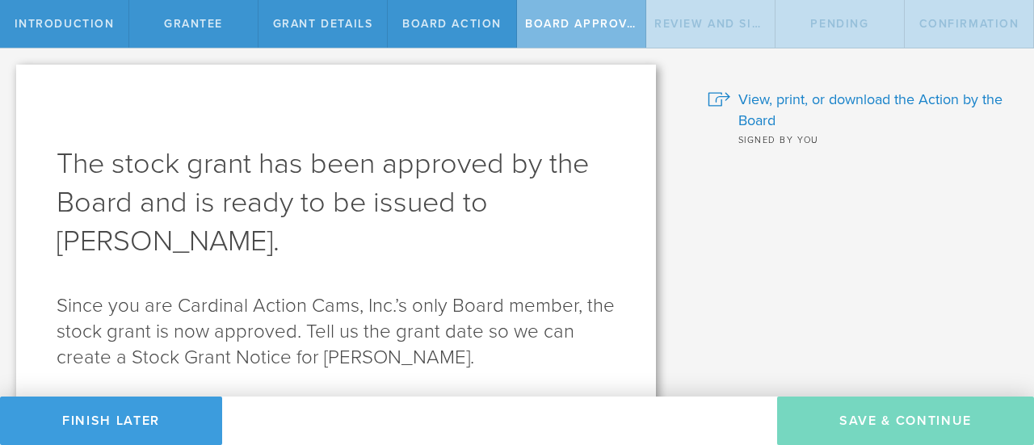
scroll to position [267, 0]
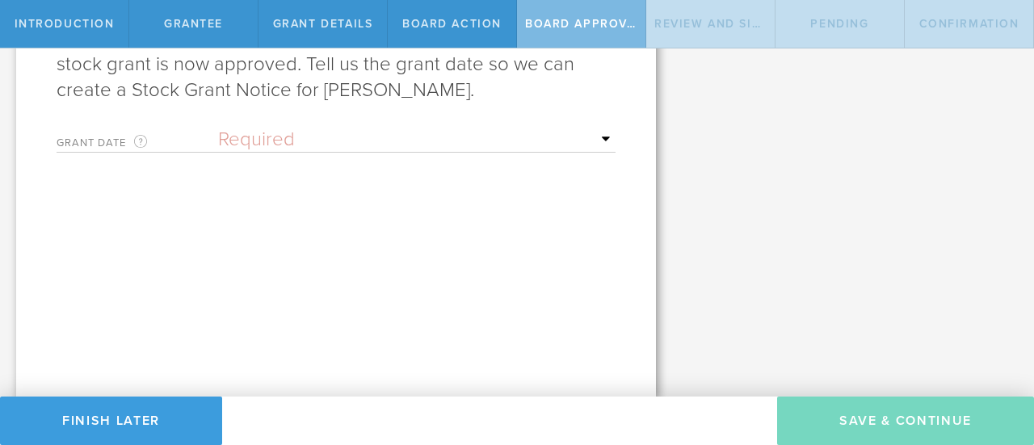
click at [331, 140] on select "Required Upon [PERSON_NAME]'s signature A specific date" at bounding box center [416, 140] width 397 height 24
select select "setByFounder"
click at [218, 128] on select "Required Upon [PERSON_NAME]'s signature A specific date" at bounding box center [416, 140] width 397 height 24
click at [298, 198] on input "text" at bounding box center [416, 195] width 397 height 24
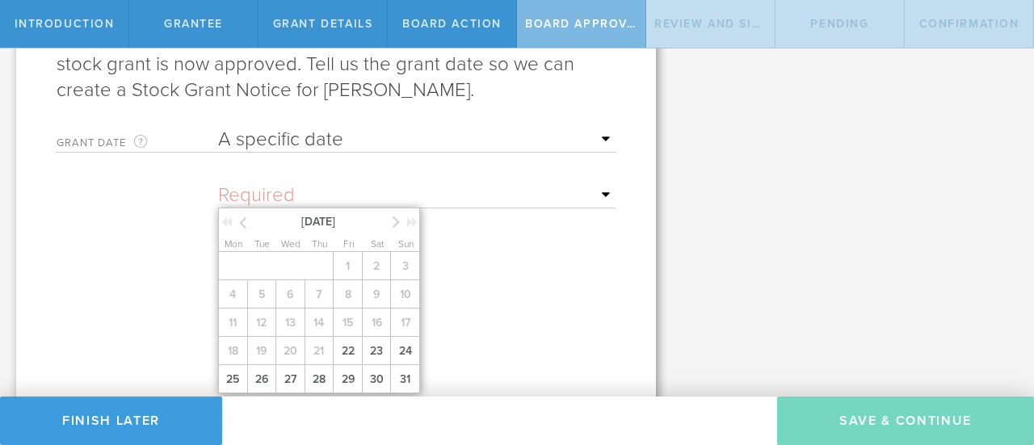
click at [397, 221] on icon at bounding box center [395, 222] width 7 height 20
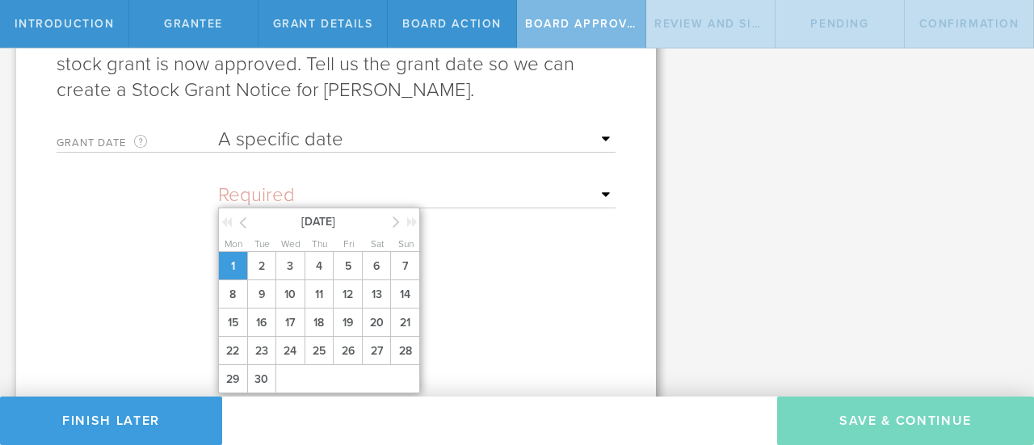
click at [233, 261] on span "1" at bounding box center [232, 266] width 29 height 28
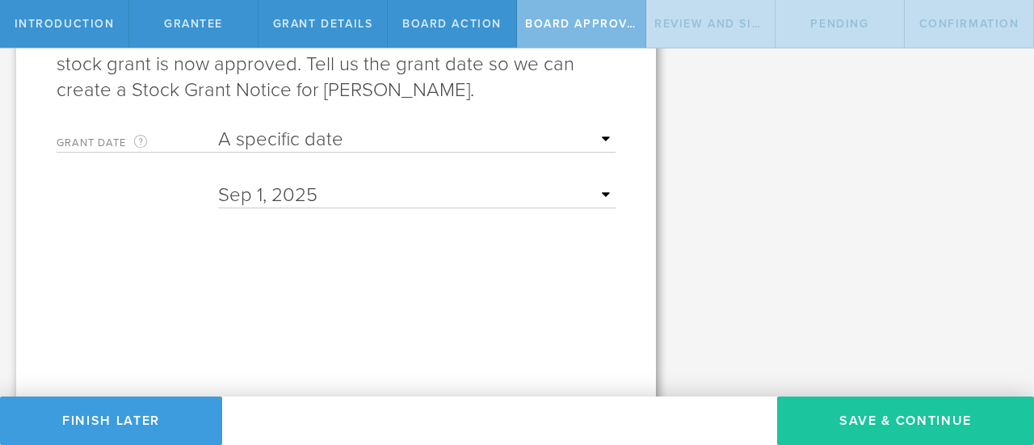
click at [838, 416] on button "Save & Continue" at bounding box center [905, 420] width 257 height 48
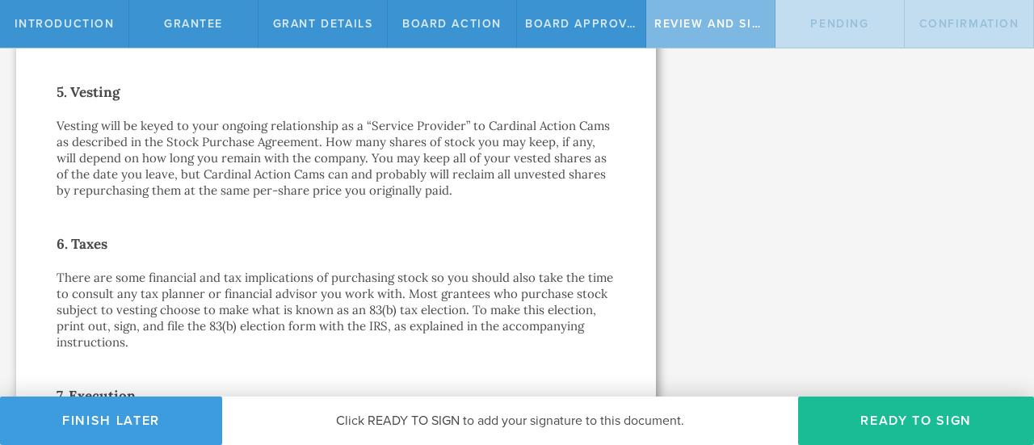
scroll to position [1436, 0]
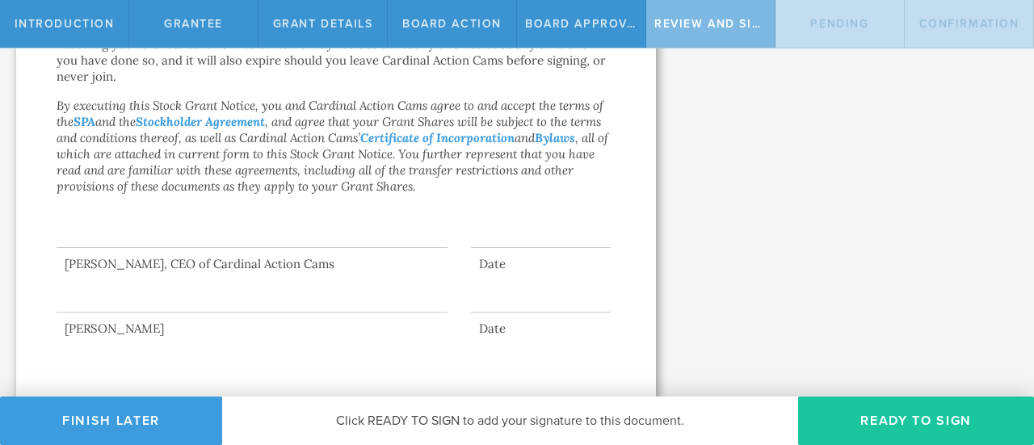
click at [809, 400] on button "Ready to Sign" at bounding box center [916, 420] width 236 height 48
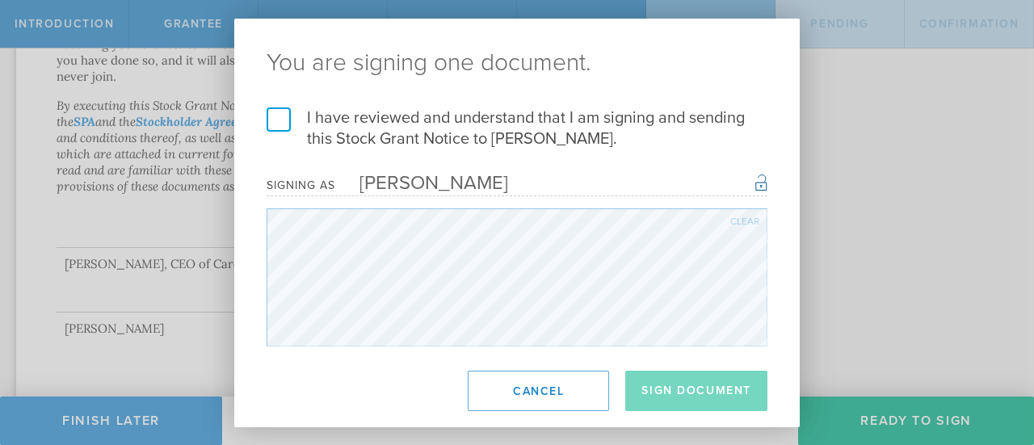
click at [277, 114] on label "I have reviewed and understand that I am signing and sending this Stock Grant N…" at bounding box center [516, 128] width 501 height 42
click at [0, 0] on input "I have reviewed and understand that I am signing and sending this Stock Grant N…" at bounding box center [0, 0] width 0 height 0
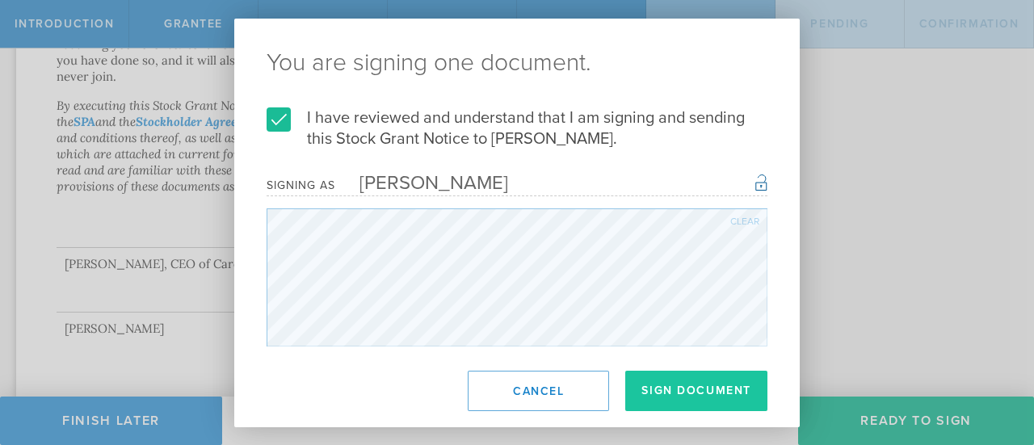
click at [677, 393] on button "Sign Document" at bounding box center [696, 391] width 142 height 40
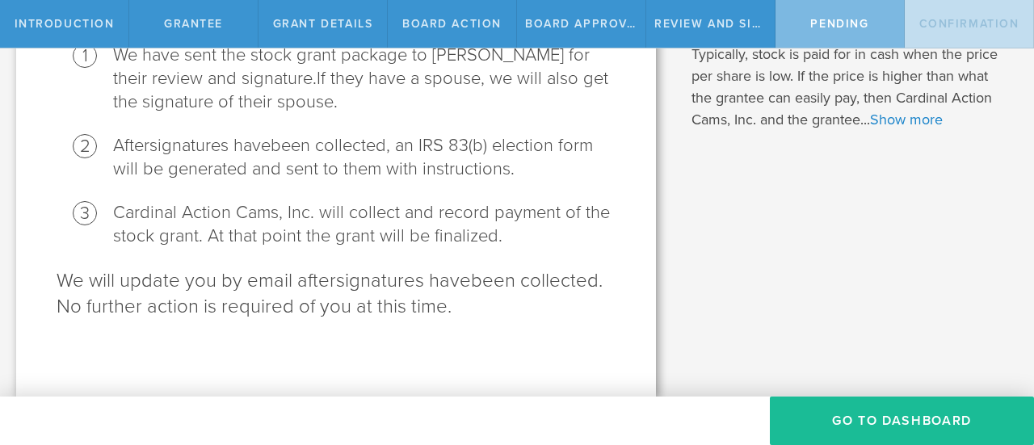
scroll to position [0, 0]
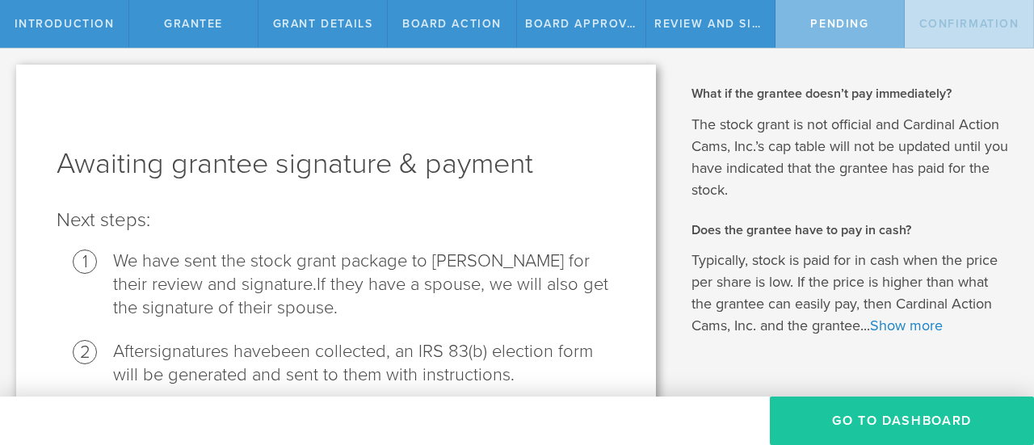
click at [946, 434] on button "Go To Dashboard" at bounding box center [901, 420] width 264 height 48
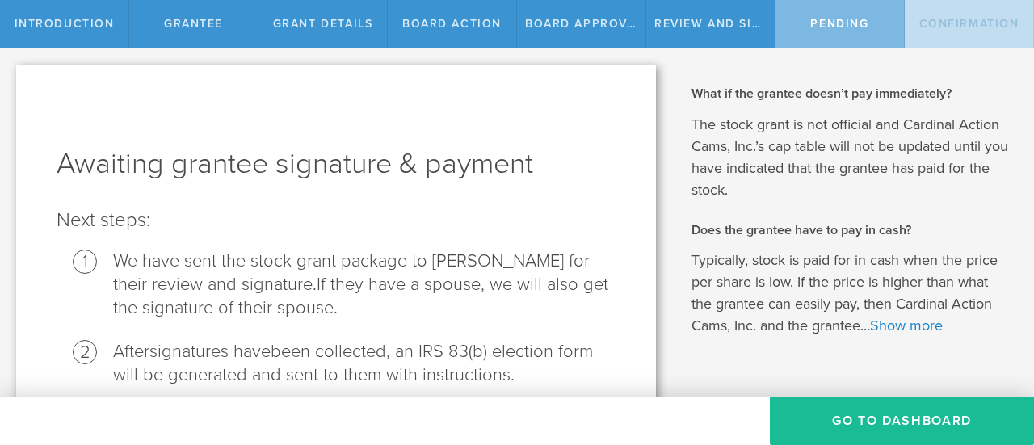
scroll to position [205, 0]
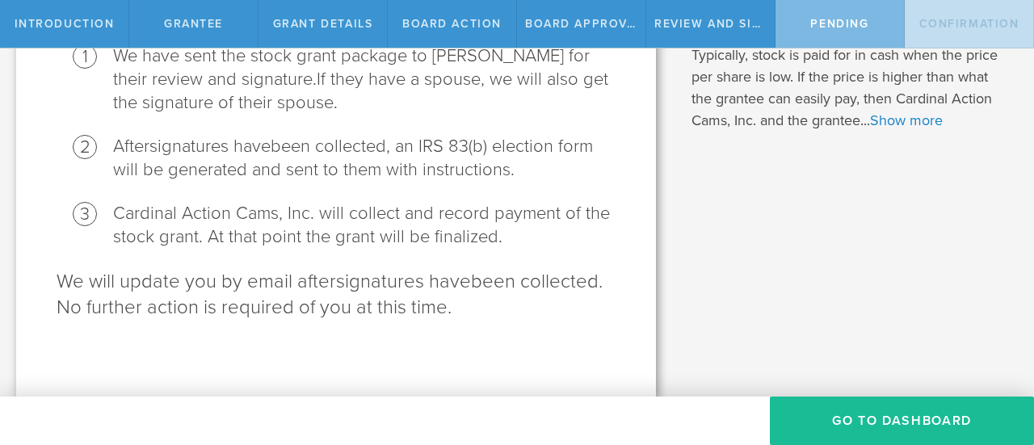
click at [513, 153] on li "After signatures have been collected, an IRS 83(b) election form will be genera…" at bounding box center [364, 158] width 502 height 47
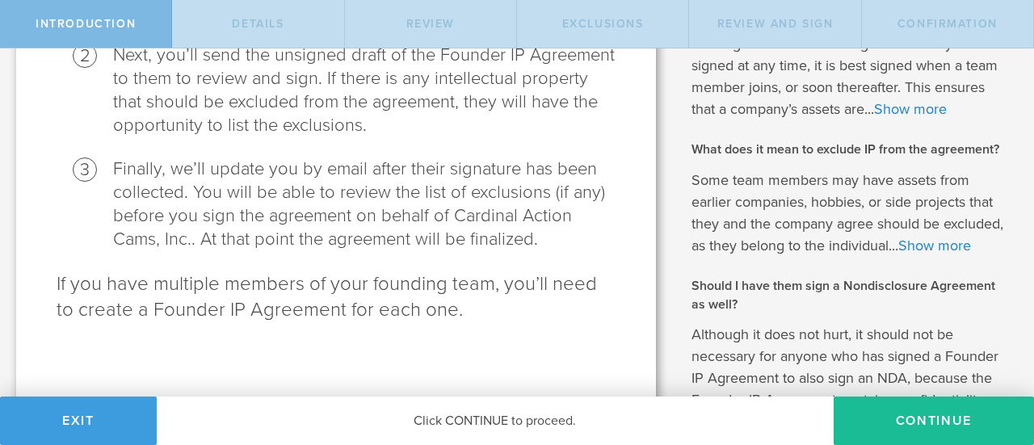
scroll to position [722, 0]
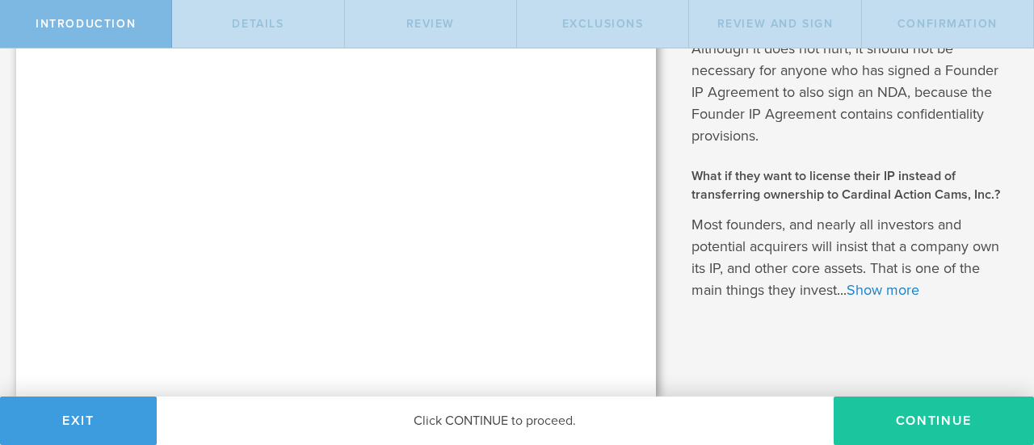
click at [921, 419] on button "Continue" at bounding box center [933, 420] width 200 height 48
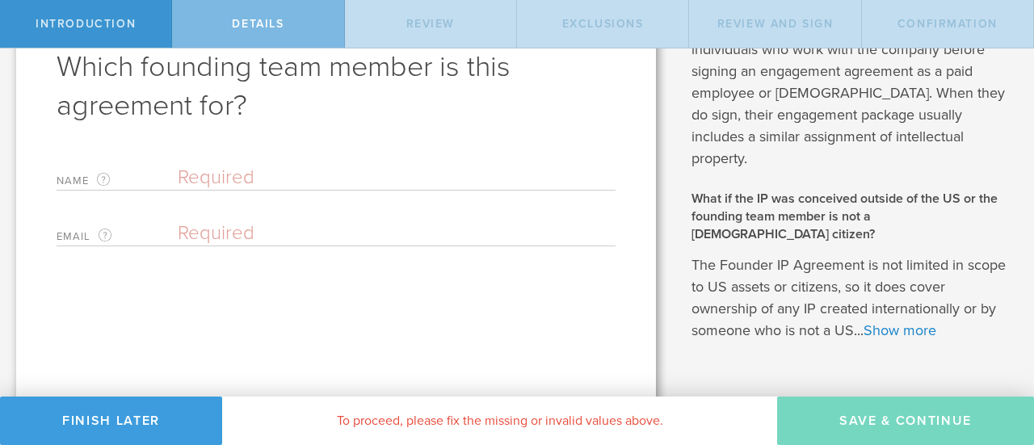
scroll to position [0, 0]
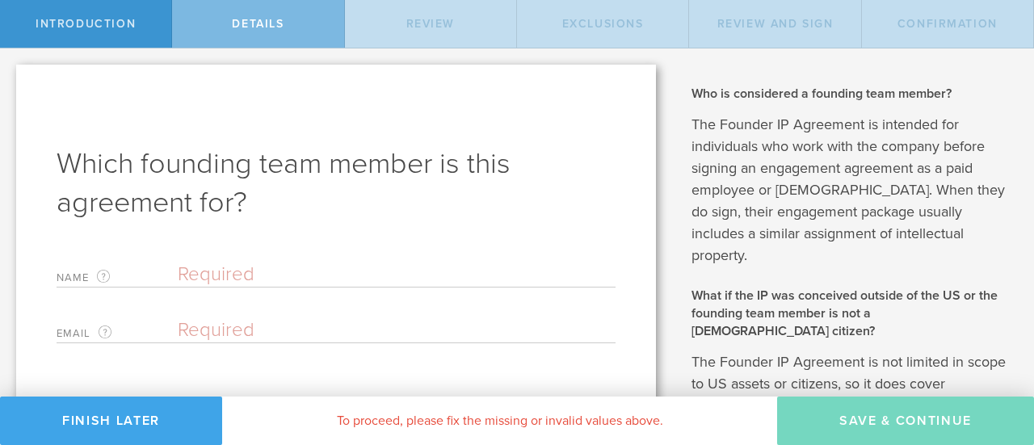
click at [166, 435] on button "Finish Later" at bounding box center [111, 420] width 222 height 48
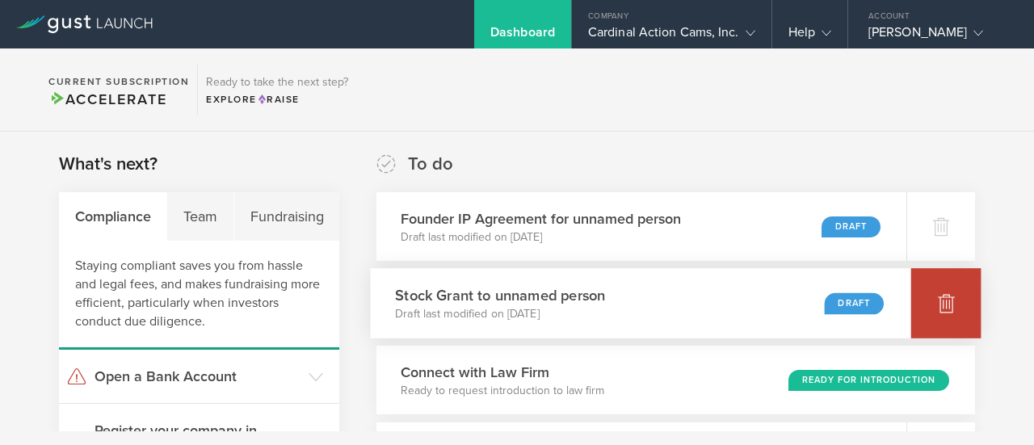
click at [946, 324] on div at bounding box center [946, 303] width 70 height 70
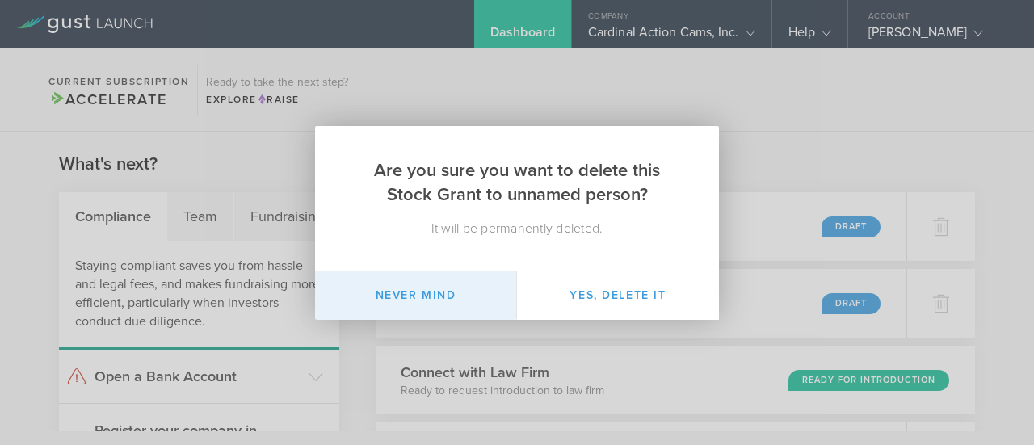
click at [442, 311] on button "Never mind" at bounding box center [416, 295] width 202 height 48
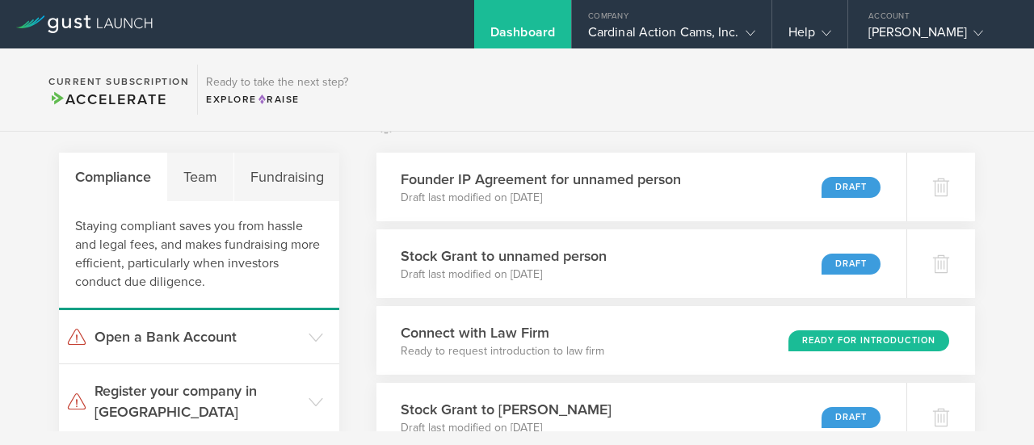
scroll to position [40, 0]
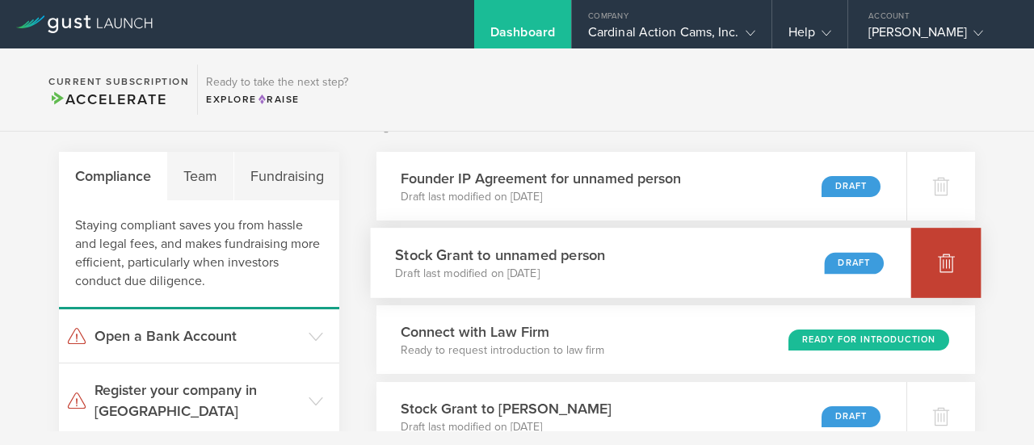
click at [944, 264] on div at bounding box center [946, 263] width 70 height 70
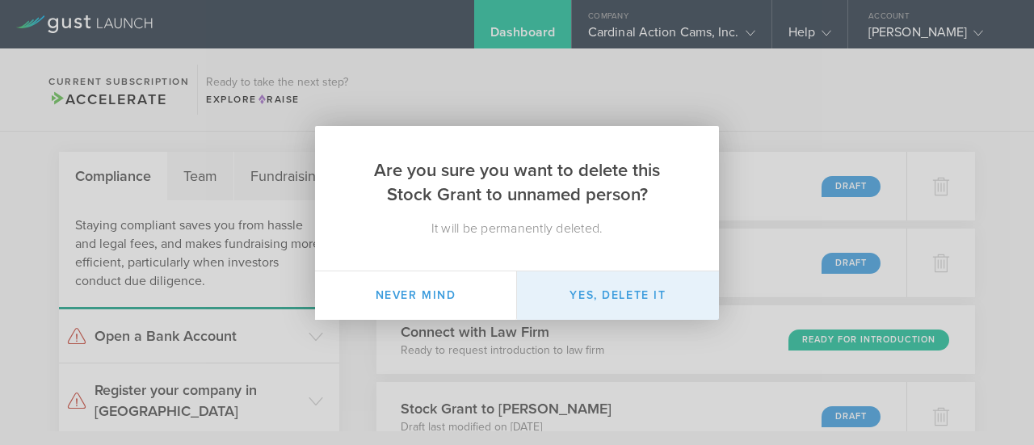
click at [646, 296] on button "Yes, delete it" at bounding box center [618, 295] width 202 height 48
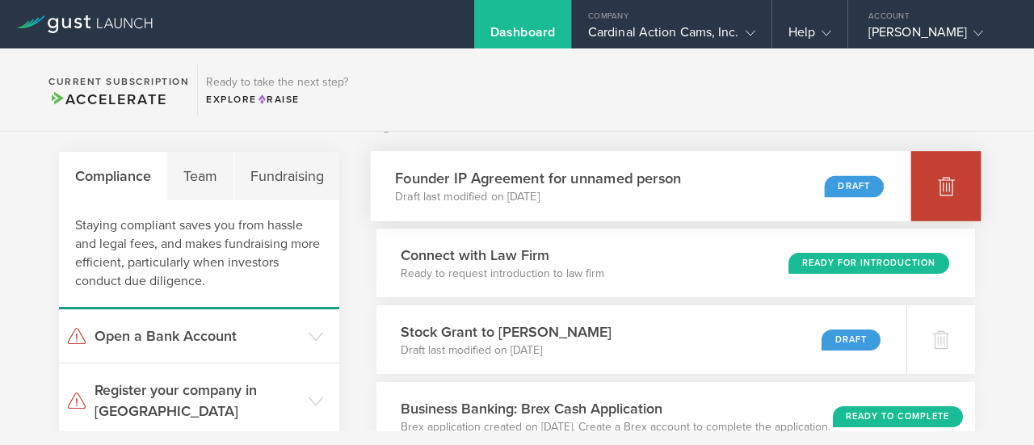
click at [936, 195] on icon at bounding box center [945, 185] width 19 height 19
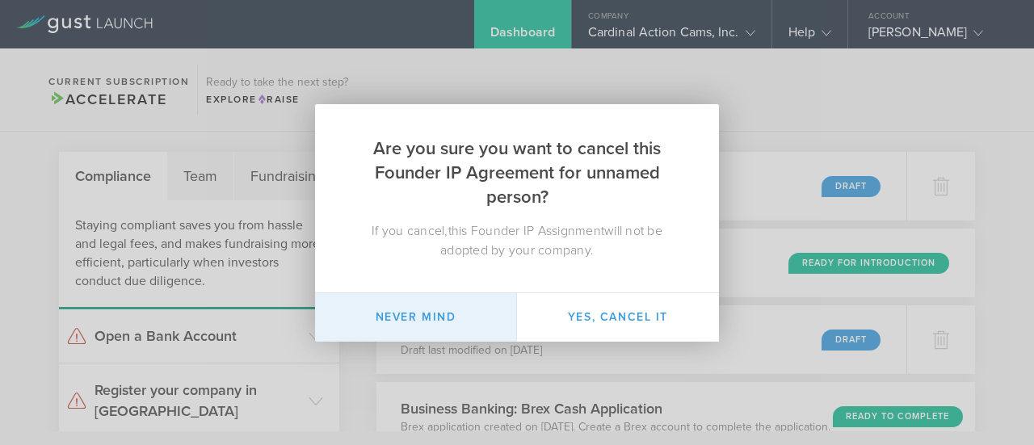
click at [484, 321] on button "Never mind" at bounding box center [416, 317] width 202 height 48
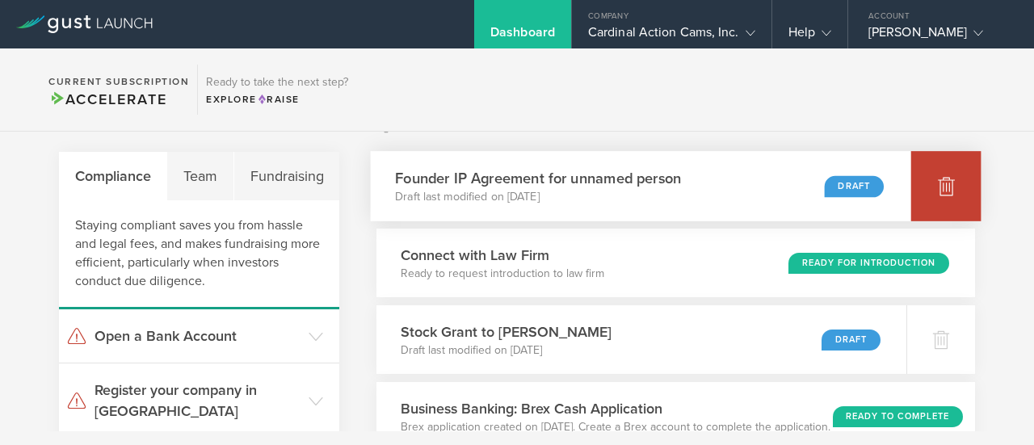
click at [936, 195] on icon at bounding box center [945, 185] width 19 height 19
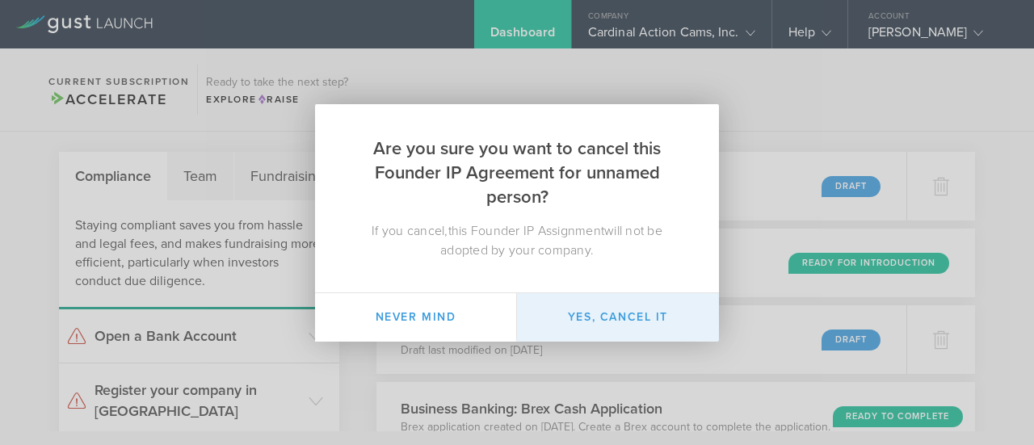
click at [632, 309] on button "Yes, cancel it" at bounding box center [618, 317] width 202 height 48
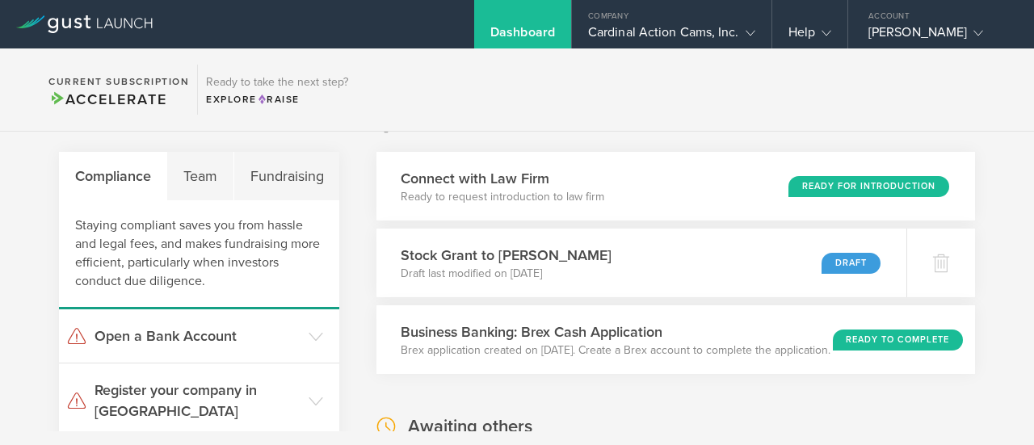
click at [632, 309] on div "Business Banking: Brex Cash Application Brex application created on Aug 15, 202…" at bounding box center [682, 339] width 612 height 69
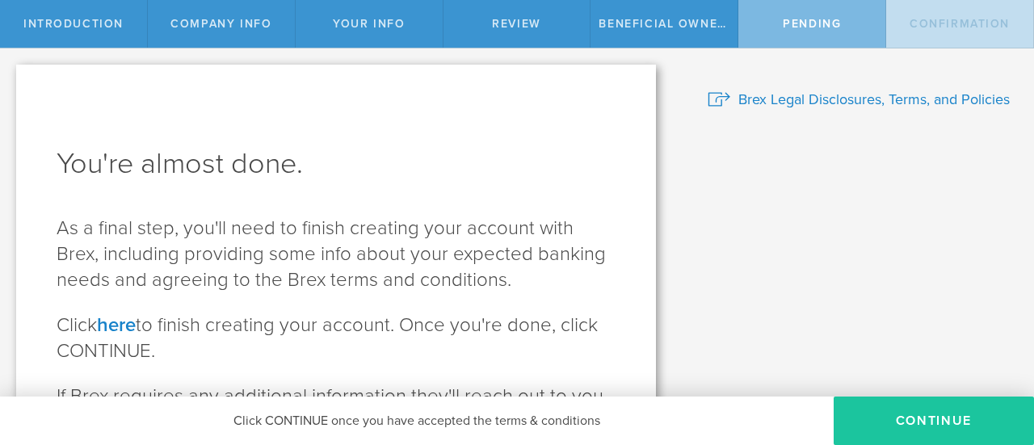
click at [891, 416] on button "CONTINUE" at bounding box center [933, 420] width 200 height 48
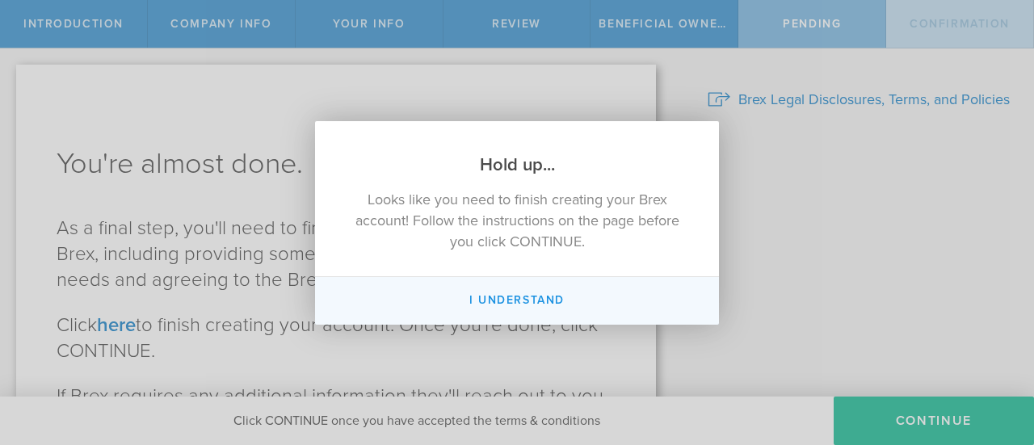
click at [497, 304] on button "I Understand" at bounding box center [517, 301] width 404 height 48
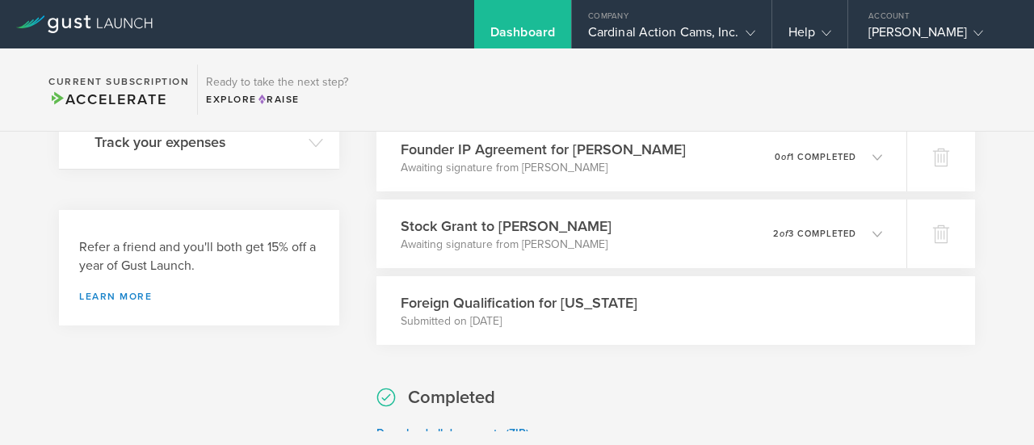
scroll to position [565, 0]
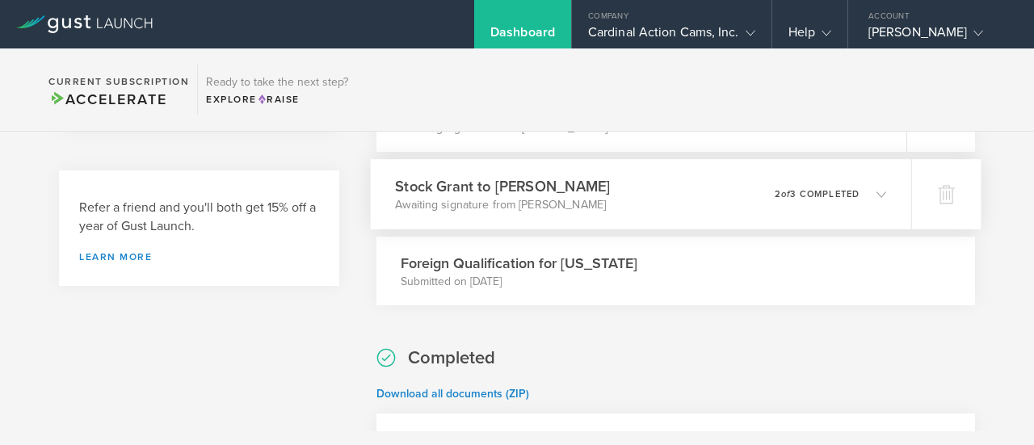
click at [874, 191] on div "Stock Grant to Matthew Wiles Awaiting signature from Matthew Wiles 0 undelivera…" at bounding box center [641, 194] width 540 height 70
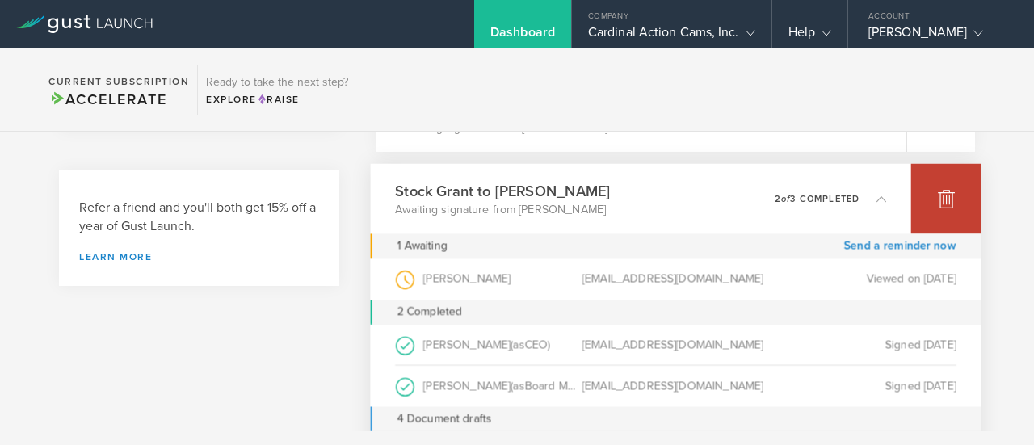
click at [942, 200] on icon at bounding box center [945, 198] width 19 height 19
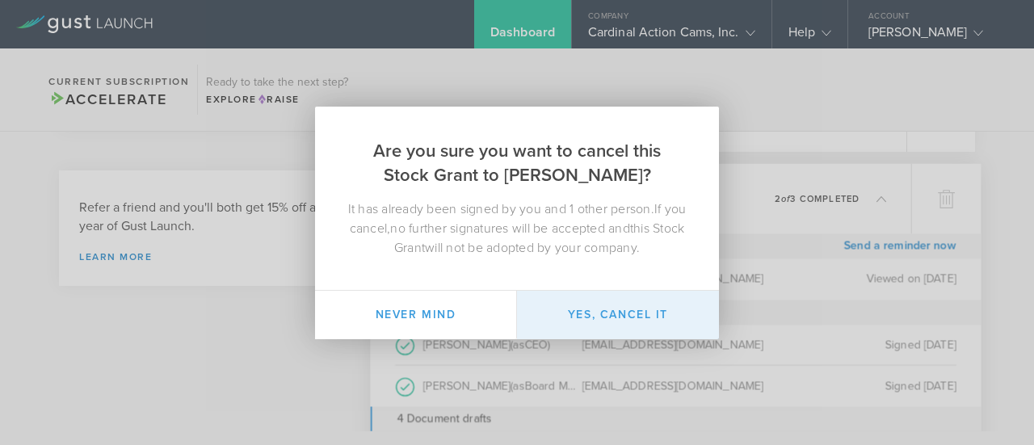
click at [586, 325] on button "Yes, cancel it" at bounding box center [618, 315] width 202 height 48
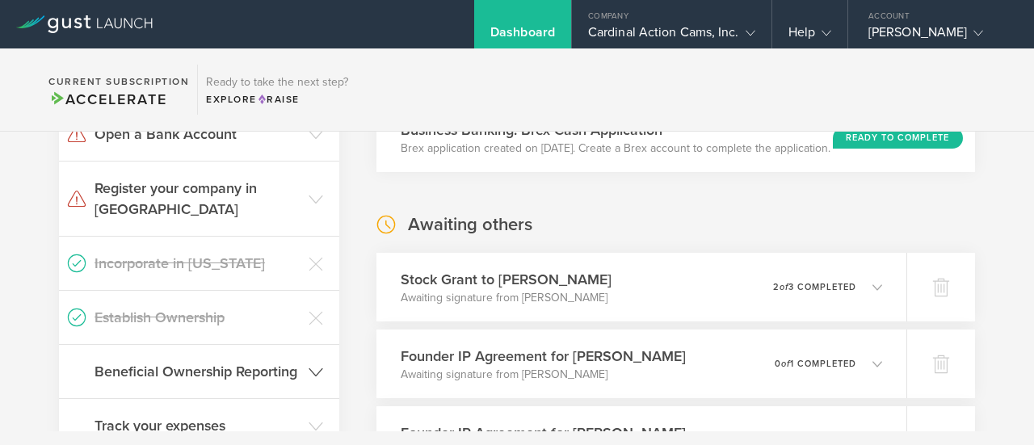
scroll to position [323, 0]
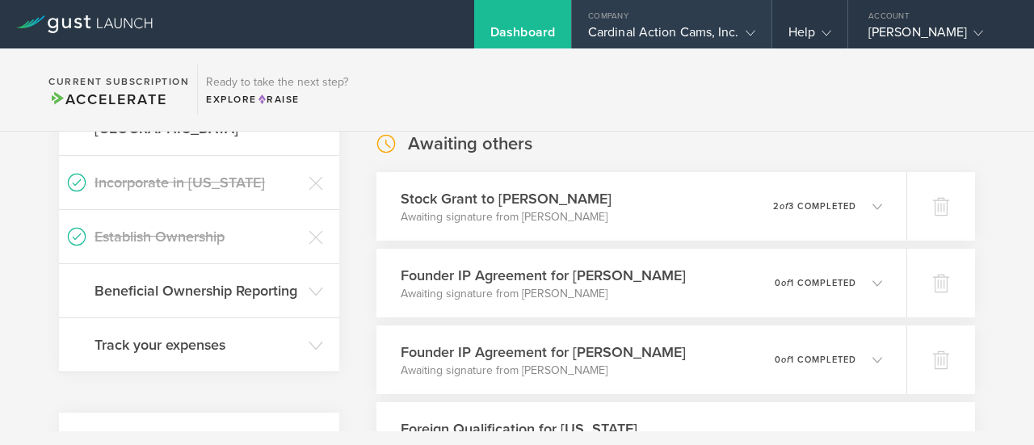
click at [738, 19] on div "Company" at bounding box center [671, 12] width 199 height 24
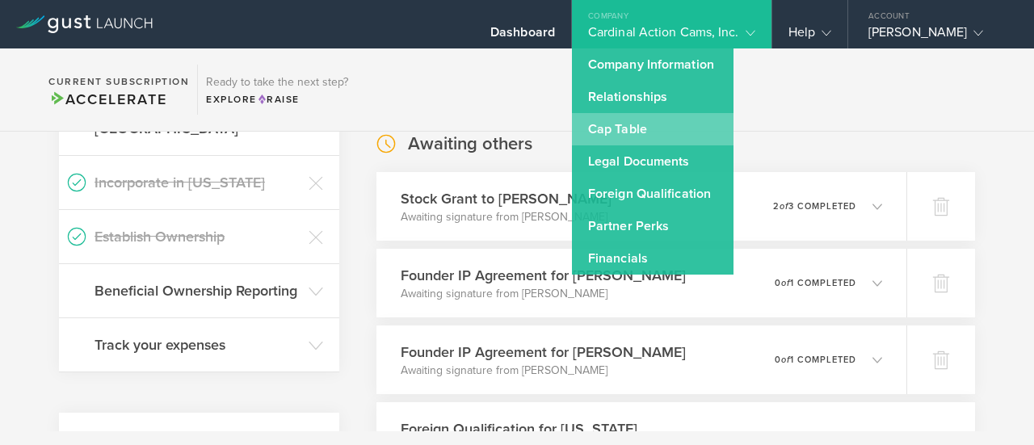
click at [627, 132] on link "Cap Table" at bounding box center [652, 129] width 161 height 32
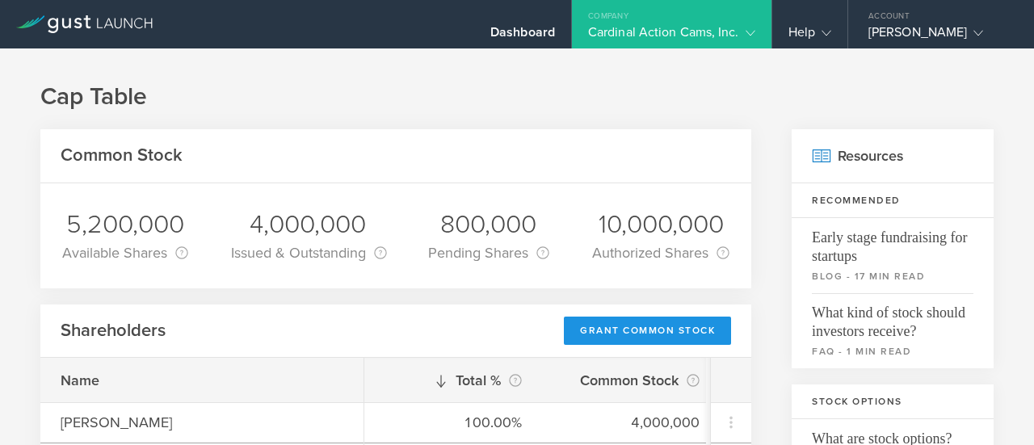
click at [605, 320] on div "Grant Common Stock" at bounding box center [647, 331] width 167 height 28
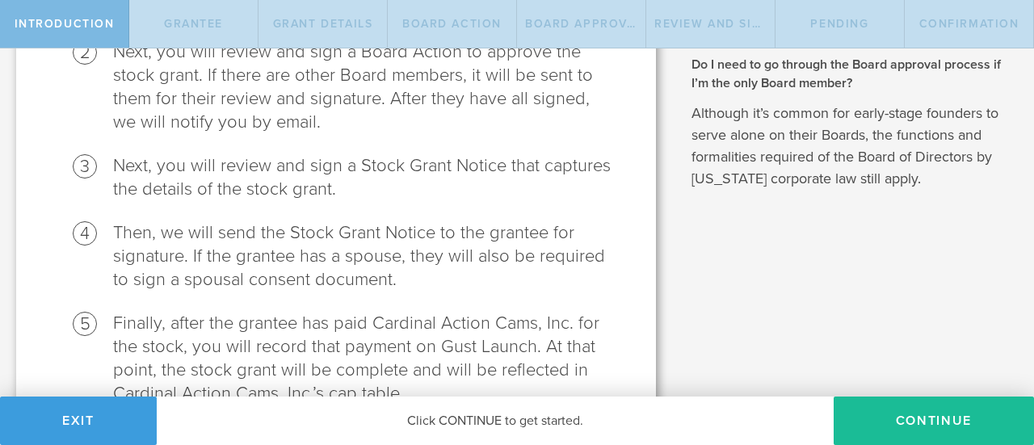
scroll to position [412, 0]
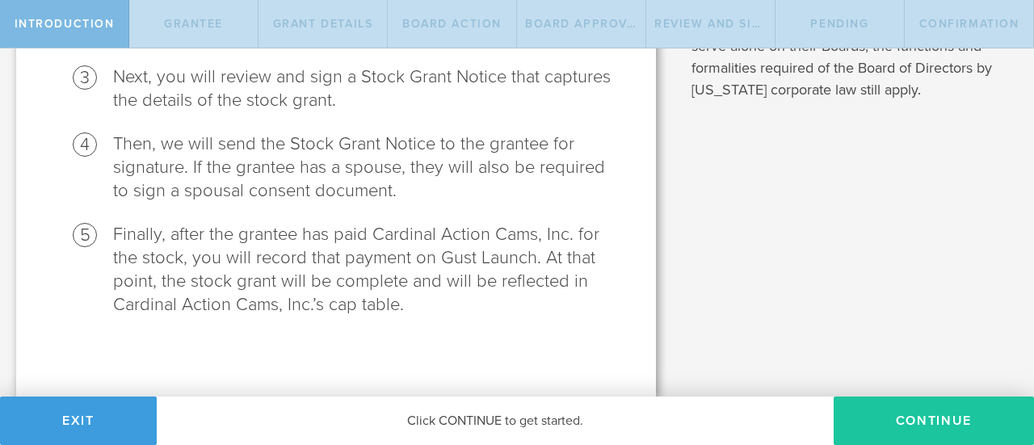
click at [915, 411] on button "Continue" at bounding box center [933, 420] width 200 height 48
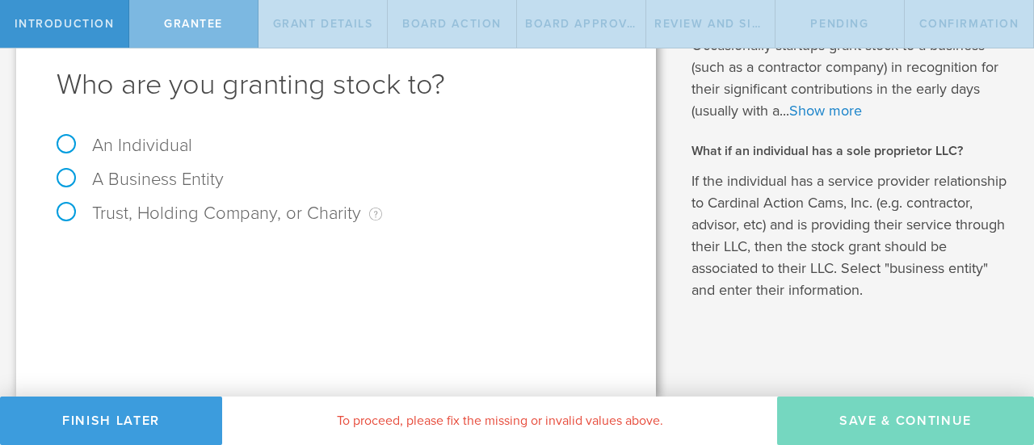
scroll to position [0, 0]
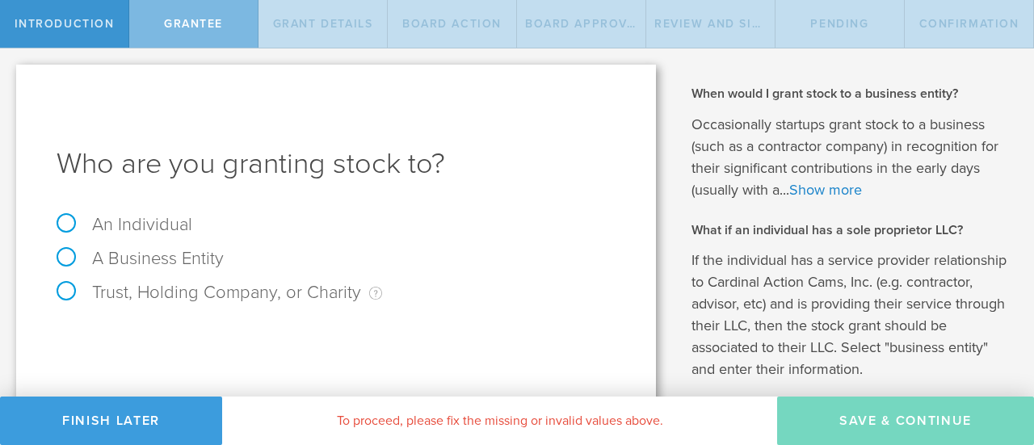
click at [121, 216] on label "An Individual" at bounding box center [125, 224] width 136 height 21
click at [10, 74] on input "An Individual" at bounding box center [5, 61] width 10 height 26
radio input "true"
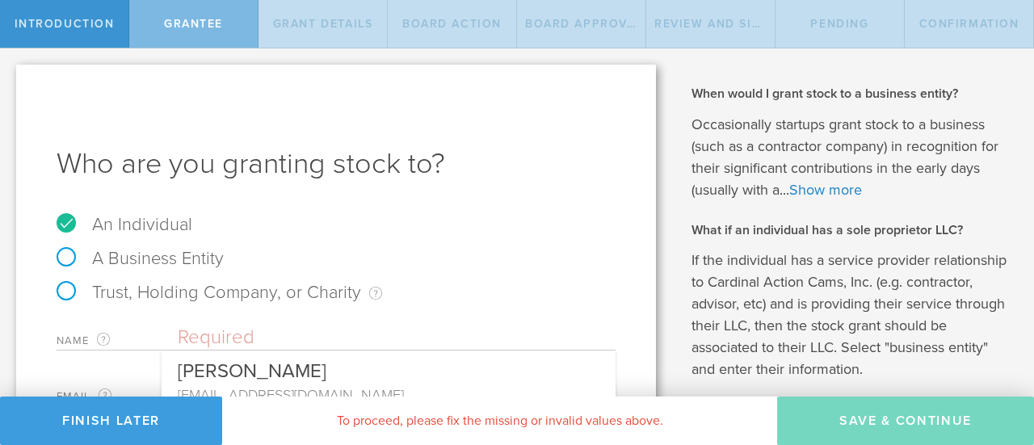
click at [287, 338] on input "text" at bounding box center [397, 337] width 438 height 24
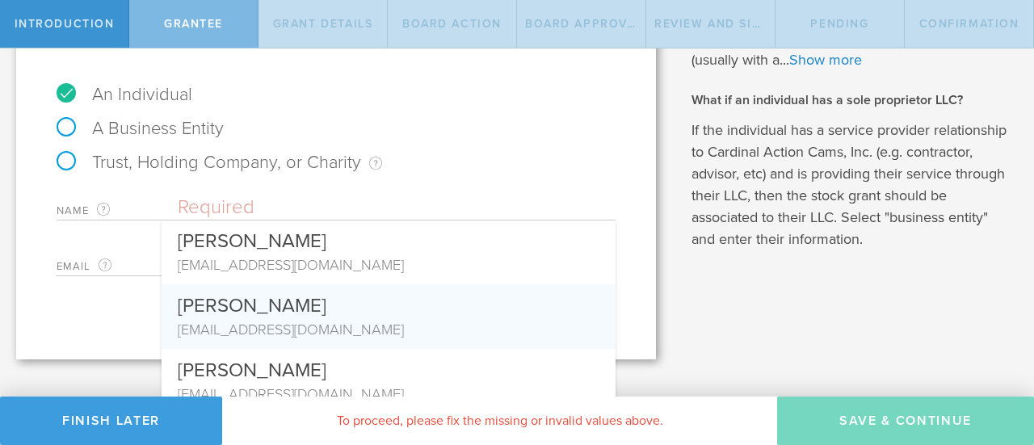
scroll to position [161, 0]
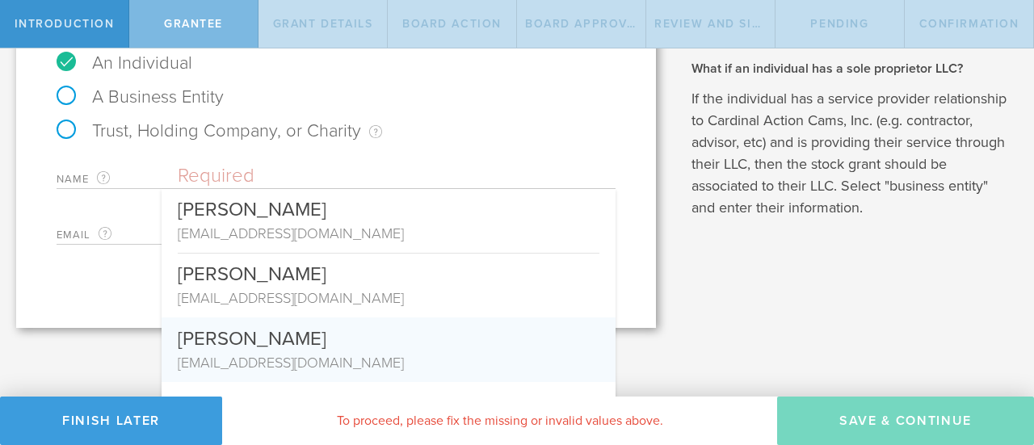
click at [266, 360] on div "[EMAIL_ADDRESS][DOMAIN_NAME]" at bounding box center [388, 362] width 421 height 21
type input "[PERSON_NAME]"
type input "[EMAIL_ADDRESS][DOMAIN_NAME]"
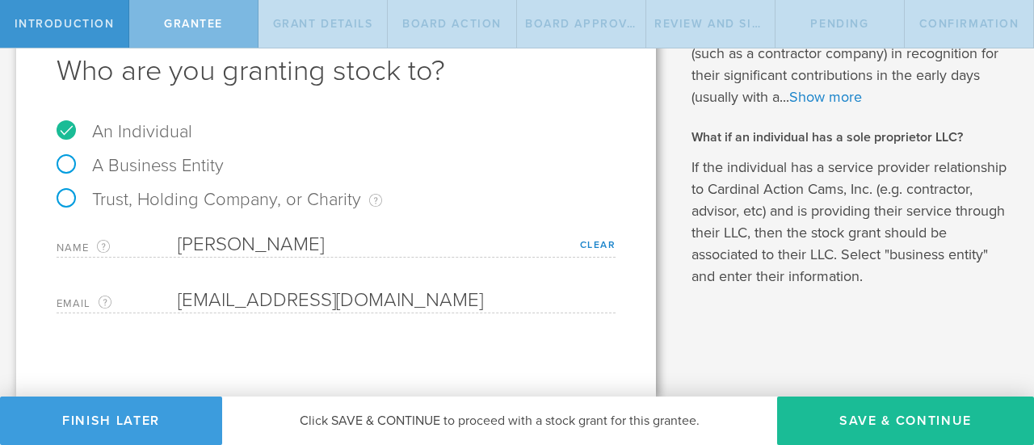
scroll to position [92, 0]
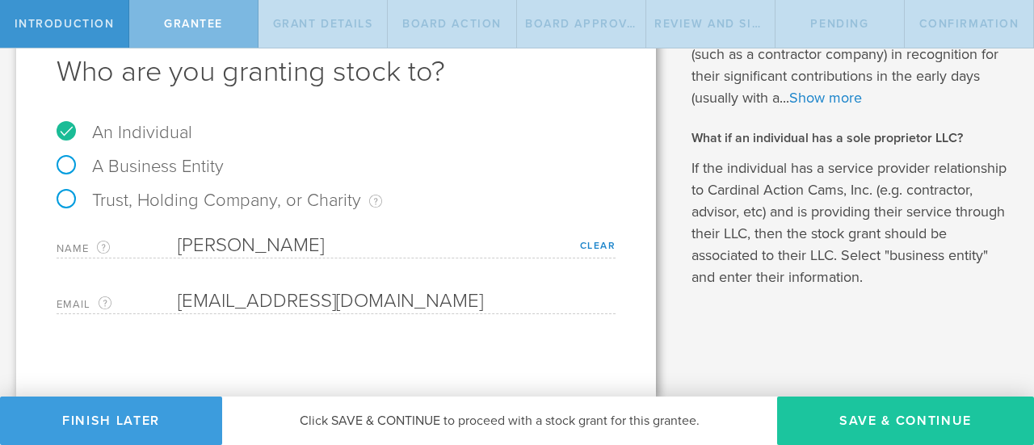
click at [953, 427] on button "Save & Continue" at bounding box center [905, 420] width 257 height 48
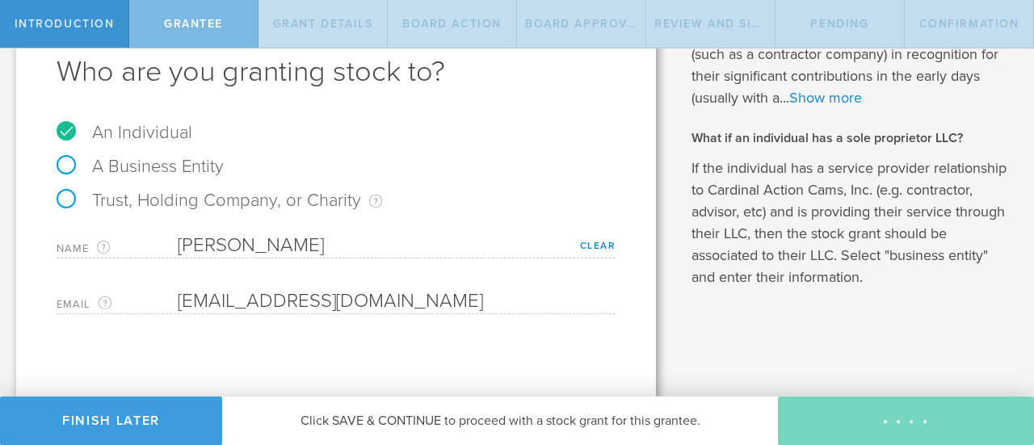
type input "48"
type input "12"
select select "none"
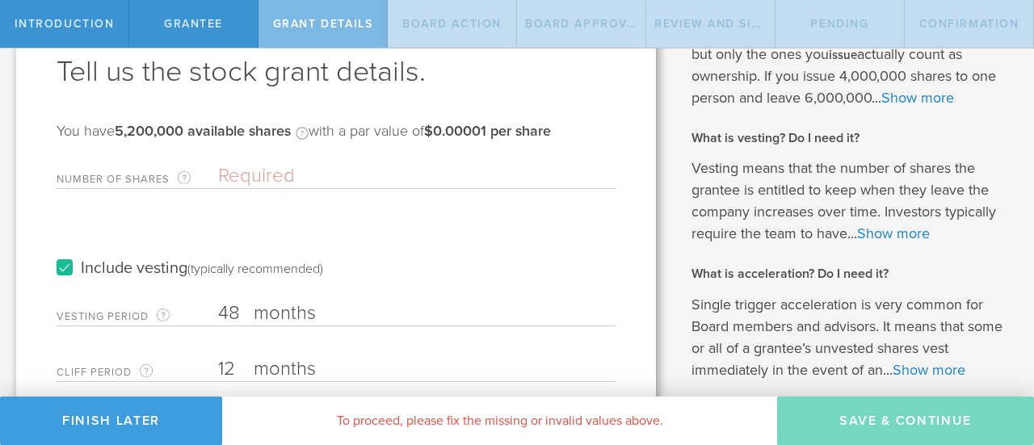
scroll to position [0, 0]
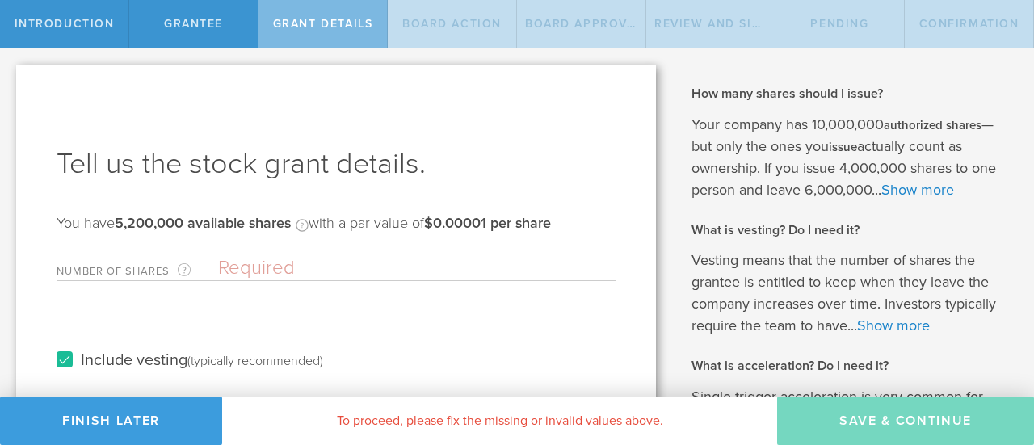
click at [287, 265] on input "Number of Shares The total amount of stock the company is granting to this reci…" at bounding box center [416, 268] width 397 height 24
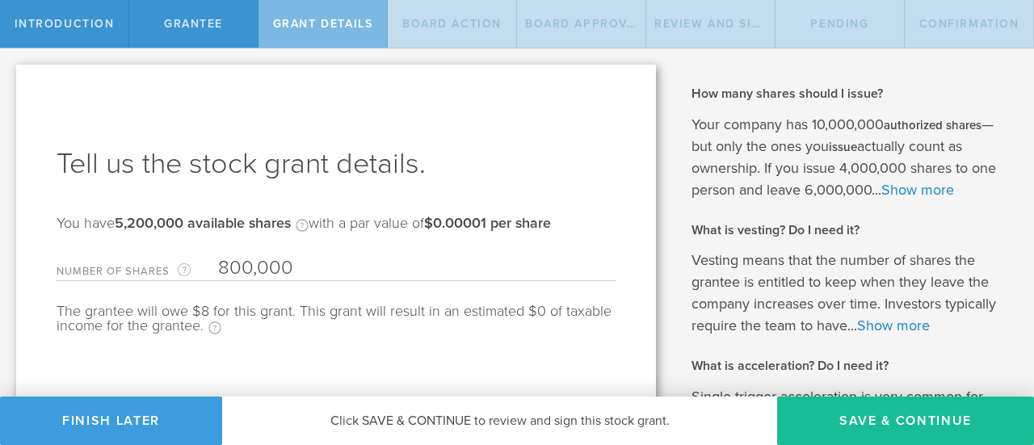
type input "800,000"
click at [549, 128] on div "Tell us the stock grant details. You have 5,200,000 available shares Available …" at bounding box center [335, 453] width 639 height 776
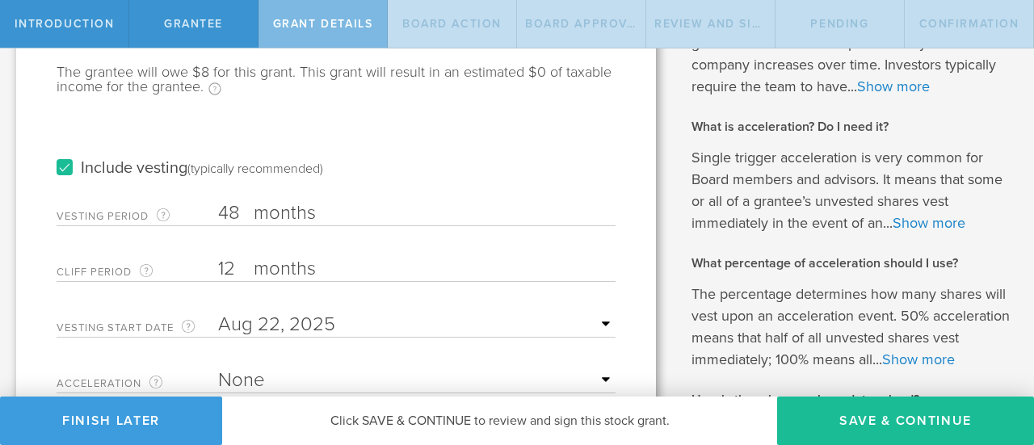
scroll to position [323, 0]
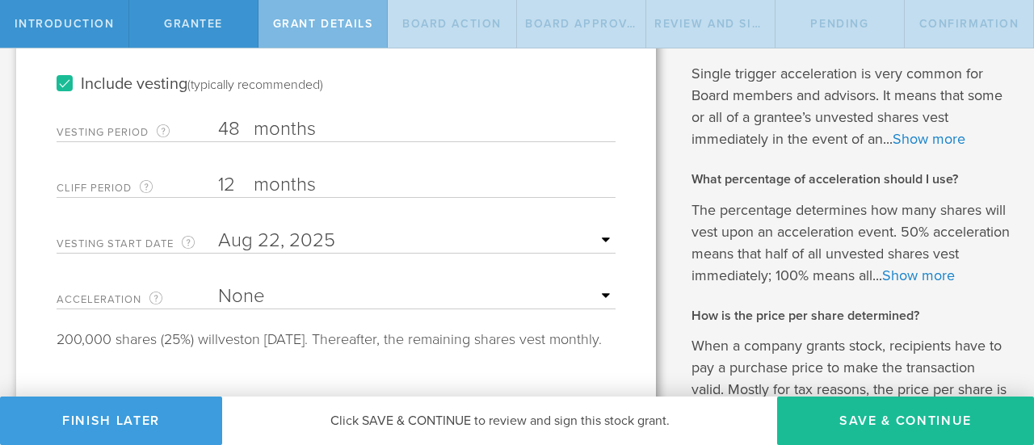
click at [332, 279] on div "Acceleration The way the vesting schedule is affected by a future change of com…" at bounding box center [336, 292] width 559 height 33
click at [308, 293] on select "None Single Trigger Double Trigger" at bounding box center [416, 296] width 397 height 24
select select "double"
click at [218, 284] on select "None Single Trigger Double Trigger" at bounding box center [416, 296] width 397 height 24
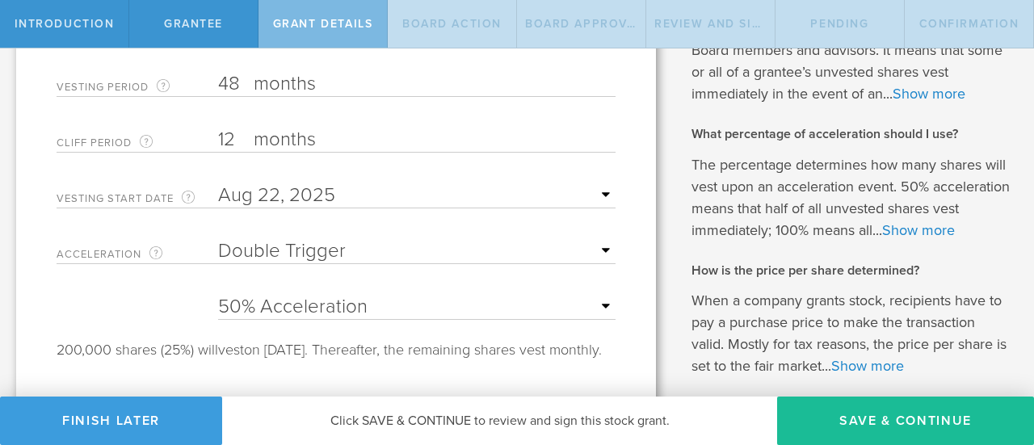
scroll to position [404, 0]
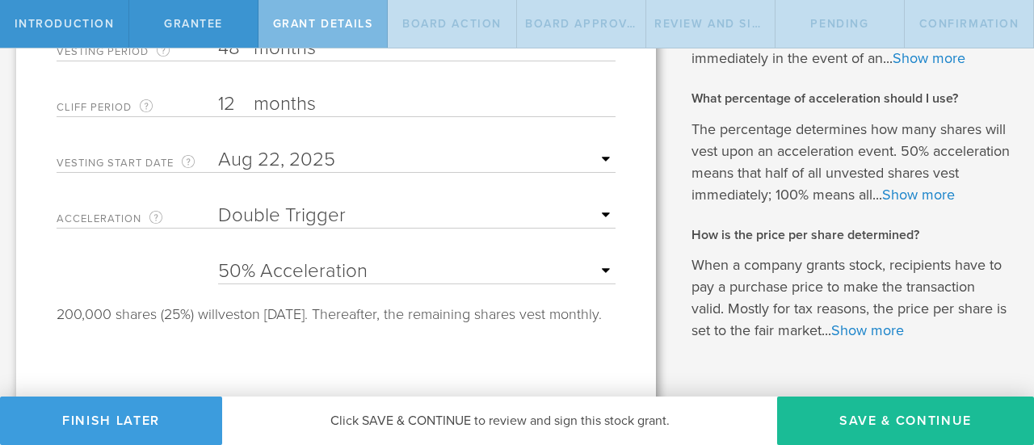
click at [302, 261] on select "25% Acceleration 50% Acceleration 75% Acceleration 100% Acceleration" at bounding box center [416, 271] width 397 height 24
select select "75"
click at [218, 259] on select "25% Acceleration 50% Acceleration 75% Acceleration 100% Acceleration" at bounding box center [416, 271] width 397 height 24
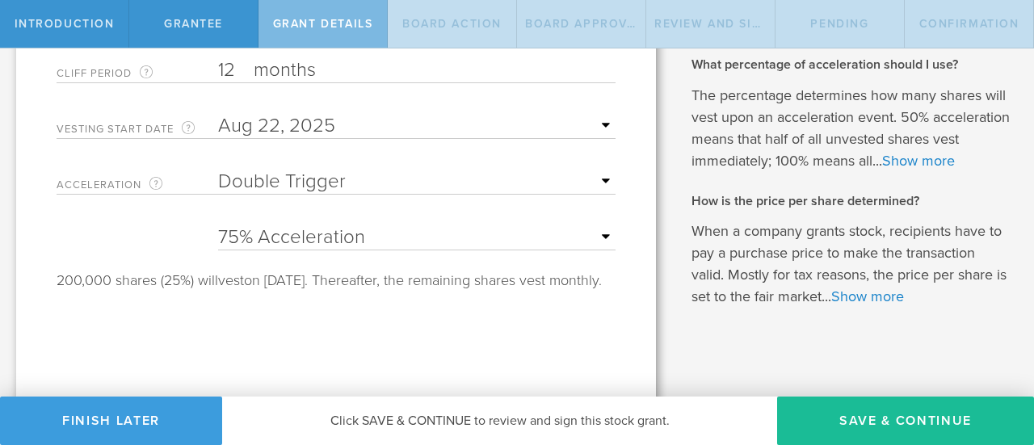
scroll to position [466, 0]
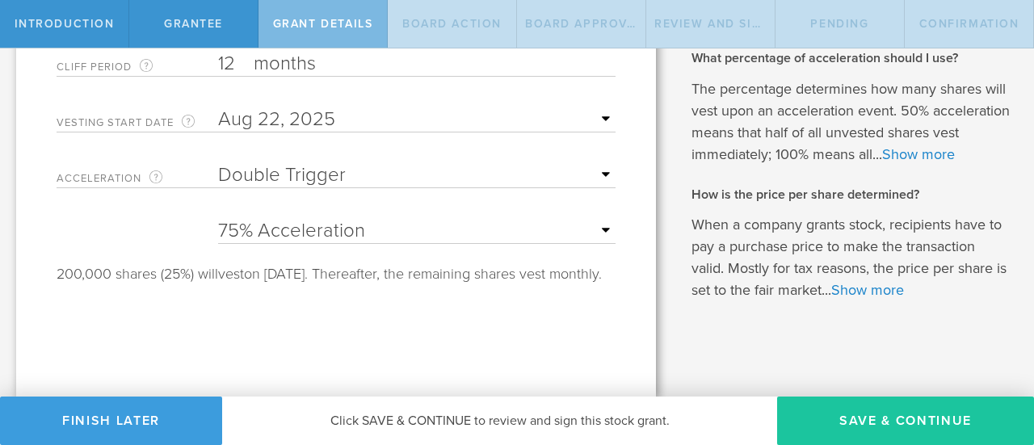
click at [874, 428] on button "Save & Continue" at bounding box center [905, 420] width 257 height 48
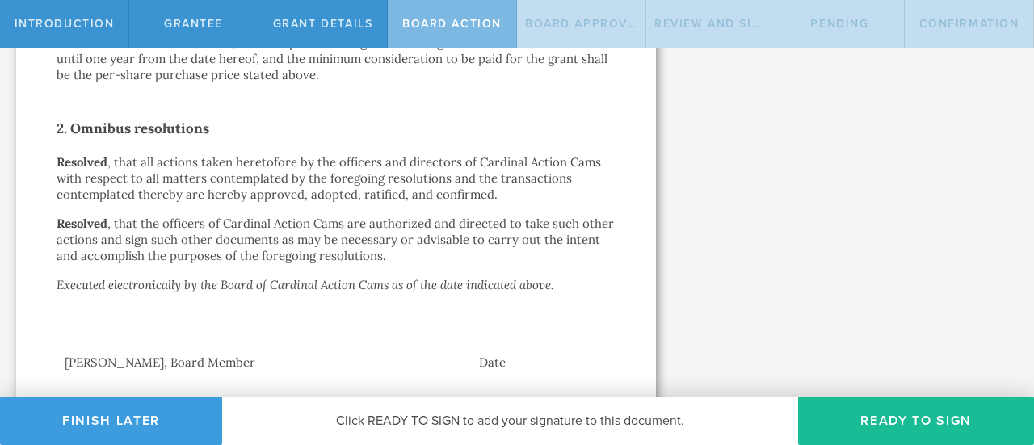
scroll to position [1240, 0]
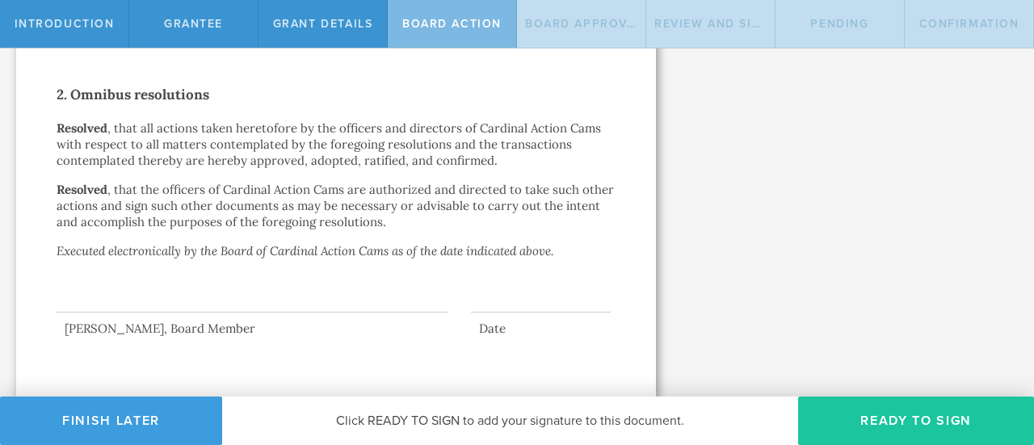
click at [883, 416] on button "Ready to Sign" at bounding box center [916, 420] width 236 height 48
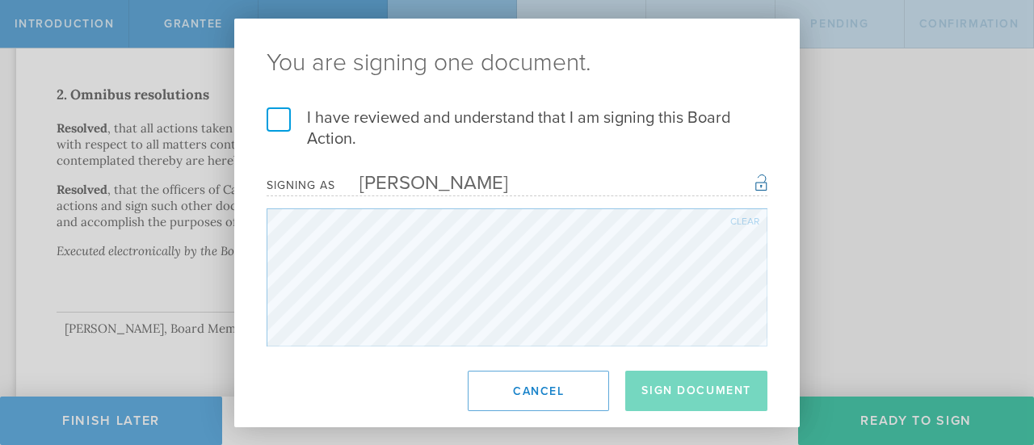
click at [325, 113] on label "I have reviewed and understand that I am signing this Board Action." at bounding box center [516, 128] width 501 height 42
click at [0, 0] on input "I have reviewed and understand that I am signing this Board Action." at bounding box center [0, 0] width 0 height 0
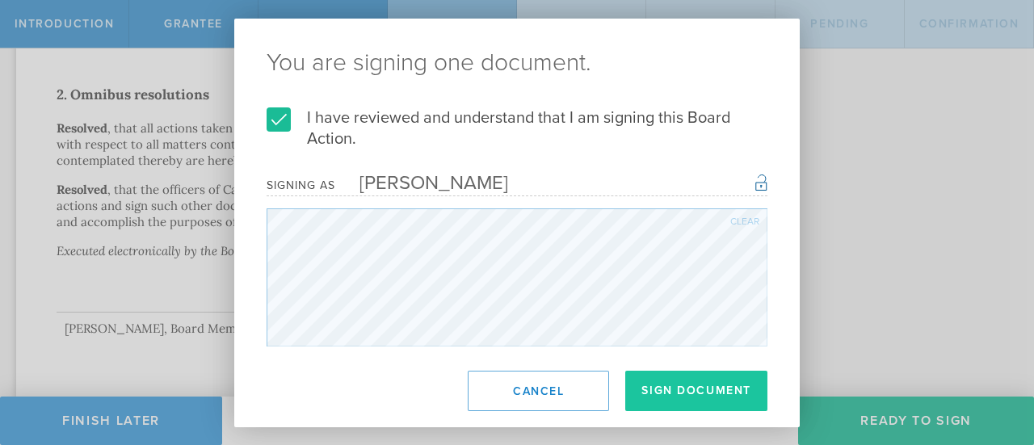
click at [654, 395] on button "Sign Document" at bounding box center [696, 391] width 142 height 40
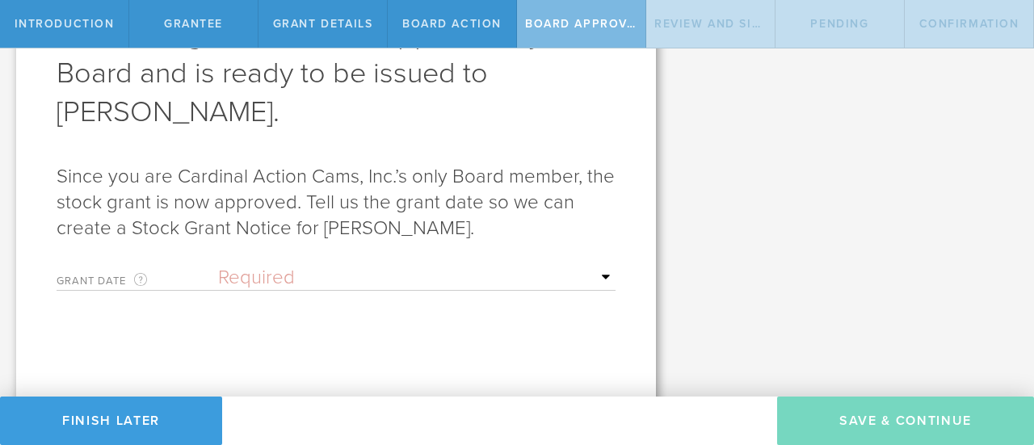
scroll to position [267, 0]
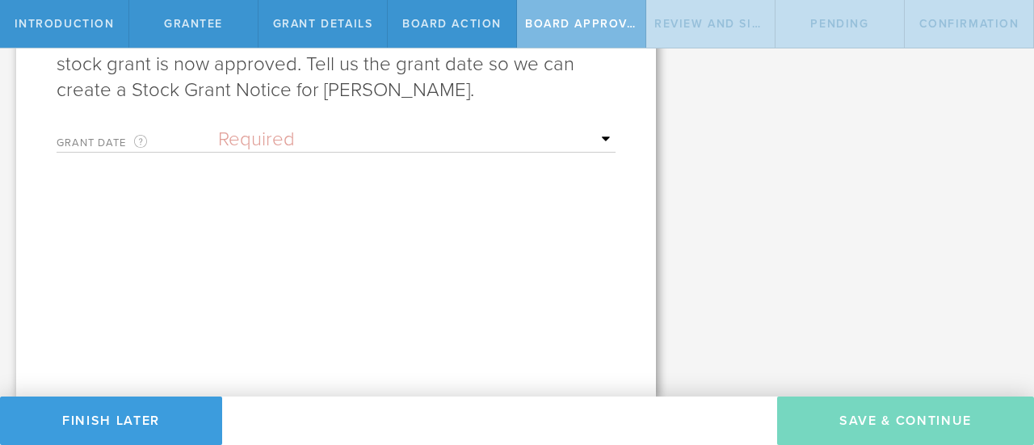
click at [325, 148] on select "Required Upon grantee's signature A specific date" at bounding box center [416, 140] width 397 height 24
select select "setByFounder"
click at [218, 128] on select "Required Upon grantee's signature A specific date" at bounding box center [416, 140] width 397 height 24
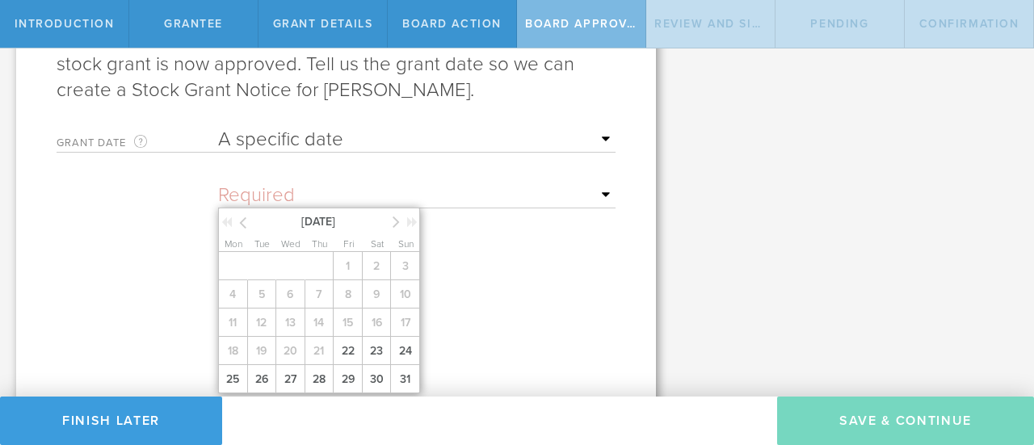
click at [321, 203] on input "text" at bounding box center [416, 195] width 397 height 24
click at [390, 224] on div "August 2025" at bounding box center [320, 220] width 202 height 24
click at [392, 223] on icon at bounding box center [395, 222] width 7 height 20
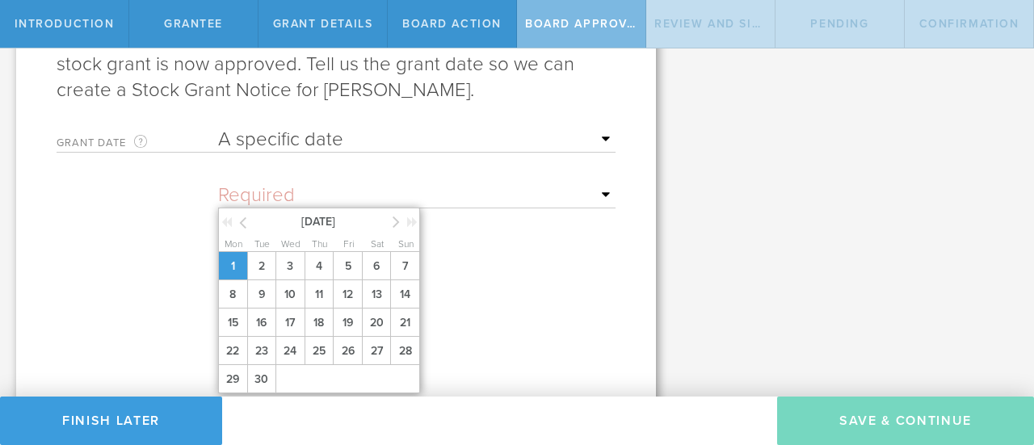
click at [237, 258] on span "1" at bounding box center [232, 266] width 29 height 28
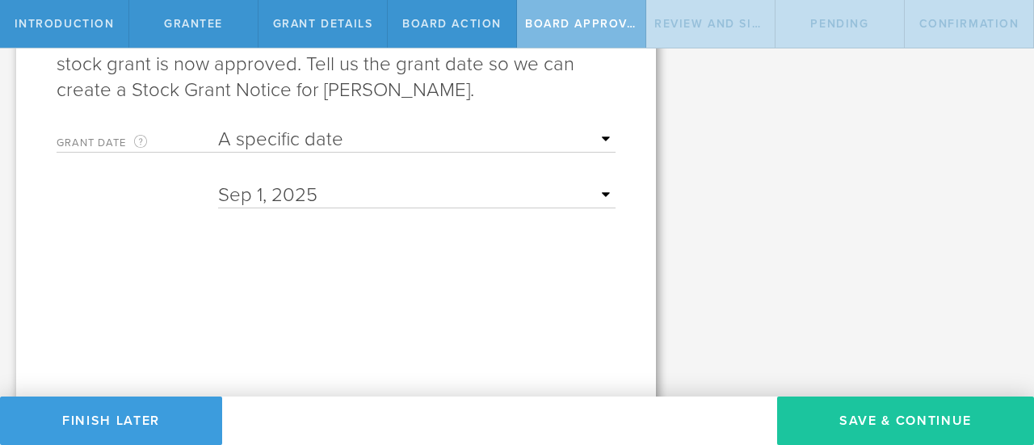
click at [830, 419] on button "Save & Continue" at bounding box center [905, 420] width 257 height 48
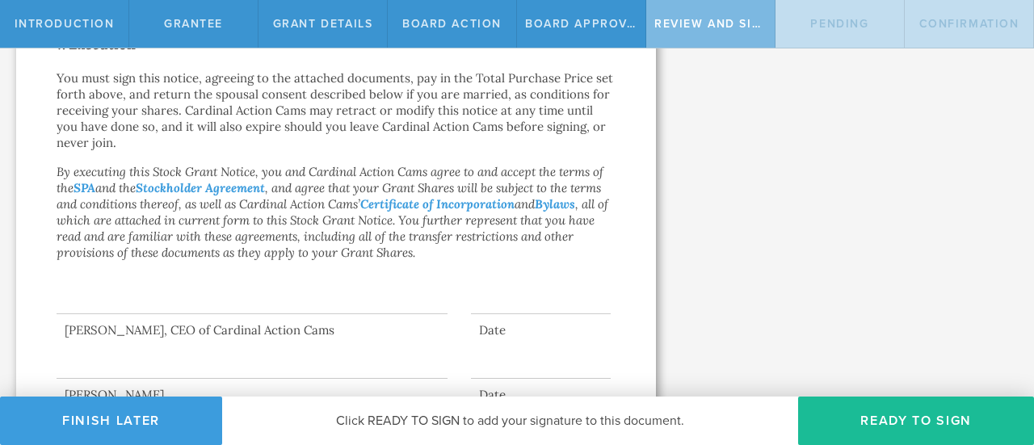
scroll to position [1420, 0]
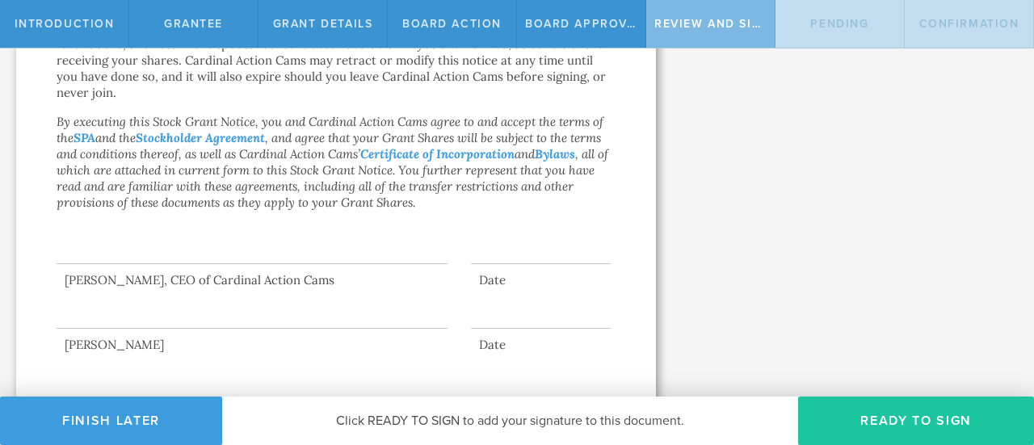
click at [941, 417] on button "Ready to Sign" at bounding box center [916, 420] width 236 height 48
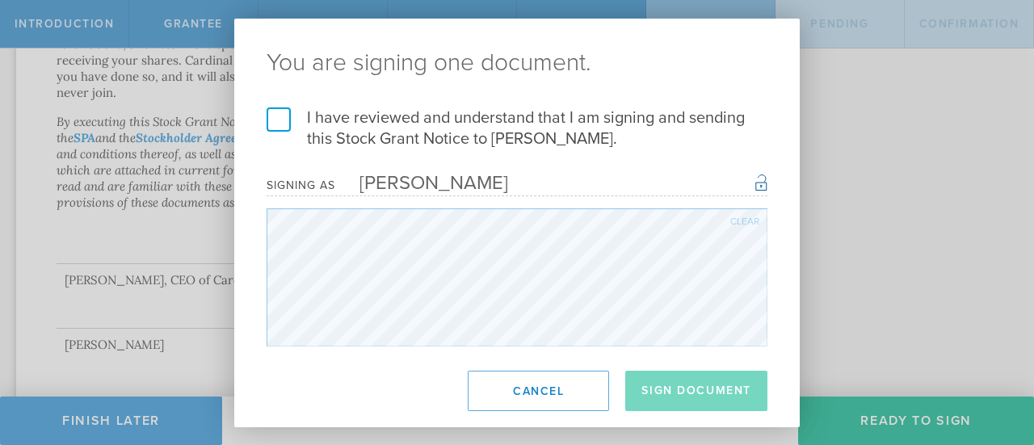
click at [265, 111] on div "I have reviewed and understand that I am signing and sending this Stock Grant N…" at bounding box center [516, 226] width 565 height 239
click at [287, 130] on label "I have reviewed and understand that I am signing and sending this Stock Grant N…" at bounding box center [516, 128] width 501 height 42
click at [0, 0] on input "I have reviewed and understand that I am signing and sending this Stock Grant N…" at bounding box center [0, 0] width 0 height 0
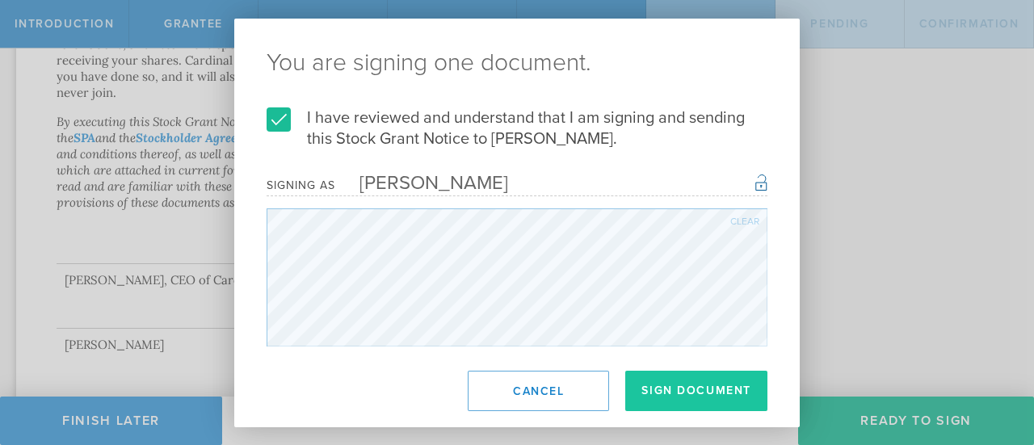
click at [722, 402] on button "Sign Document" at bounding box center [696, 391] width 142 height 40
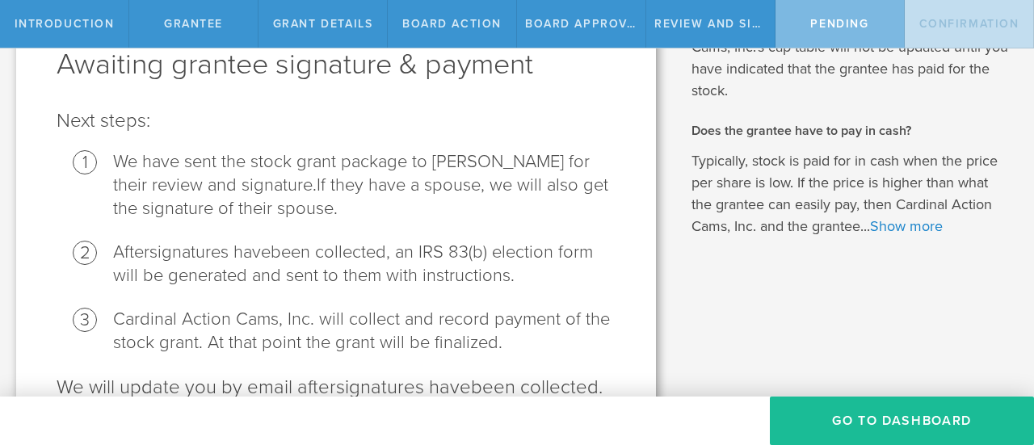
scroll to position [205, 0]
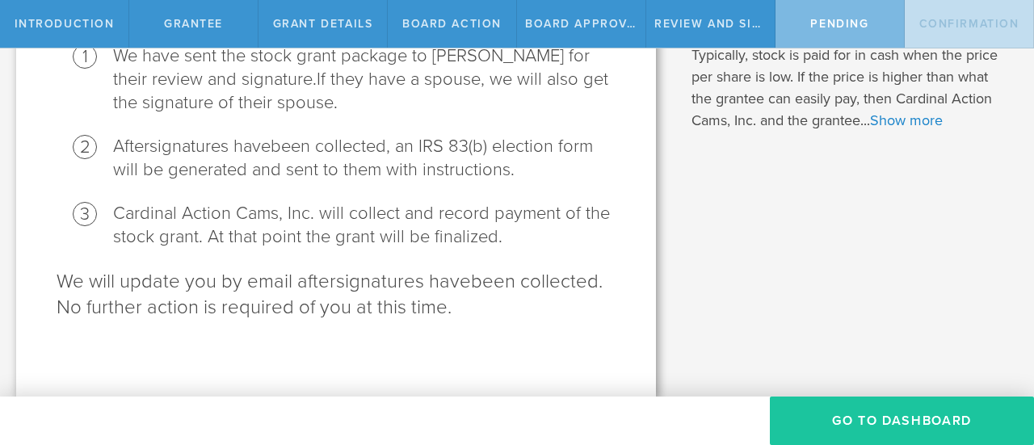
click at [825, 434] on button "Go To Dashboard" at bounding box center [901, 420] width 264 height 48
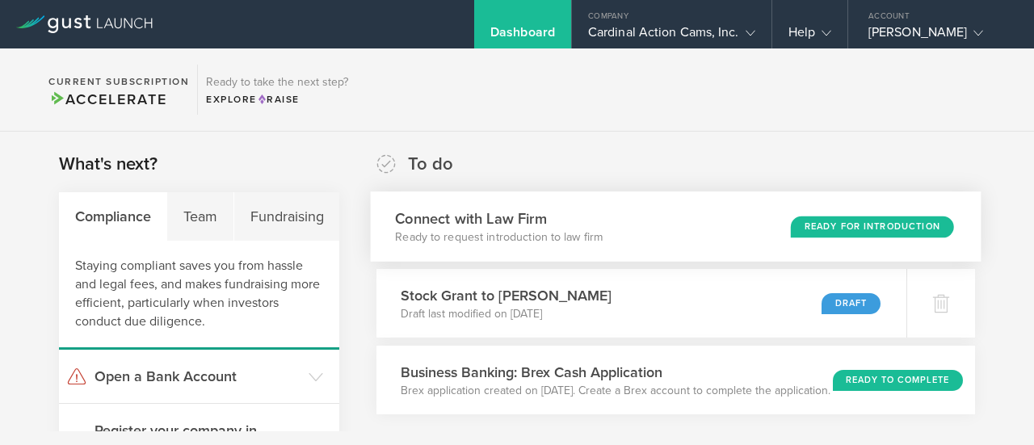
click at [564, 221] on h3 "Connect with Law Firm" at bounding box center [500, 219] width 208 height 22
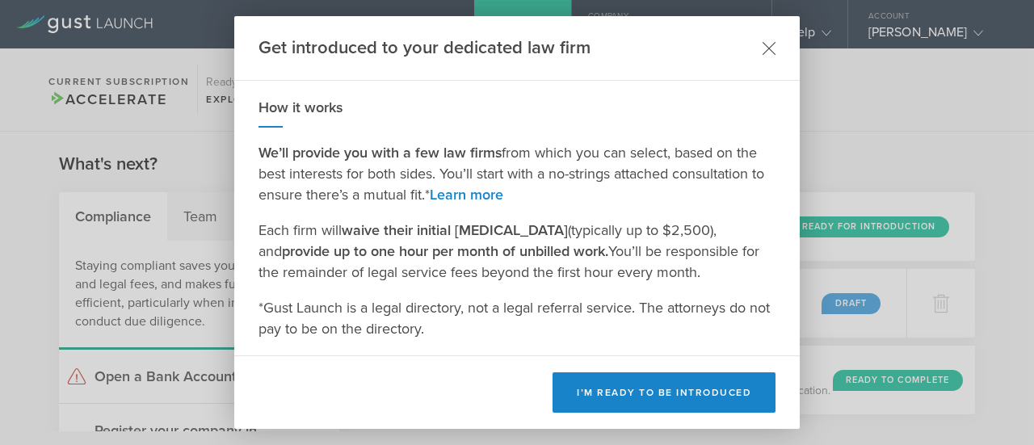
click at [770, 54] on icon at bounding box center [769, 48] width 14 height 14
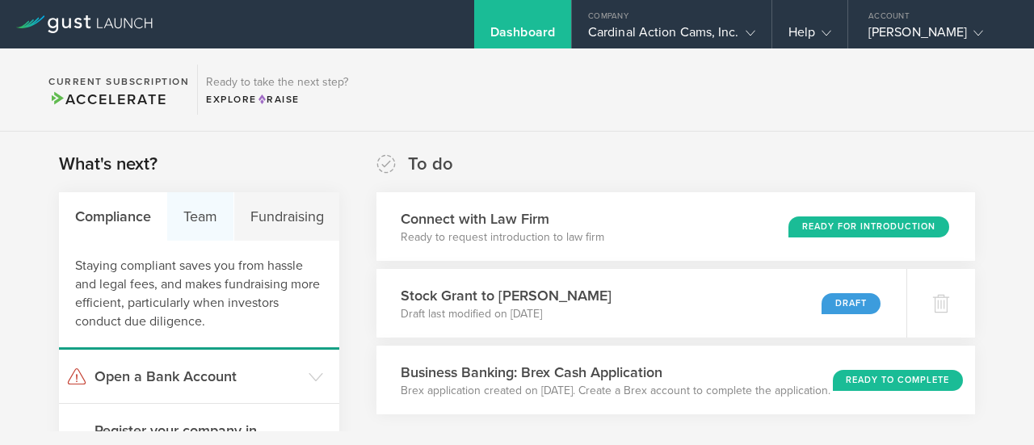
click at [183, 227] on div "Team" at bounding box center [200, 216] width 66 height 48
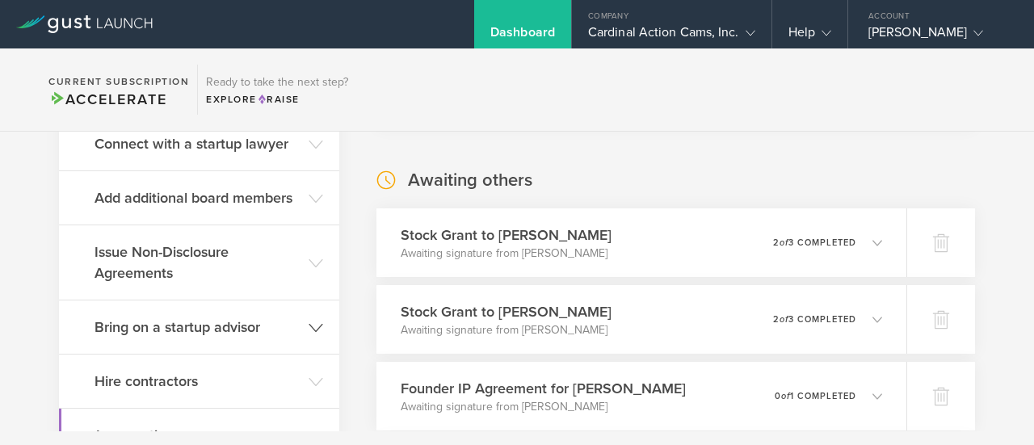
scroll to position [323, 0]
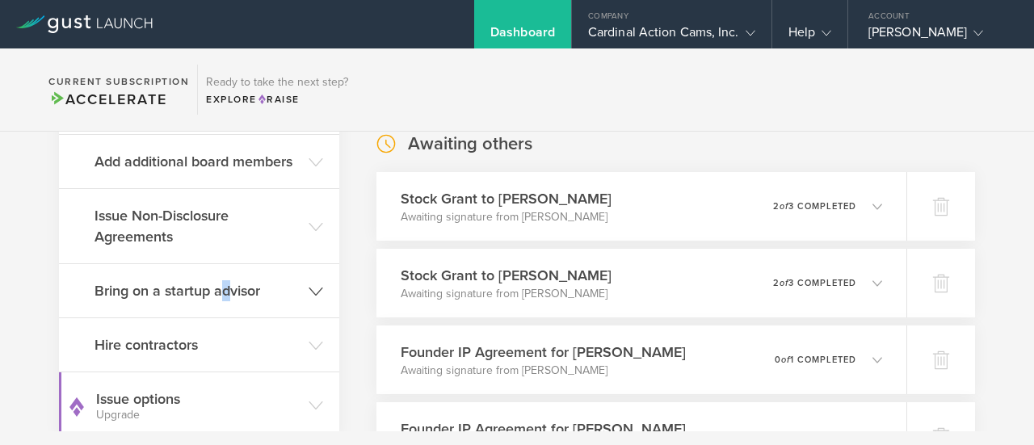
click at [223, 296] on h3 "Bring on a startup advisor" at bounding box center [197, 290] width 206 height 21
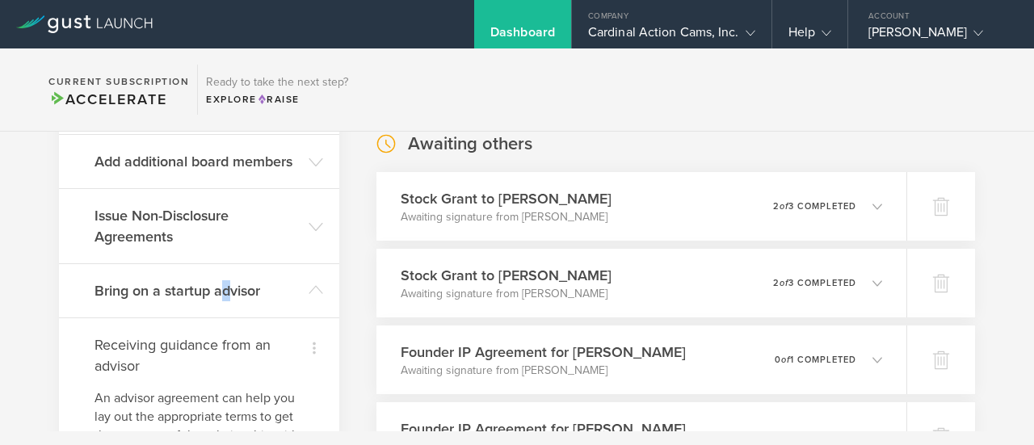
scroll to position [484, 0]
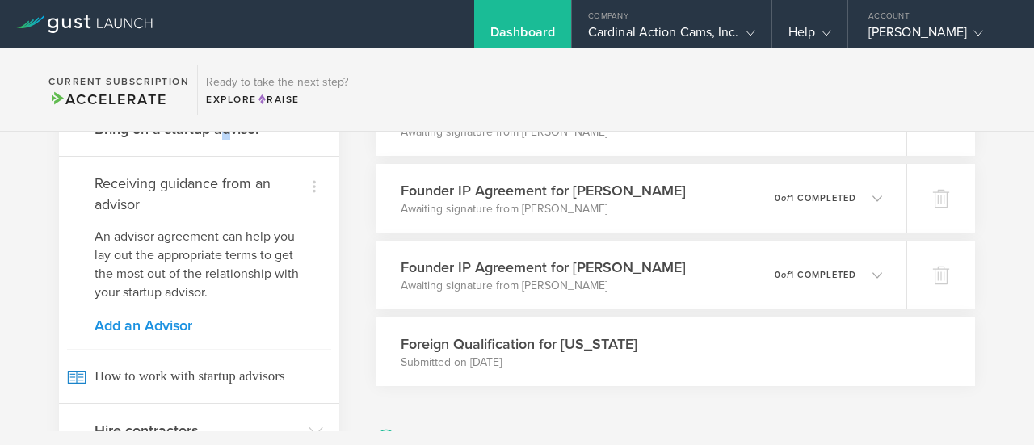
click at [179, 325] on link "Add an Advisor" at bounding box center [198, 325] width 209 height 15
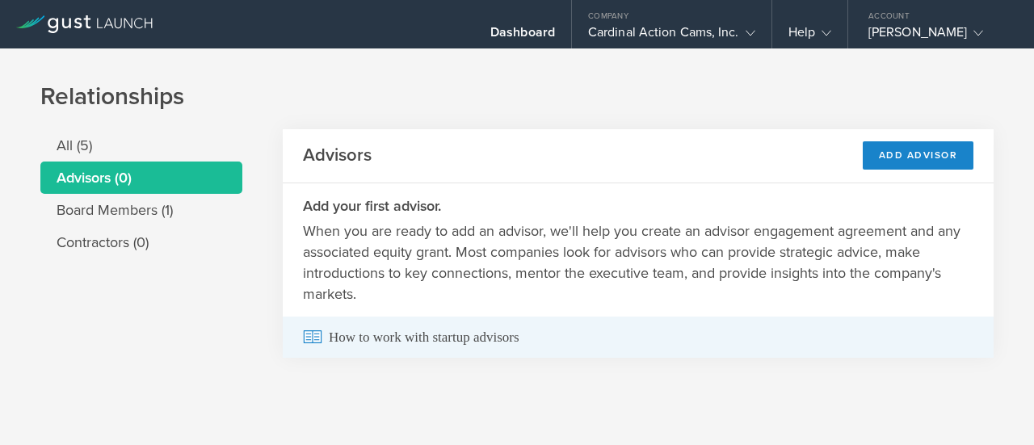
click at [455, 354] on span "How to work with startup advisors" at bounding box center [638, 337] width 670 height 41
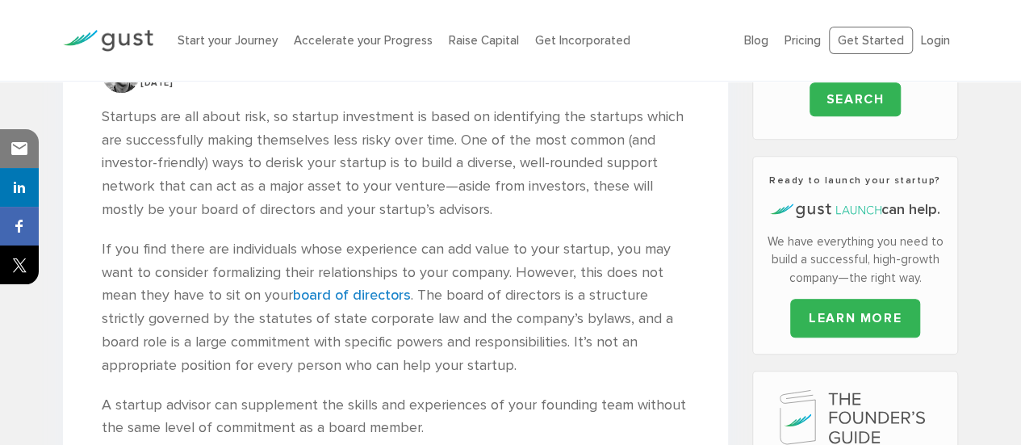
scroll to position [404, 0]
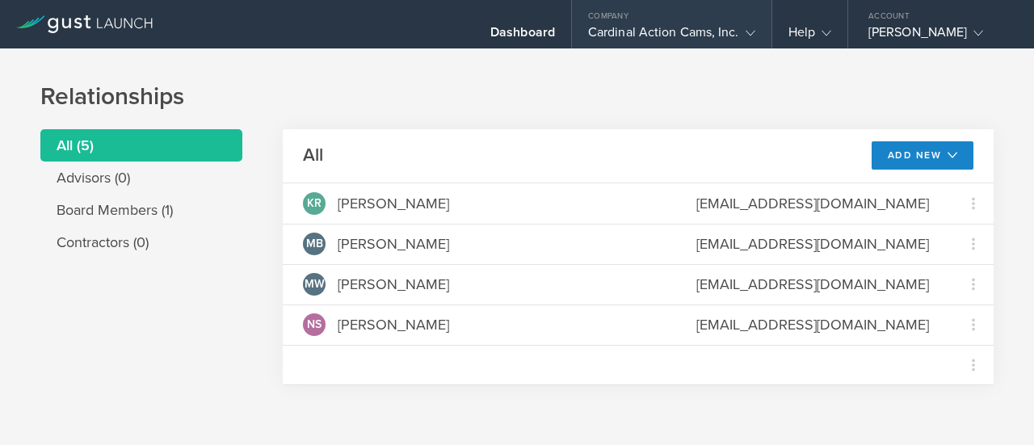
click at [699, 32] on div "Cardinal Action Cams, Inc." at bounding box center [671, 36] width 167 height 24
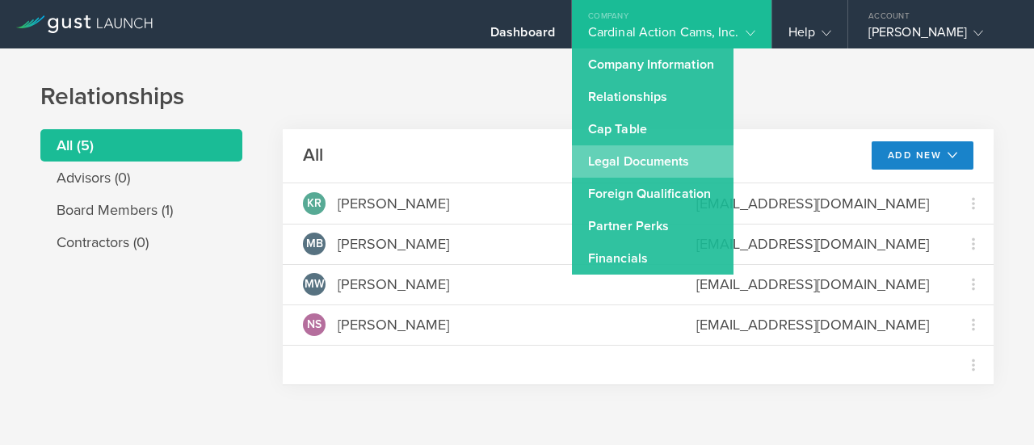
click at [646, 174] on link "Legal Documents" at bounding box center [652, 161] width 161 height 32
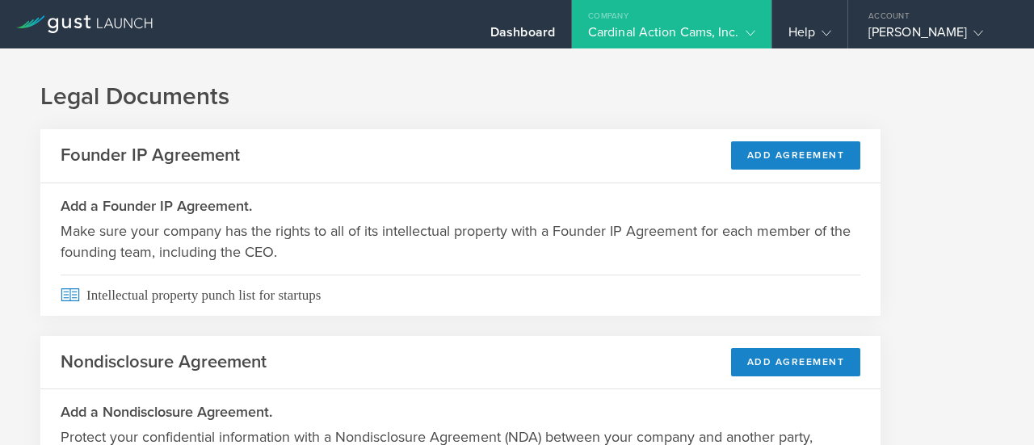
click at [744, 28] on gust-icon at bounding box center [747, 32] width 16 height 16
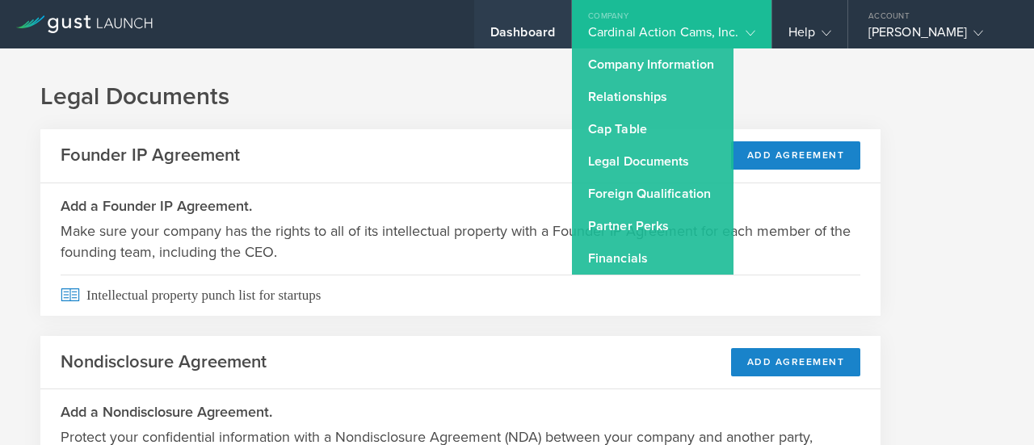
click at [538, 24] on div "Dashboard" at bounding box center [522, 36] width 65 height 24
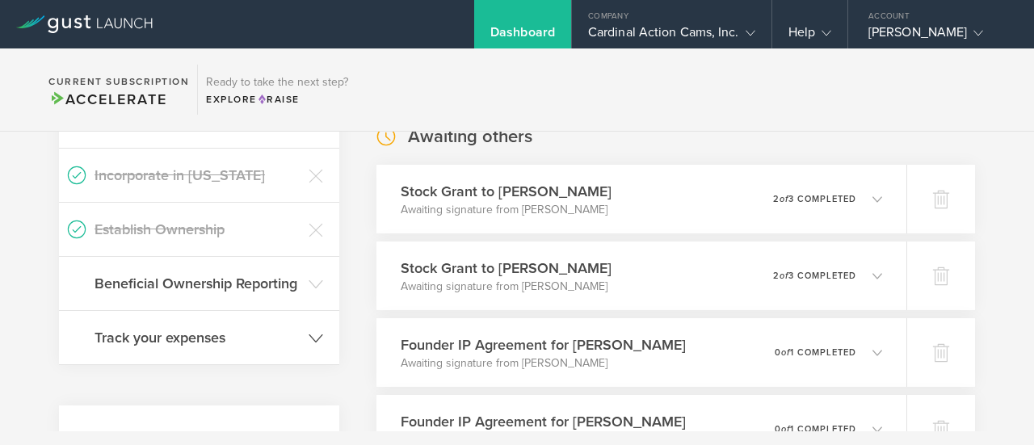
scroll to position [323, 0]
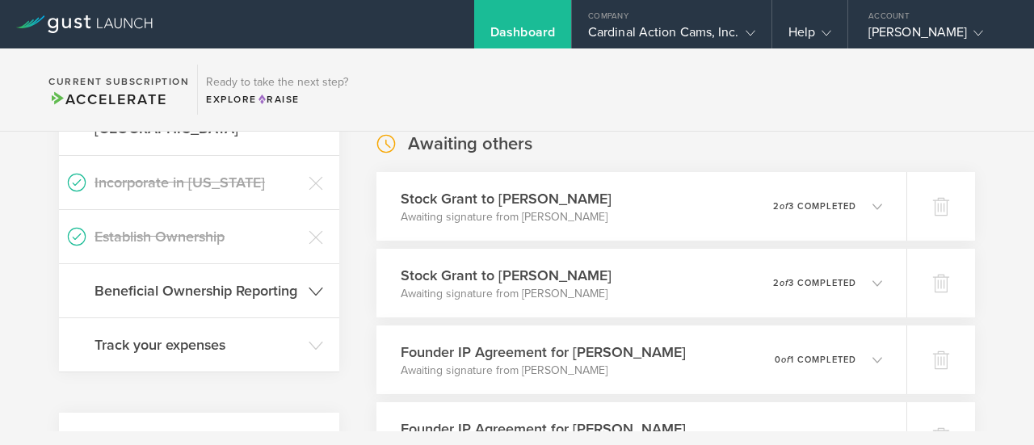
click at [263, 299] on h3 "Beneficial Ownership Reporting" at bounding box center [197, 290] width 206 height 21
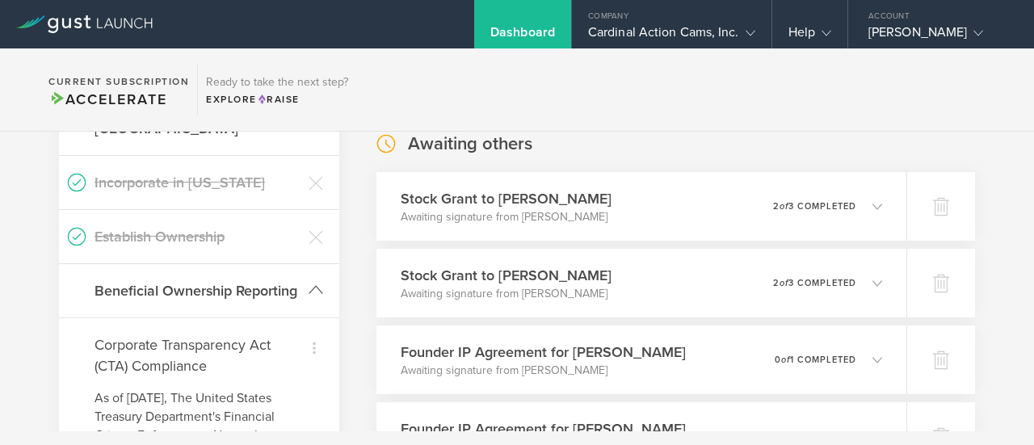
click at [136, 280] on h3 "Beneficial Ownership Reporting" at bounding box center [197, 290] width 206 height 21
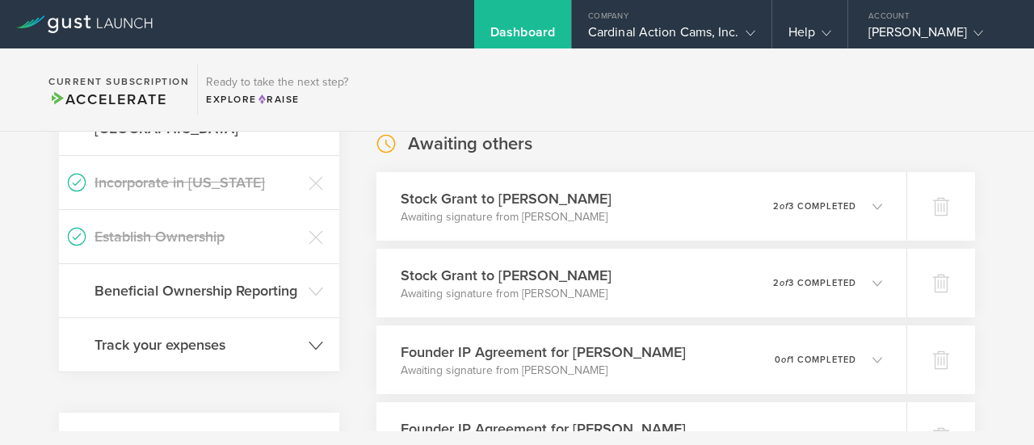
click at [156, 354] on header "Track your expenses" at bounding box center [199, 344] width 280 height 53
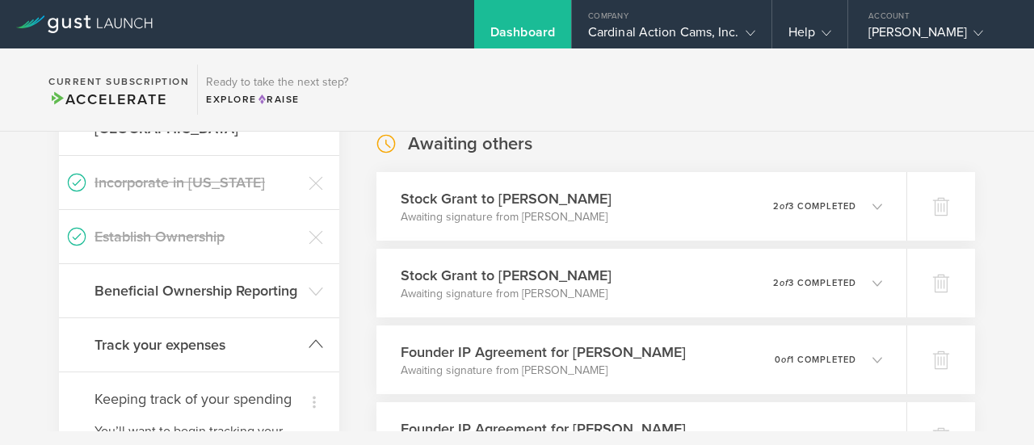
click at [156, 348] on h3 "Track your expenses" at bounding box center [197, 344] width 206 height 21
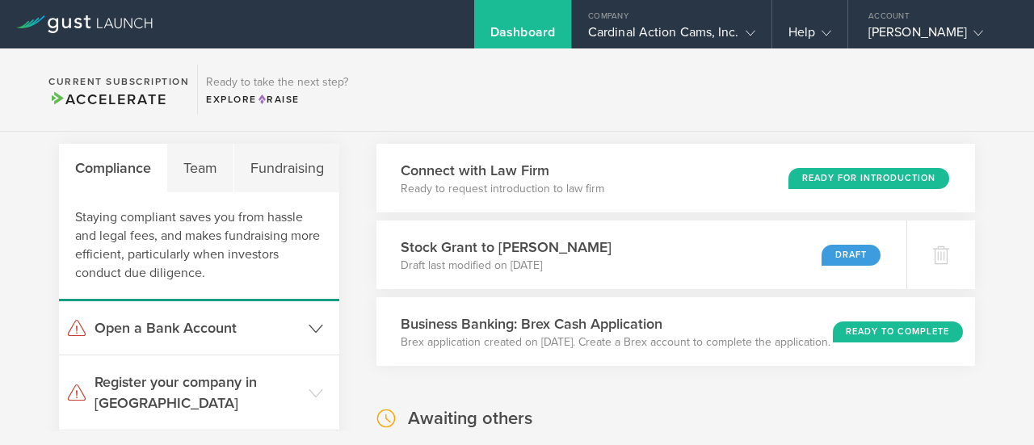
scroll to position [0, 0]
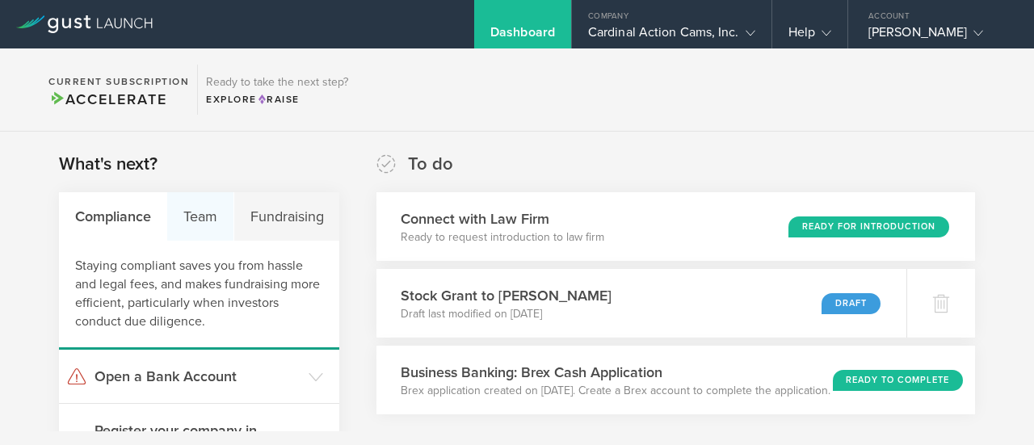
click at [181, 220] on div "Team" at bounding box center [200, 216] width 66 height 48
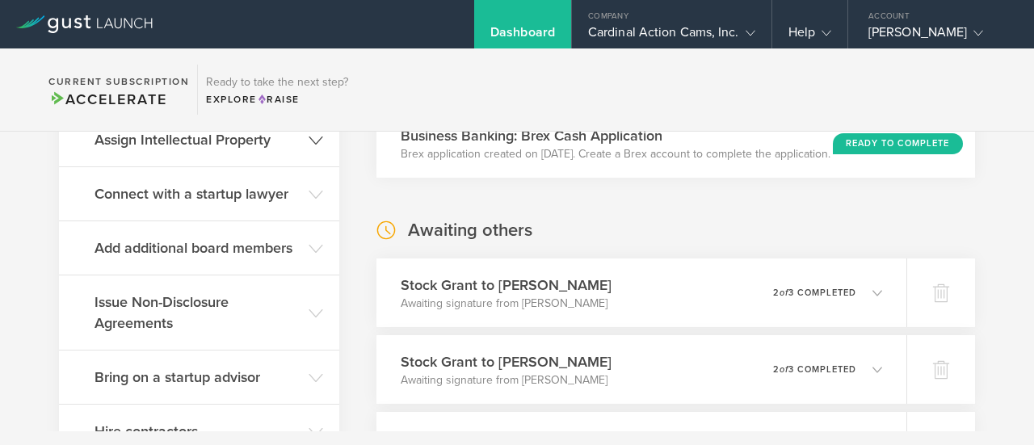
scroll to position [242, 0]
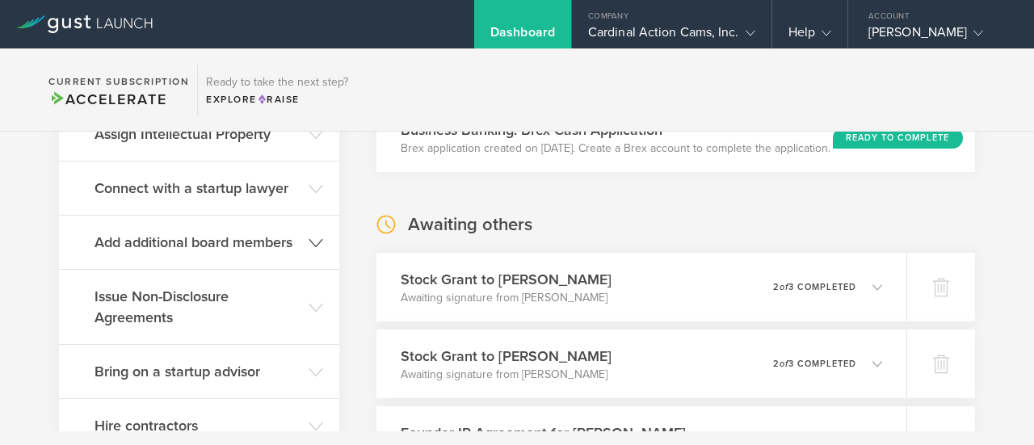
click at [254, 251] on header "Add additional board members" at bounding box center [199, 242] width 280 height 53
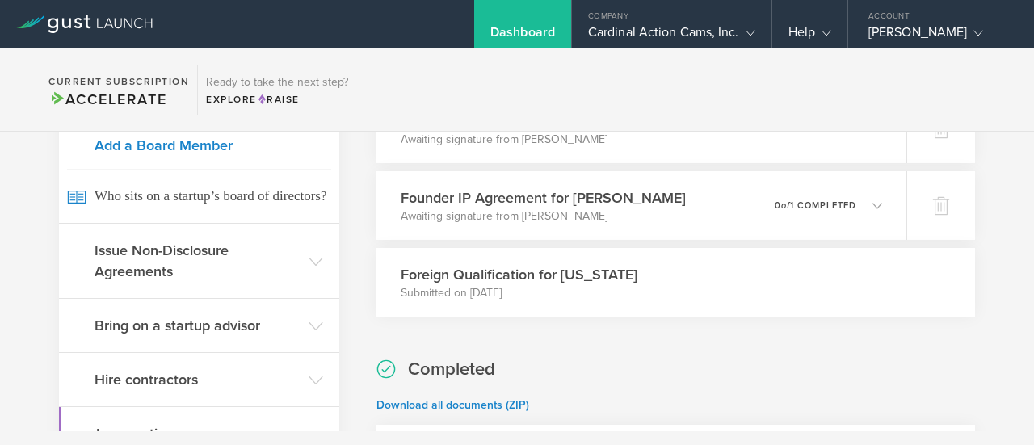
scroll to position [565, 0]
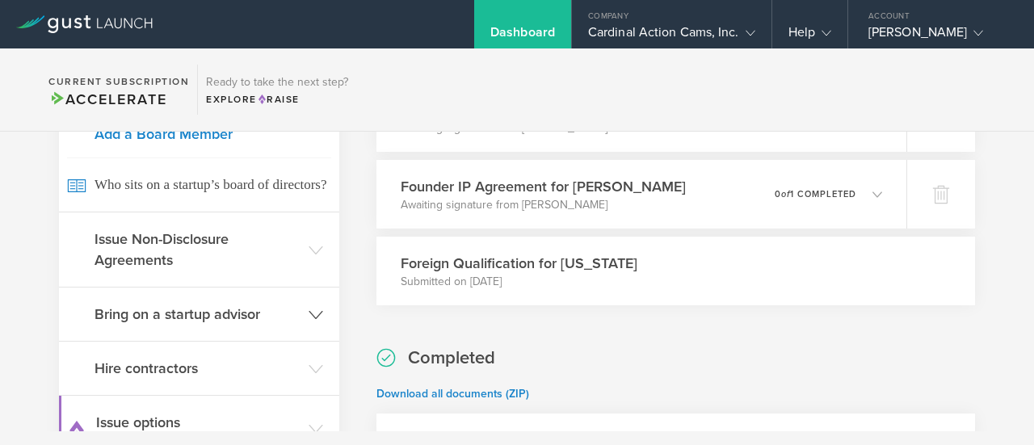
click at [245, 327] on header "Bring on a startup advisor" at bounding box center [199, 313] width 280 height 53
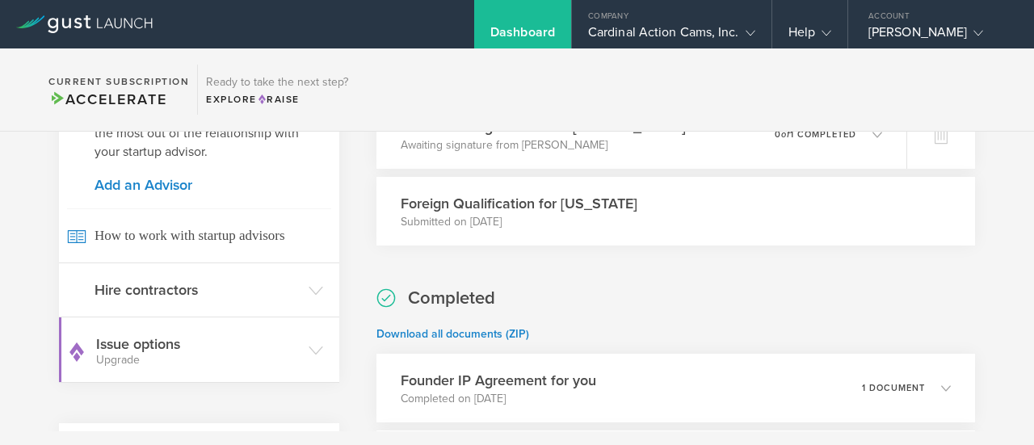
scroll to position [646, 0]
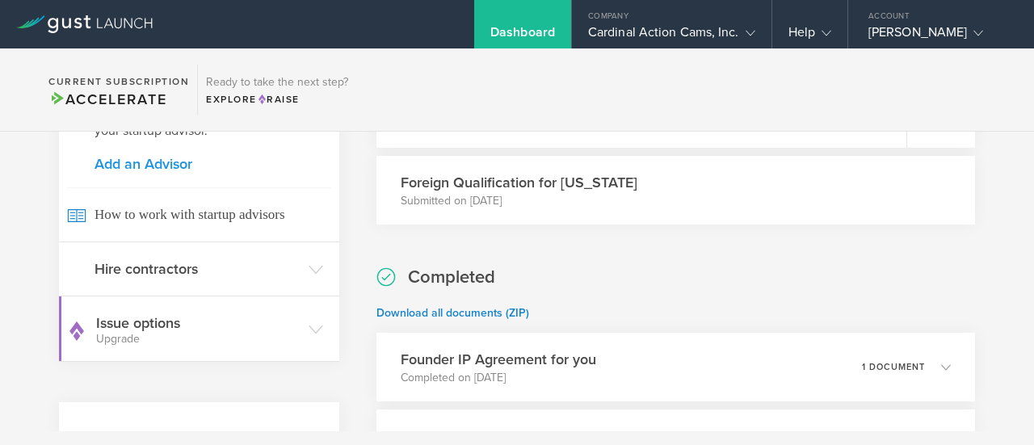
click at [158, 166] on link "Add an Advisor" at bounding box center [198, 164] width 209 height 15
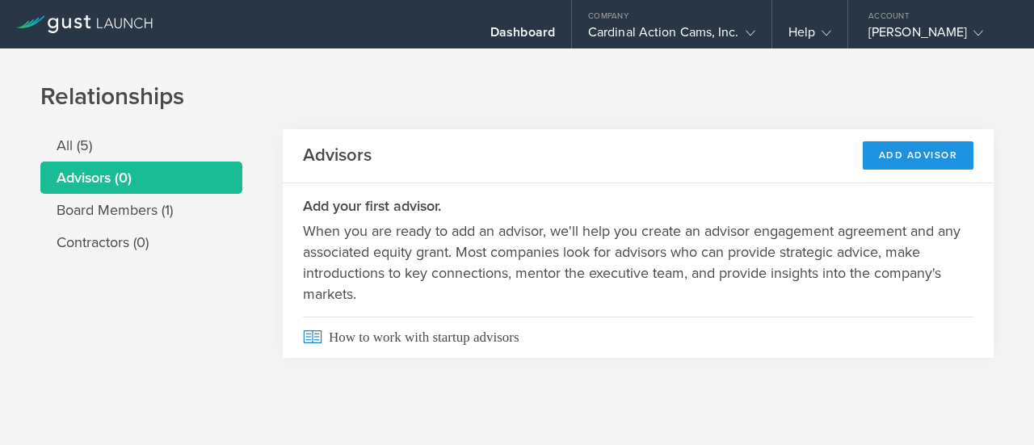
click at [891, 145] on div "Add Advisor" at bounding box center [917, 155] width 111 height 28
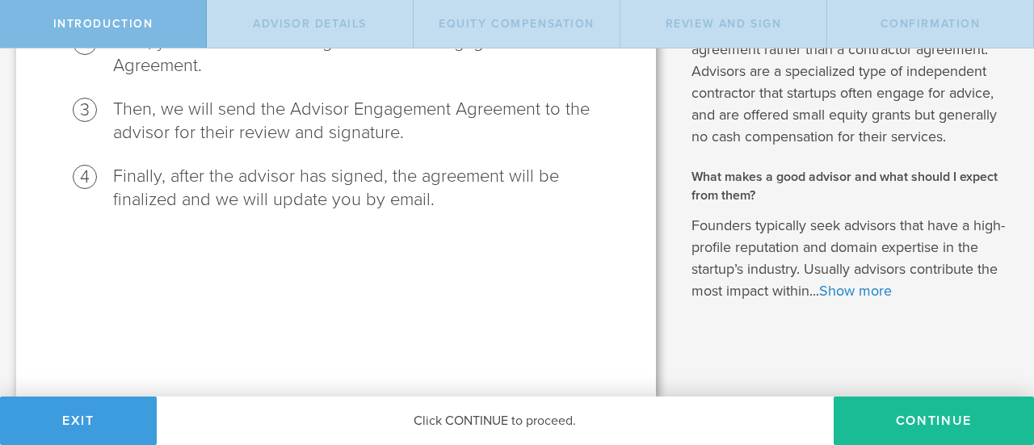
scroll to position [291, 0]
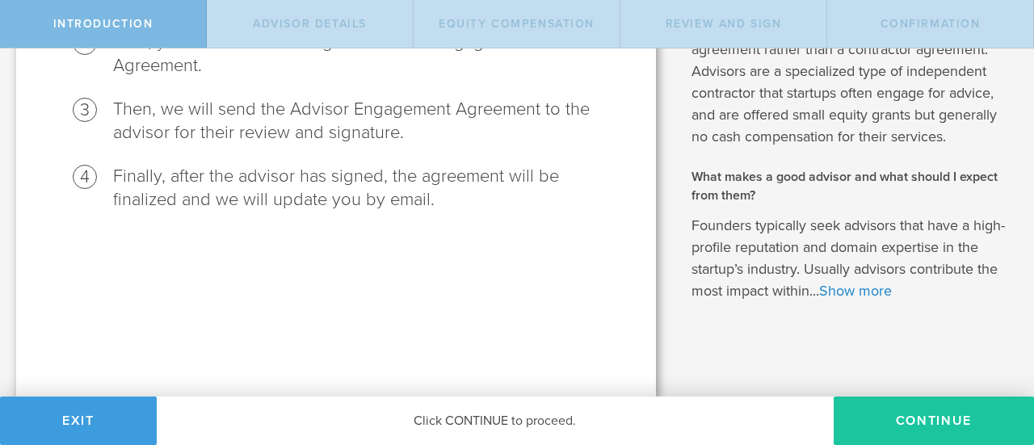
click at [951, 418] on button "Continue" at bounding box center [933, 420] width 200 height 48
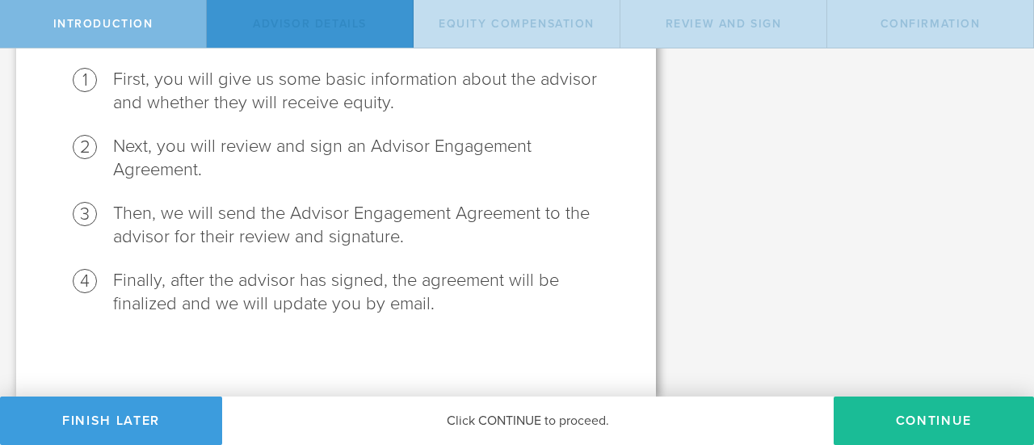
scroll to position [0, 0]
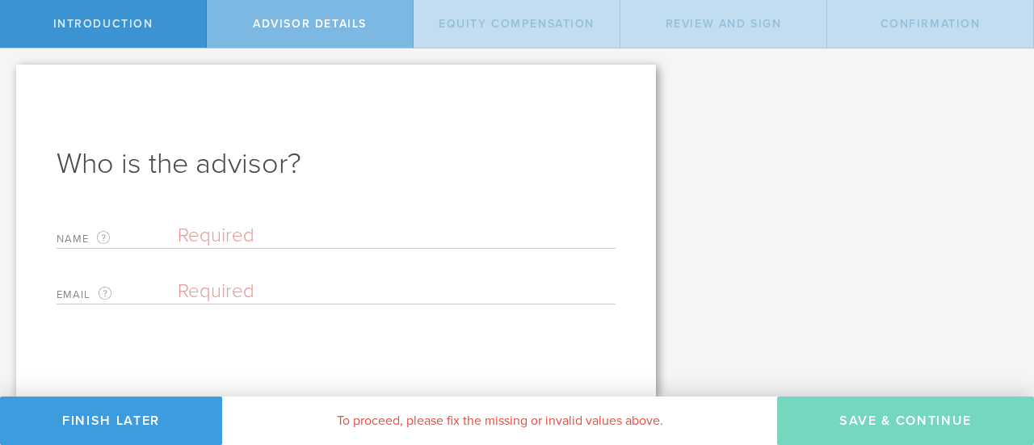
drag, startPoint x: 228, startPoint y: 262, endPoint x: 230, endPoint y: 238, distance: 24.3
click at [228, 257] on div "Name The first and last name of the person that will be your advisor. Email The…" at bounding box center [336, 260] width 559 height 89
click at [230, 238] on input "text" at bounding box center [397, 236] width 438 height 24
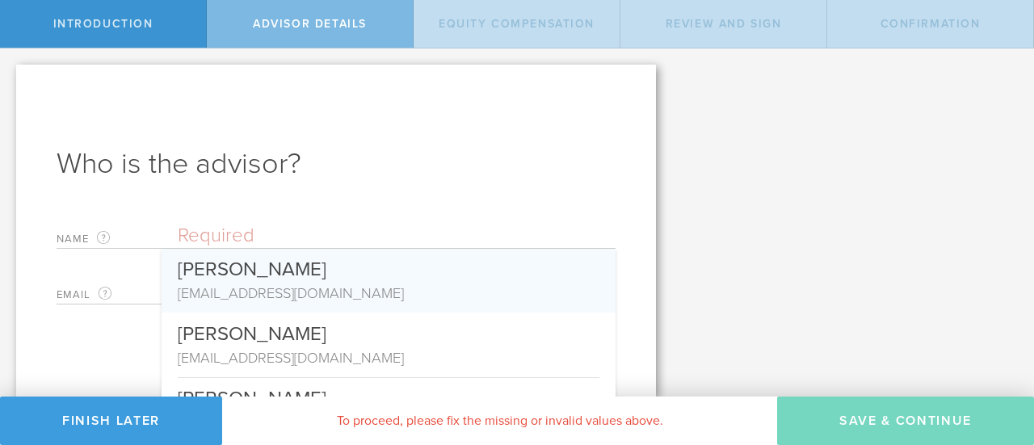
click at [232, 266] on div "[PERSON_NAME]" at bounding box center [388, 266] width 421 height 34
type input "[PERSON_NAME]"
type input "[EMAIL_ADDRESS][DOMAIN_NAME]"
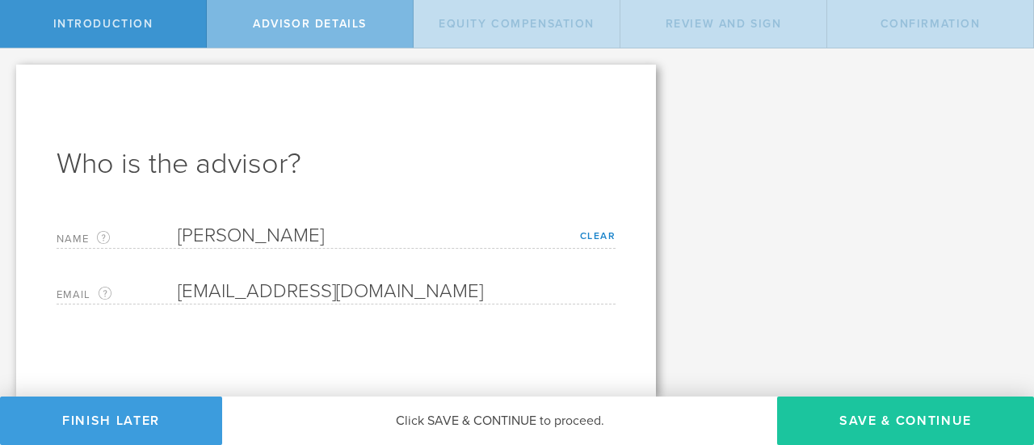
click at [881, 438] on button "Save & Continue" at bounding box center [905, 420] width 257 height 48
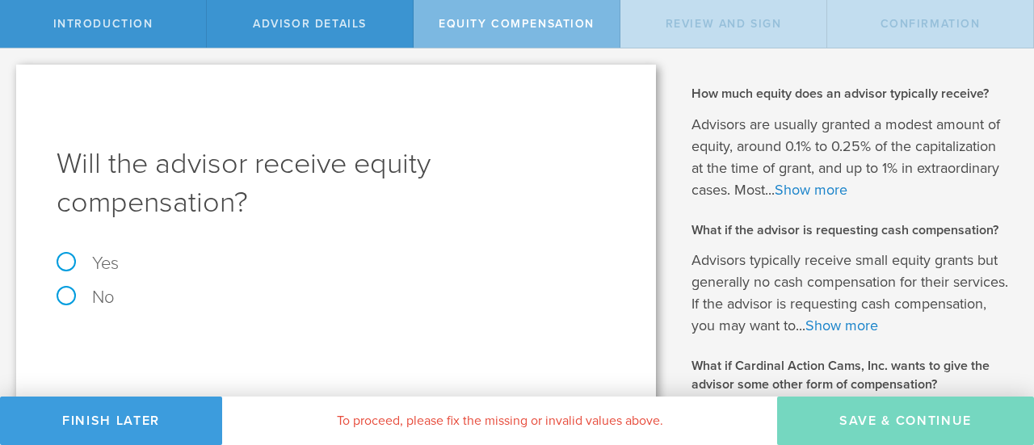
click at [99, 263] on label "Yes" at bounding box center [336, 263] width 559 height 18
click at [10, 74] on input "Yes" at bounding box center [5, 61] width 10 height 26
radio input "true"
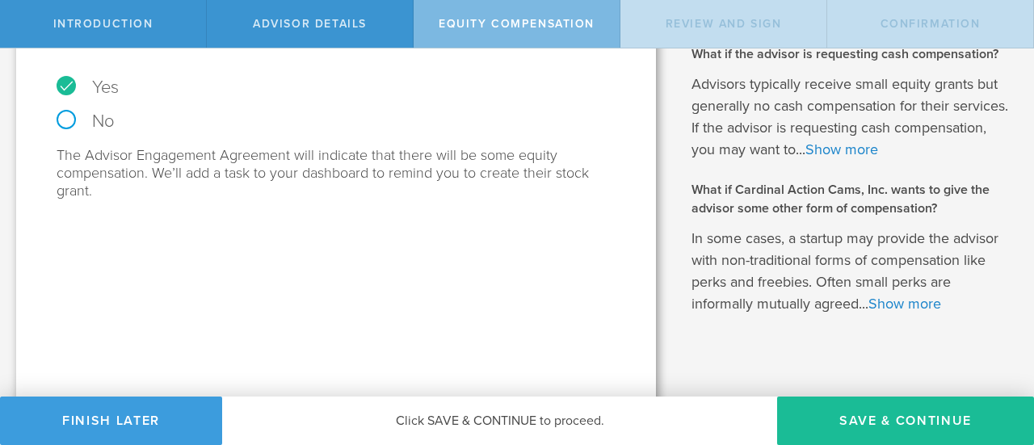
scroll to position [190, 0]
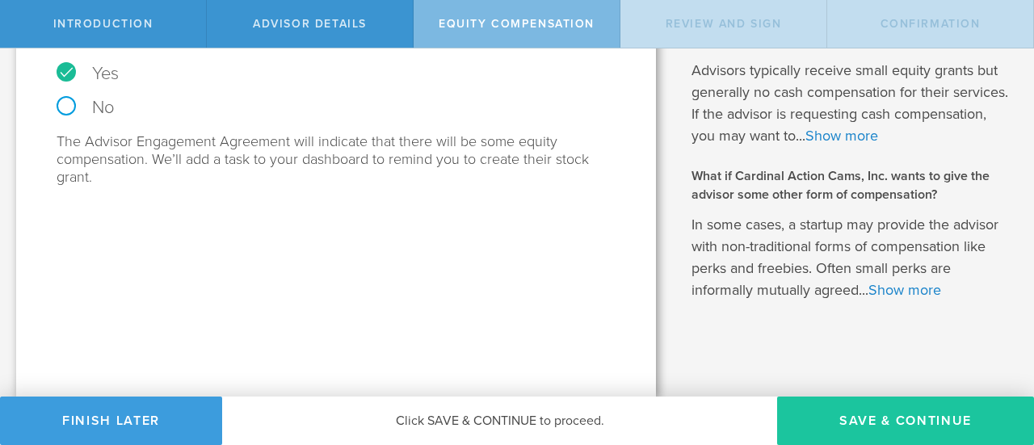
click at [921, 418] on button "Save & Continue" at bounding box center [905, 420] width 257 height 48
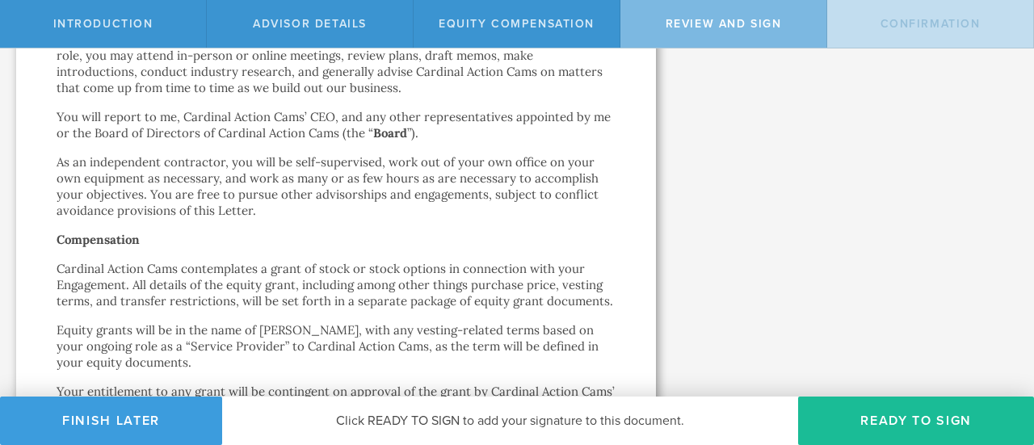
scroll to position [0, 0]
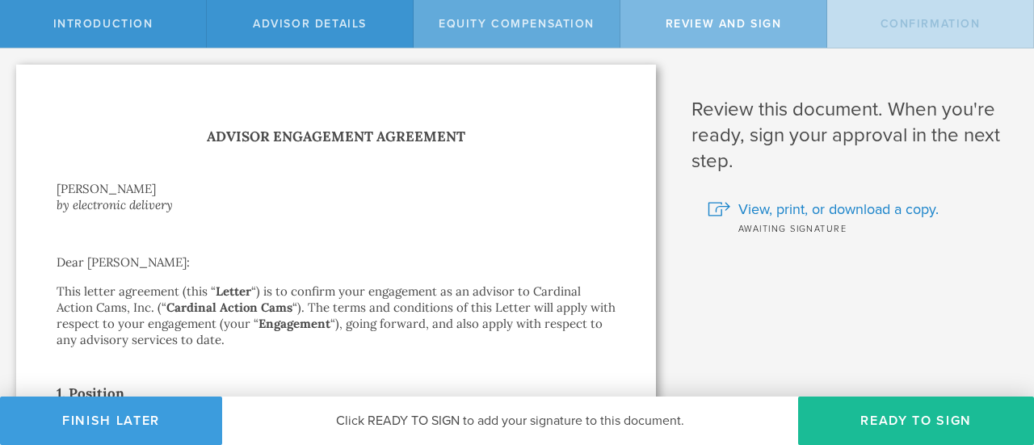
click at [542, 25] on span "Equity Compensation" at bounding box center [516, 24] width 156 height 14
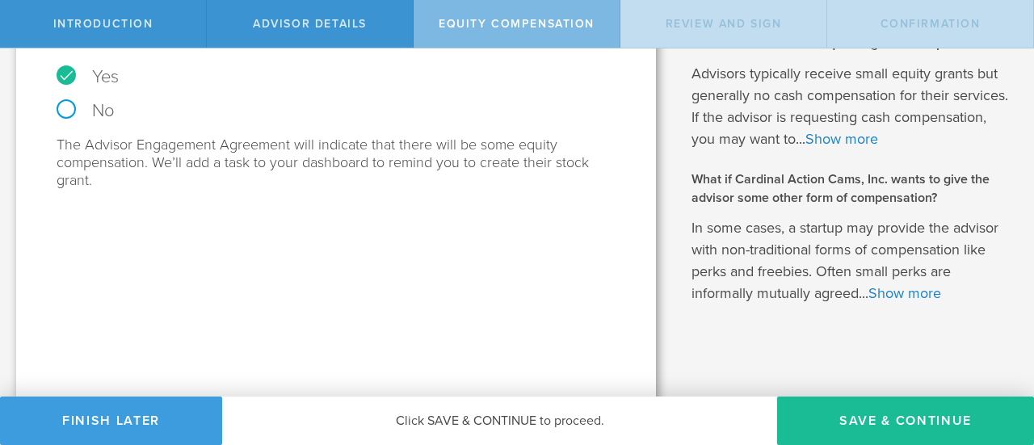
scroll to position [190, 0]
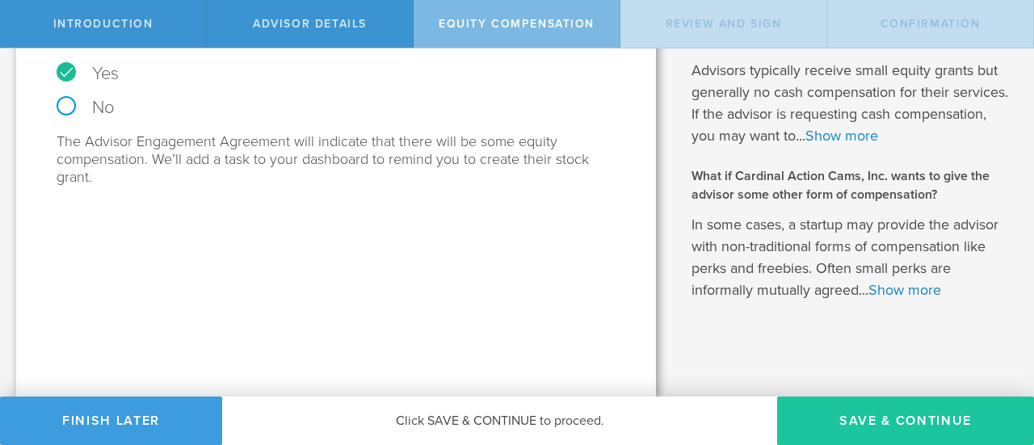
click at [845, 414] on button "Save & Continue" at bounding box center [905, 420] width 257 height 48
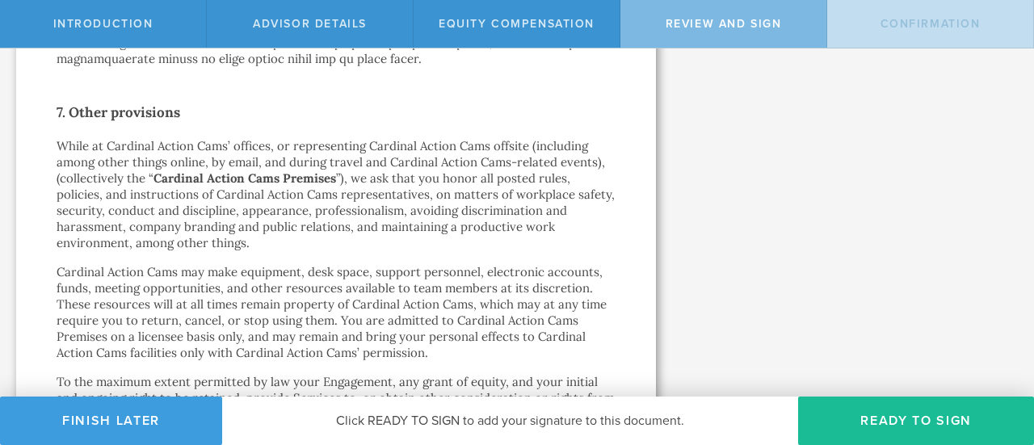
scroll to position [3464, 0]
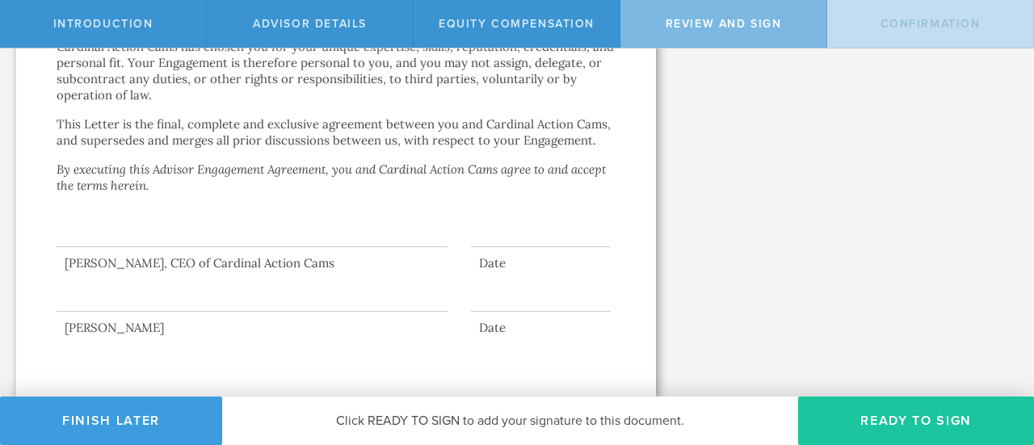
click at [825, 417] on button "Ready to Sign" at bounding box center [916, 420] width 236 height 48
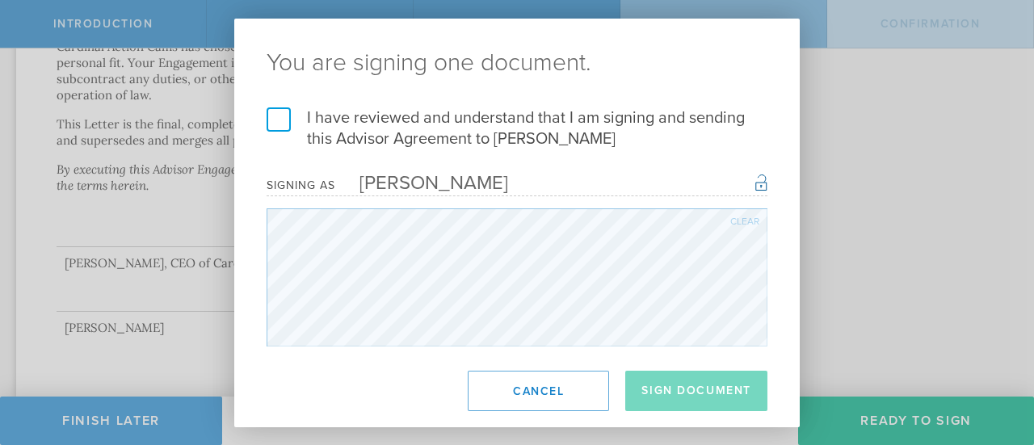
click at [275, 114] on label "I have reviewed and understand that I am signing and sending this Advisor Agree…" at bounding box center [516, 128] width 501 height 42
click at [0, 0] on input "I have reviewed and understand that I am signing and sending this Advisor Agree…" at bounding box center [0, 0] width 0 height 0
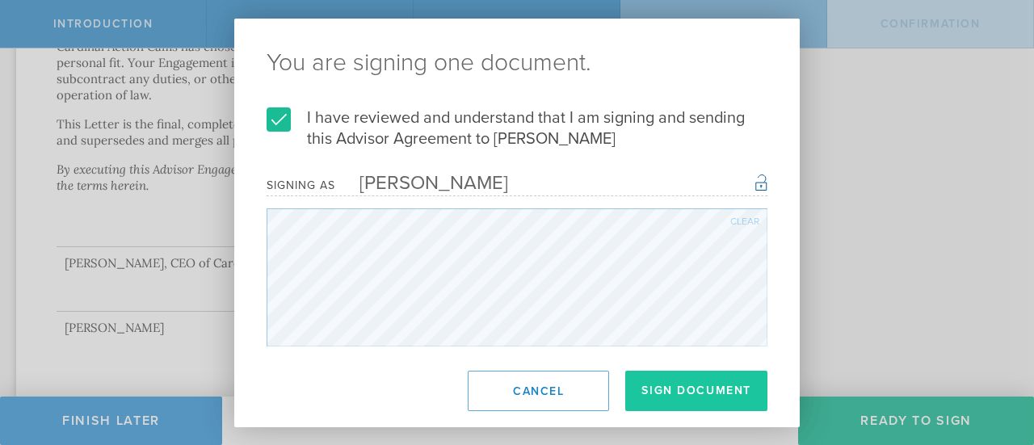
click at [697, 405] on button "Sign Document" at bounding box center [696, 391] width 142 height 40
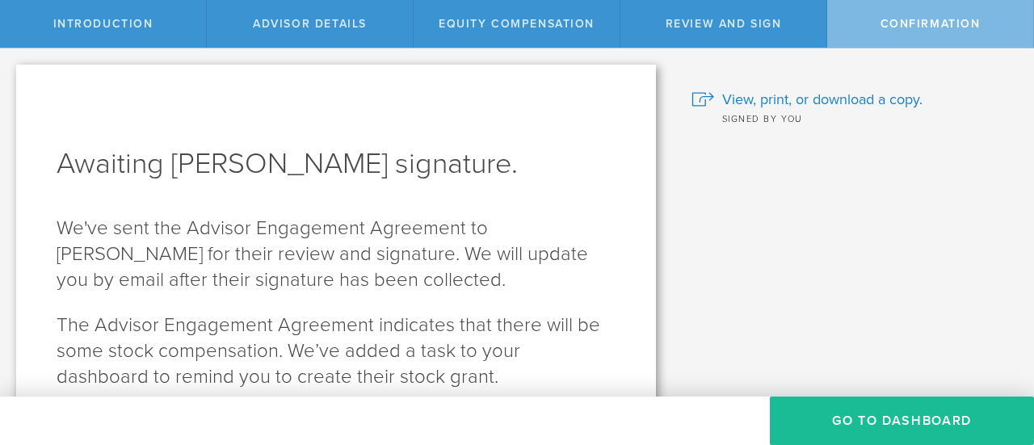
scroll to position [69, 0]
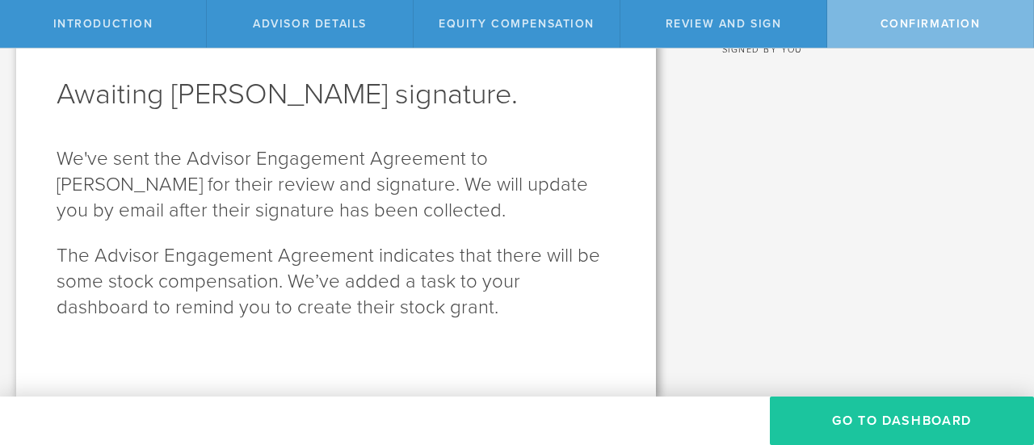
click at [845, 411] on button "Go To Dashboard" at bounding box center [901, 420] width 264 height 48
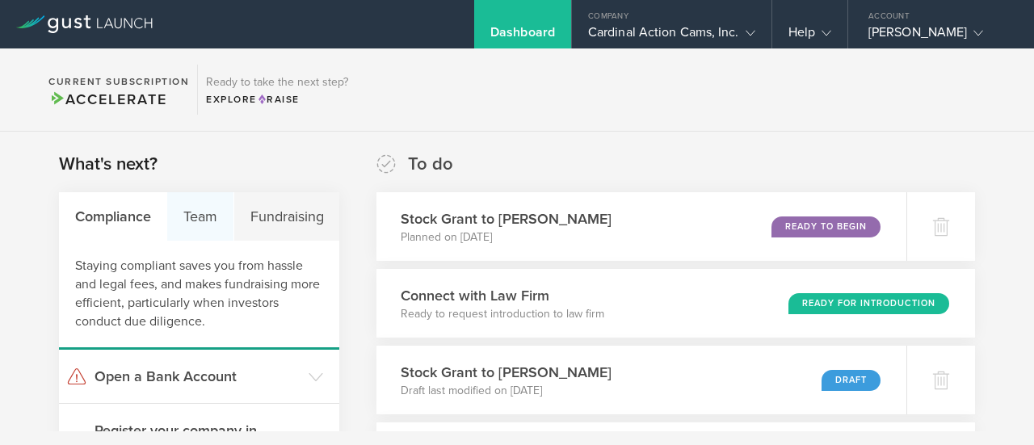
click at [199, 220] on div "Team" at bounding box center [200, 216] width 66 height 48
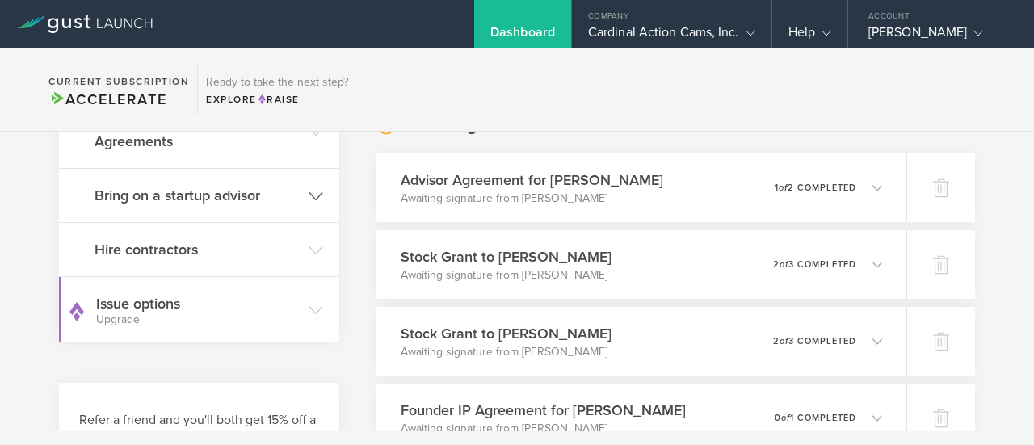
scroll to position [404, 0]
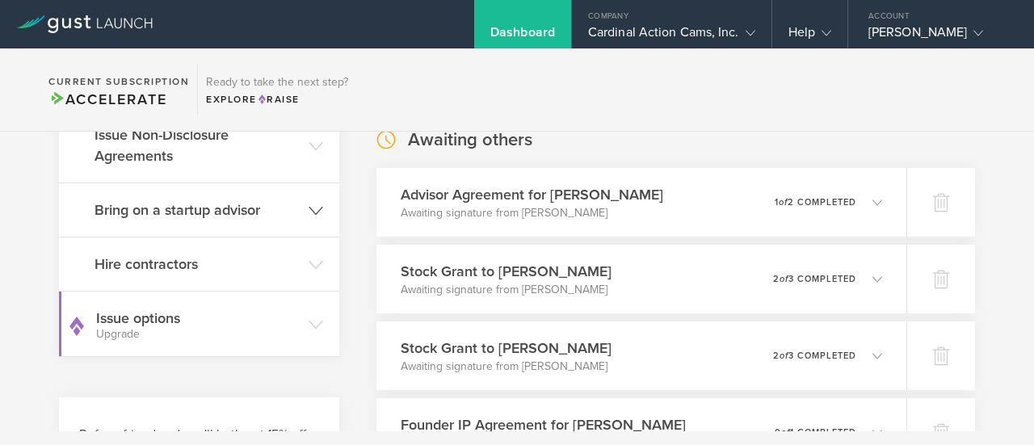
click at [217, 207] on h3 "Bring on a startup advisor" at bounding box center [197, 209] width 206 height 21
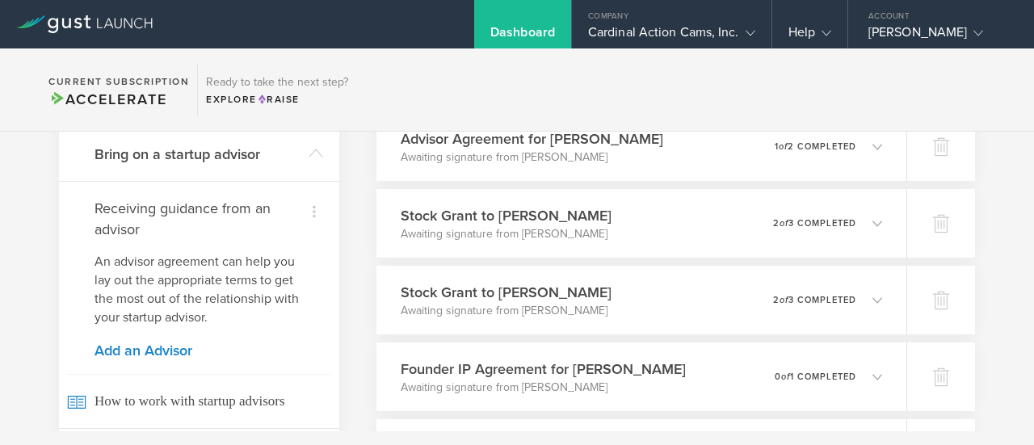
scroll to position [484, 0]
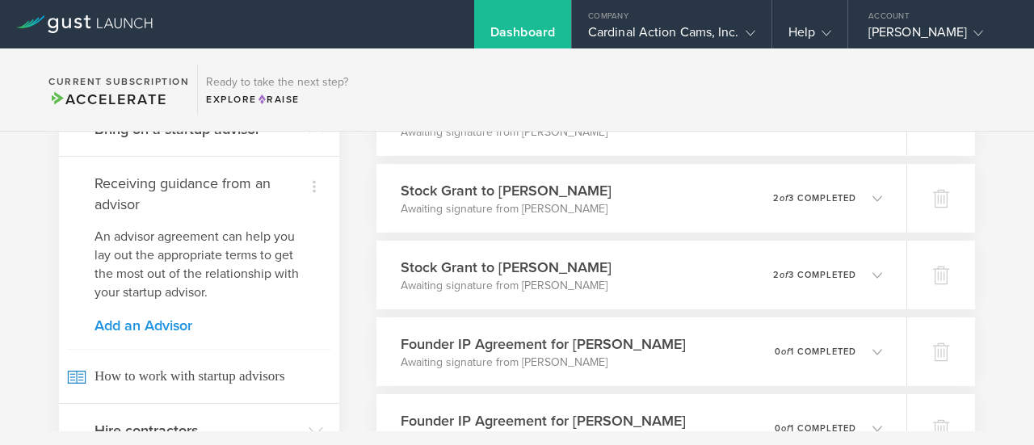
click at [160, 321] on link "Add an Advisor" at bounding box center [198, 325] width 209 height 15
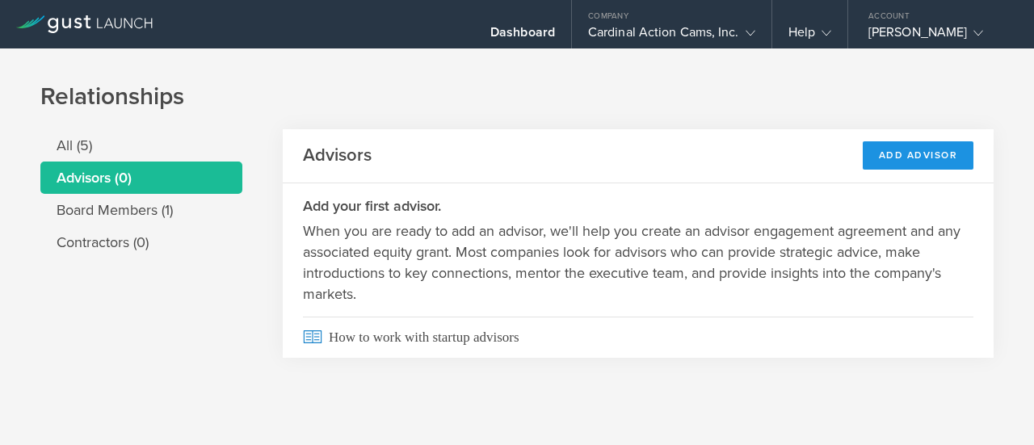
click at [911, 156] on div "Add Advisor" at bounding box center [917, 155] width 111 height 28
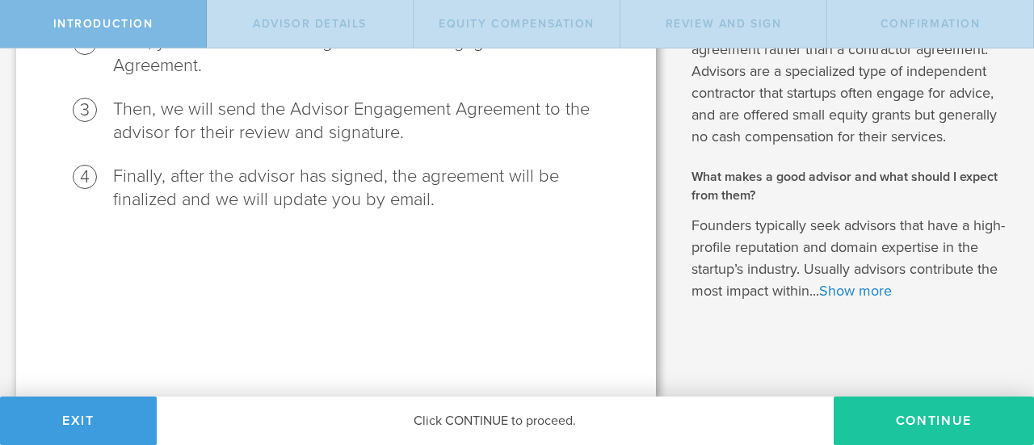
click at [891, 409] on button "Continue" at bounding box center [933, 420] width 200 height 48
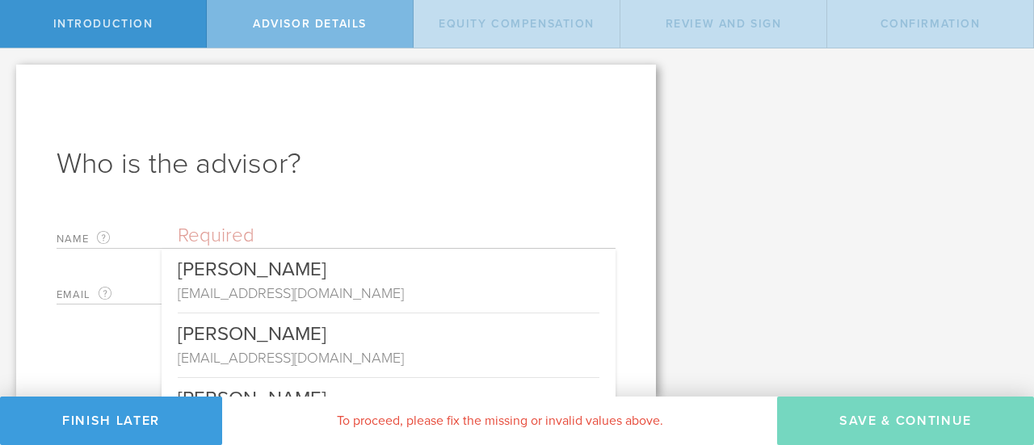
click at [199, 246] on input "text" at bounding box center [397, 236] width 438 height 24
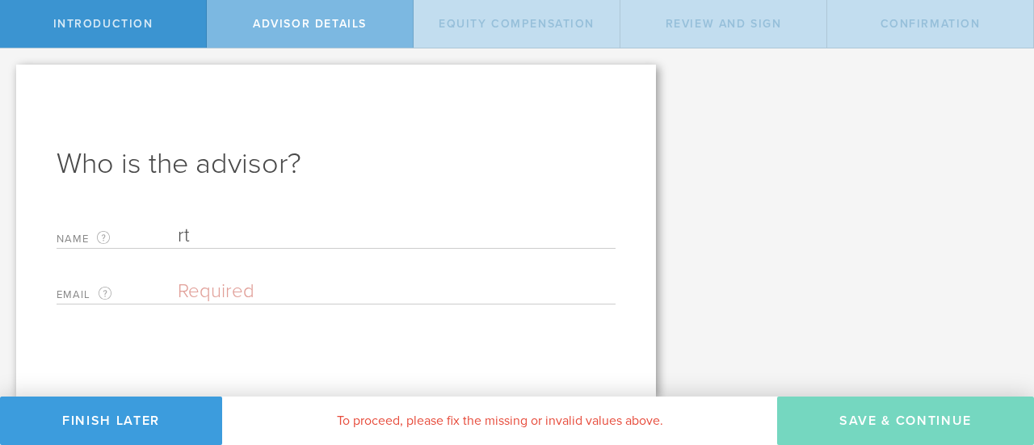
type input "r"
type input "t"
type input "[PERSON_NAME]"
type input "T"
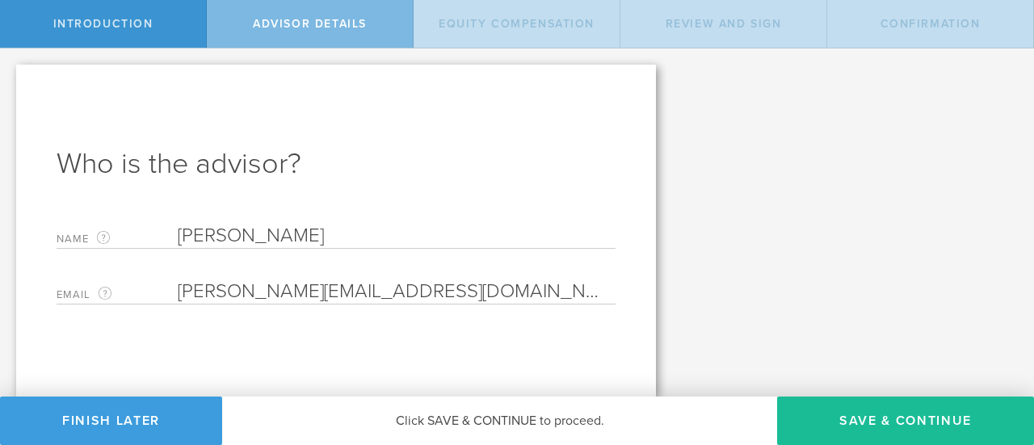
type input "[PERSON_NAME][EMAIL_ADDRESS][DOMAIN_NAME]"
click at [820, 254] on div "Let’s walk you through the process of adding an advisor. First, you will give u…" at bounding box center [517, 222] width 1034 height 348
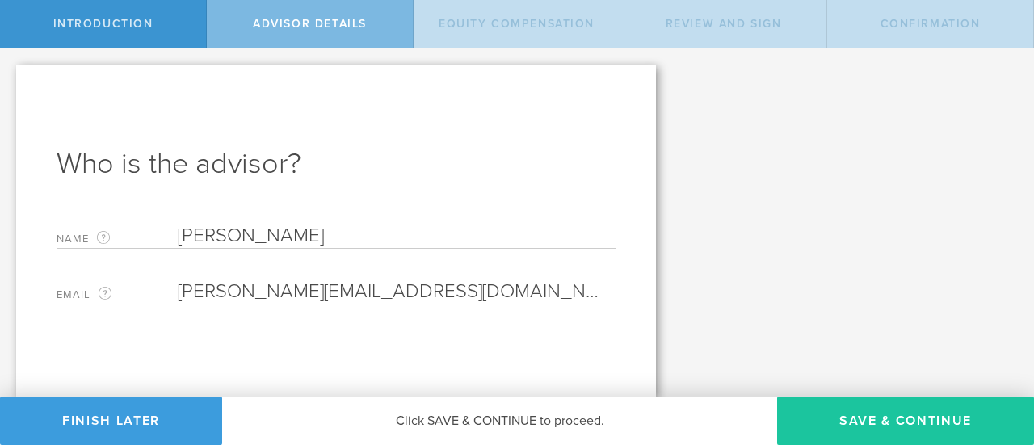
click at [865, 414] on button "Save & Continue" at bounding box center [905, 420] width 257 height 48
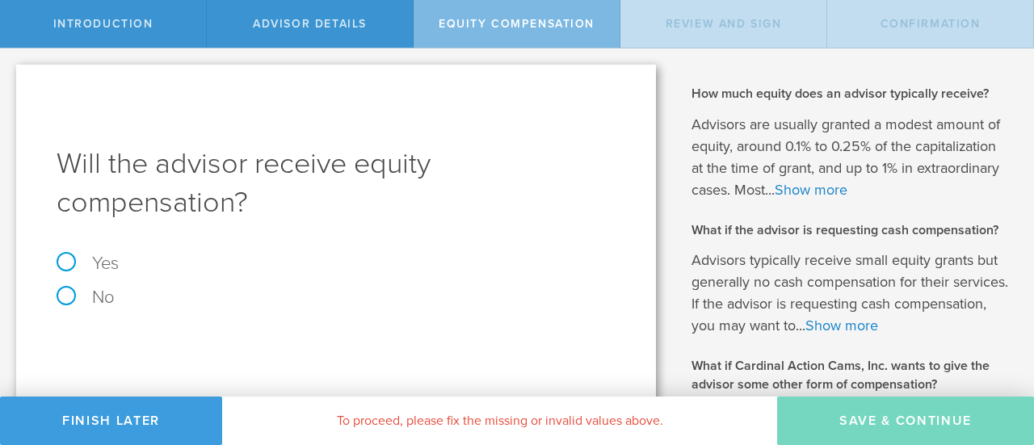
click at [81, 251] on div "Will the advisor receive equity compensation? Yes No The Advisor Engagement Agr…" at bounding box center [335, 326] width 639 height 522
click at [68, 259] on label "Yes" at bounding box center [336, 263] width 559 height 18
click at [10, 74] on input "Yes" at bounding box center [5, 61] width 10 height 26
radio input "true"
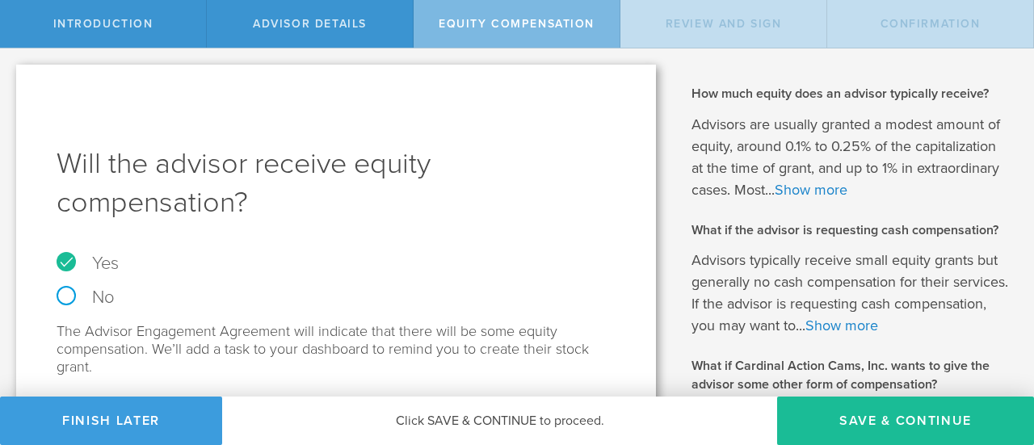
click at [68, 259] on label "Yes" at bounding box center [336, 263] width 559 height 18
click at [10, 74] on input "Yes" at bounding box center [5, 61] width 10 height 26
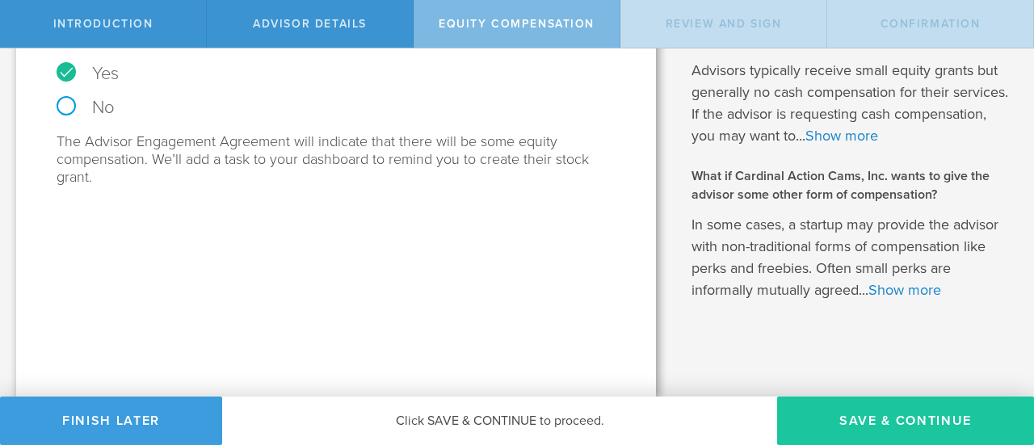
click at [833, 426] on button "Save & Continue" at bounding box center [905, 420] width 257 height 48
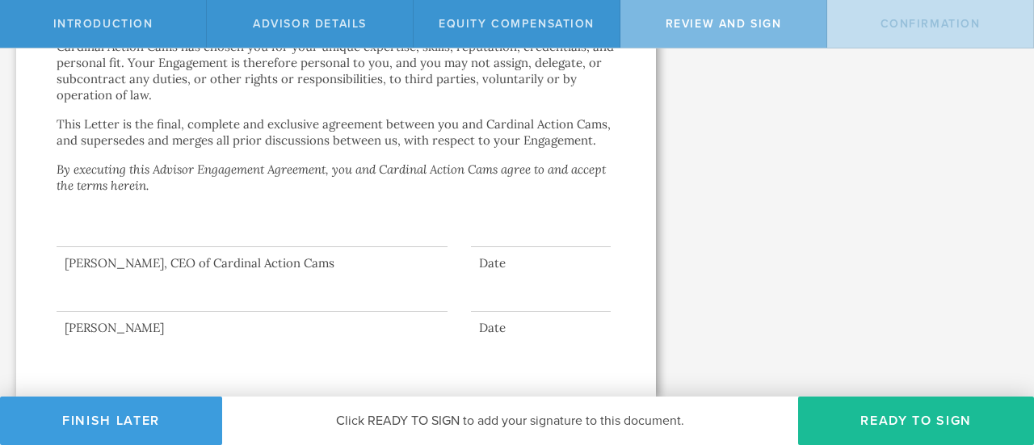
scroll to position [3464, 0]
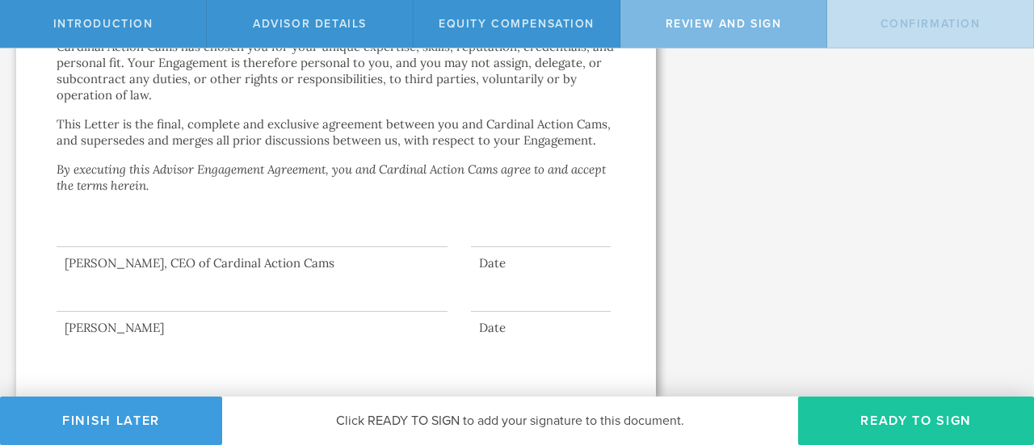
click at [887, 416] on button "Ready to Sign" at bounding box center [916, 420] width 236 height 48
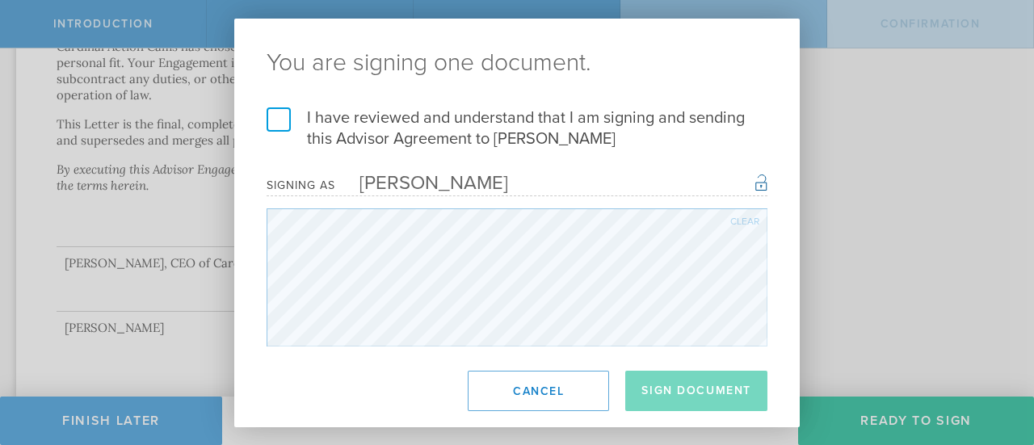
click at [278, 116] on label "I have reviewed and understand that I am signing and sending this Advisor Agree…" at bounding box center [516, 128] width 501 height 42
click at [0, 0] on input "I have reviewed and understand that I am signing and sending this Advisor Agree…" at bounding box center [0, 0] width 0 height 0
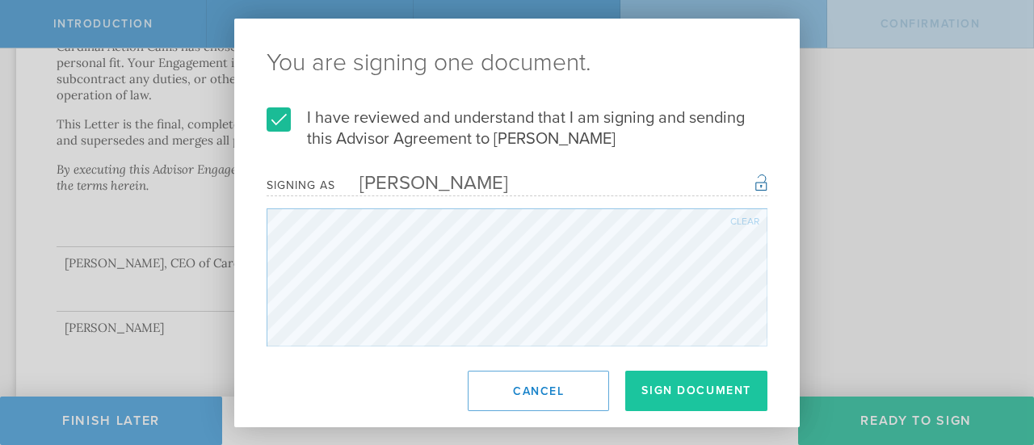
click at [674, 388] on button "Sign Document" at bounding box center [696, 391] width 142 height 40
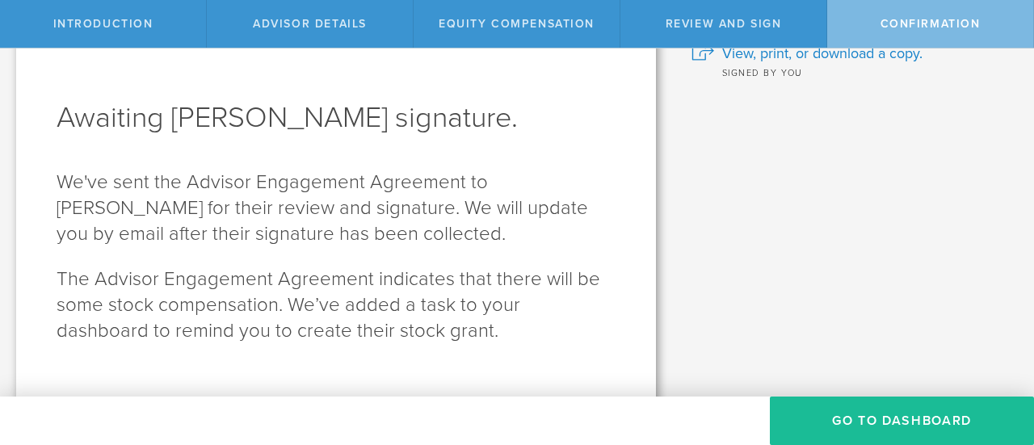
scroll to position [69, 0]
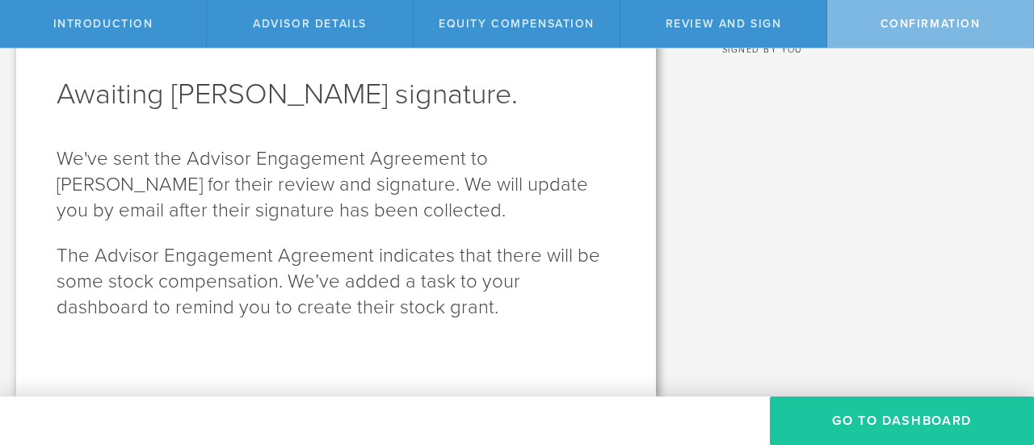
click at [817, 431] on button "Go To Dashboard" at bounding box center [901, 420] width 264 height 48
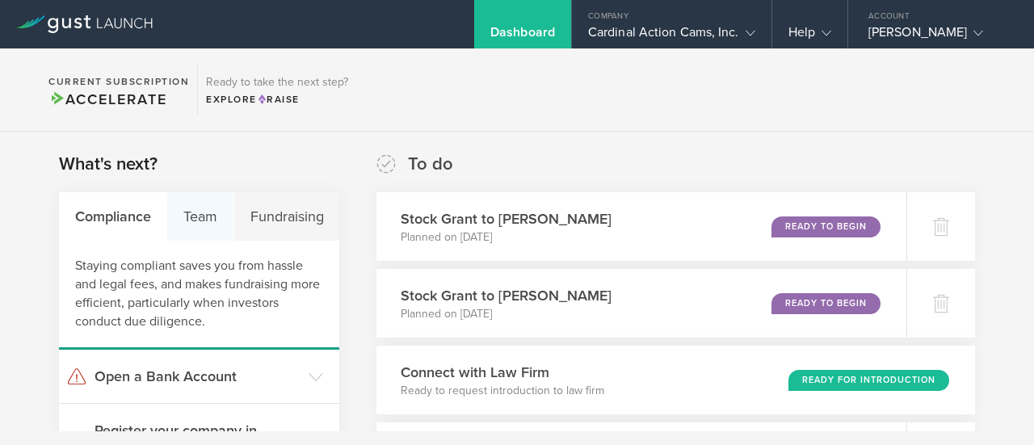
click at [216, 238] on div "Team" at bounding box center [200, 216] width 66 height 48
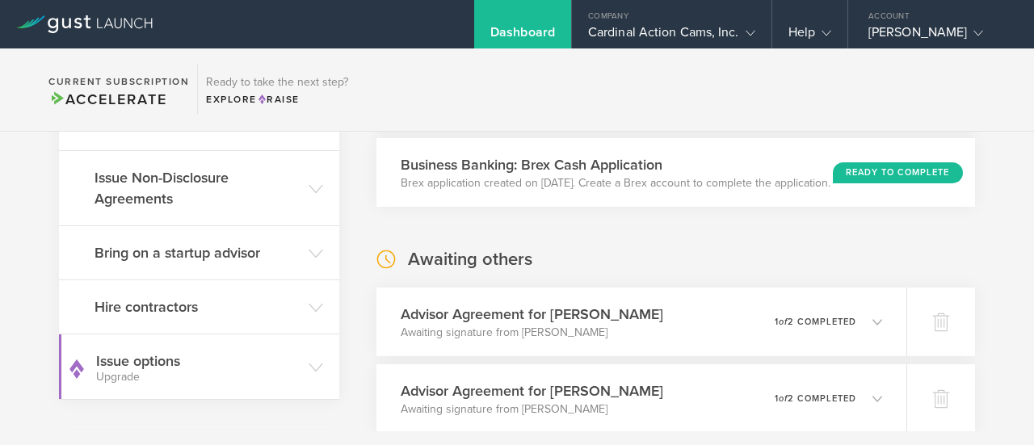
scroll to position [323, 0]
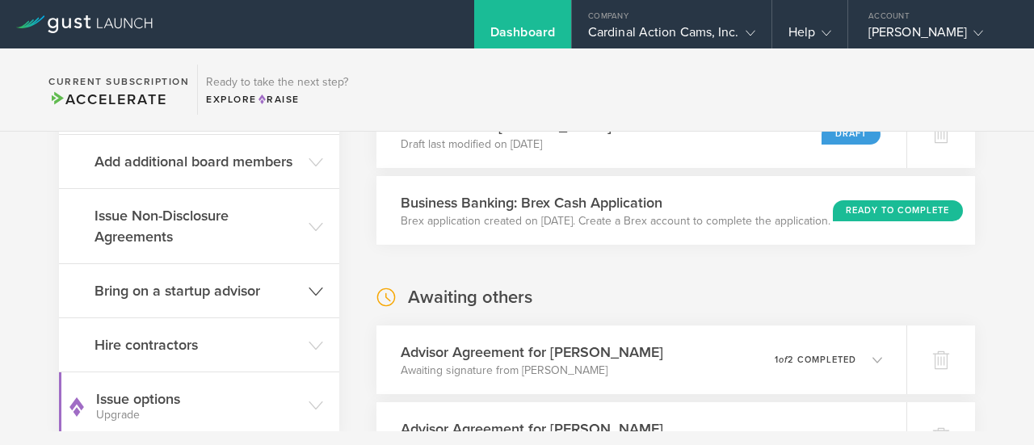
click at [252, 304] on header "Bring on a startup advisor" at bounding box center [199, 290] width 280 height 53
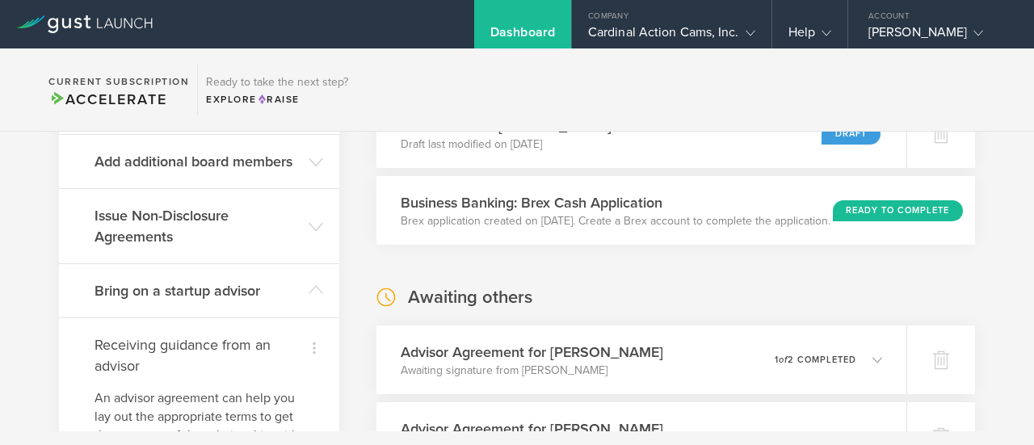
scroll to position [646, 0]
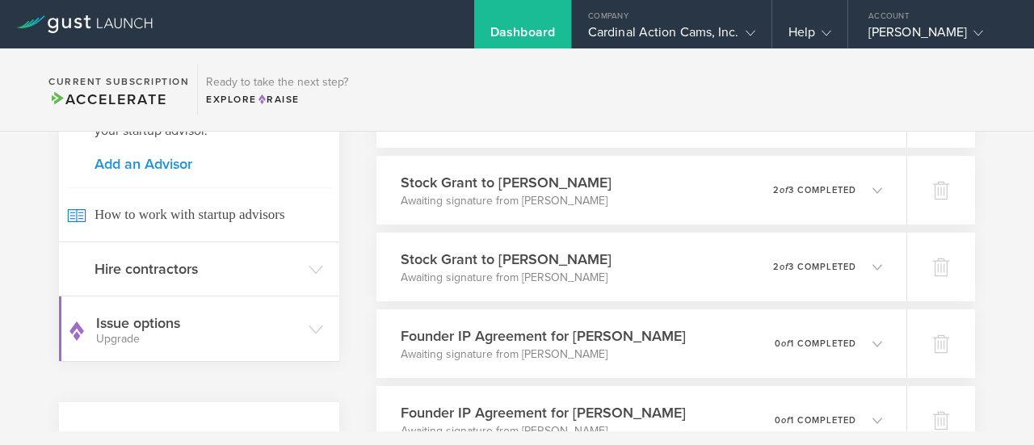
click at [153, 159] on link "Add an Advisor" at bounding box center [198, 164] width 209 height 15
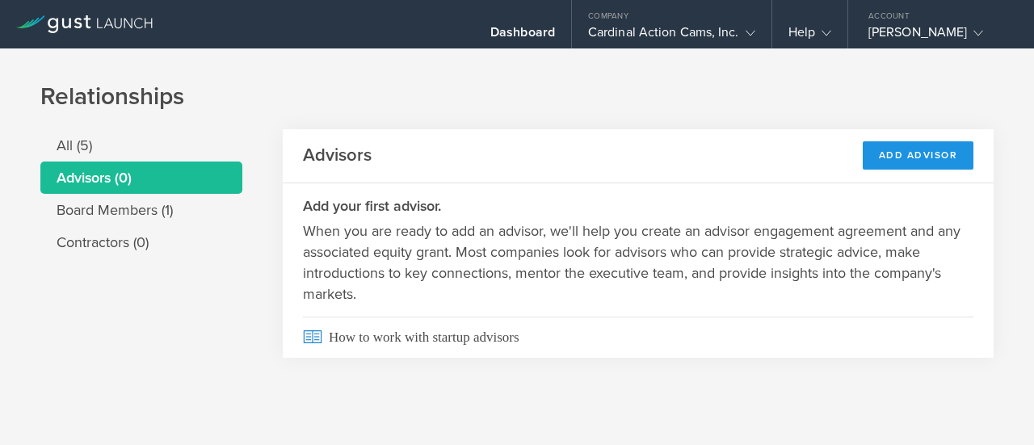
click at [916, 154] on div "Add Advisor" at bounding box center [917, 155] width 111 height 28
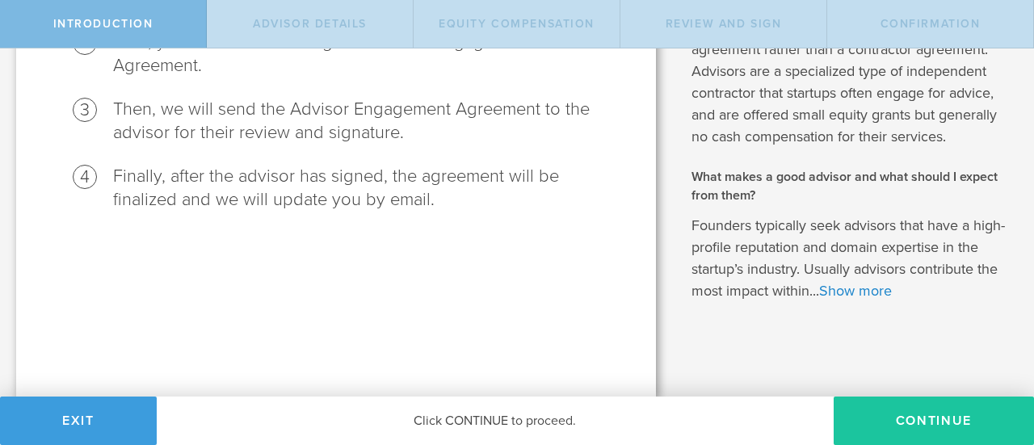
click at [914, 435] on button "Continue" at bounding box center [933, 420] width 200 height 48
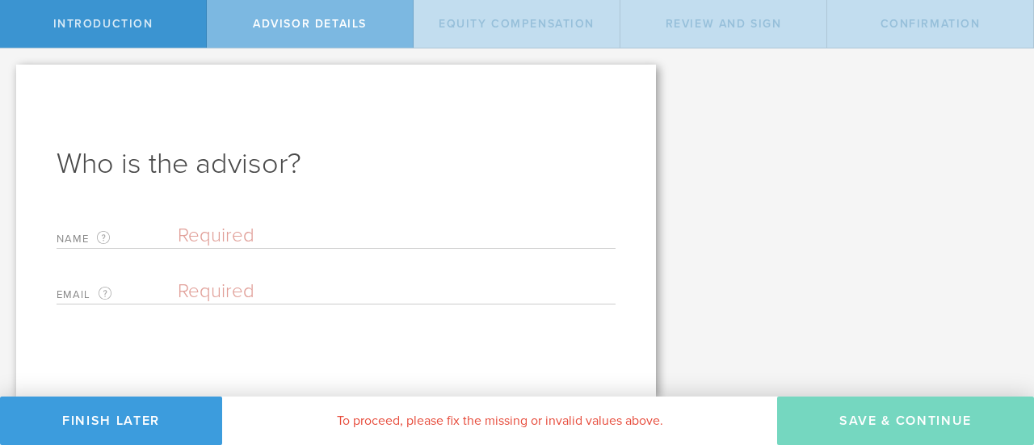
click at [233, 235] on input "text" at bounding box center [397, 236] width 438 height 24
type input "[PERSON_NAME]"
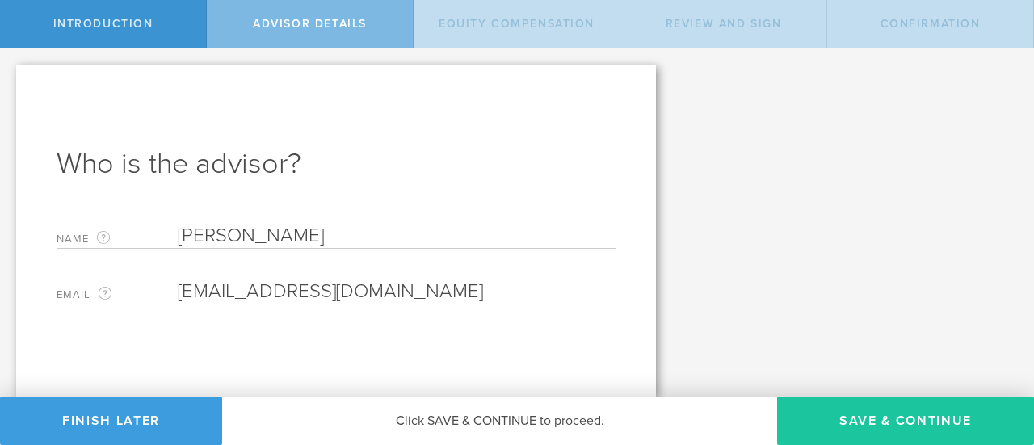
type input "[EMAIL_ADDRESS][DOMAIN_NAME]"
click at [830, 428] on button "Save & Continue" at bounding box center [905, 420] width 257 height 48
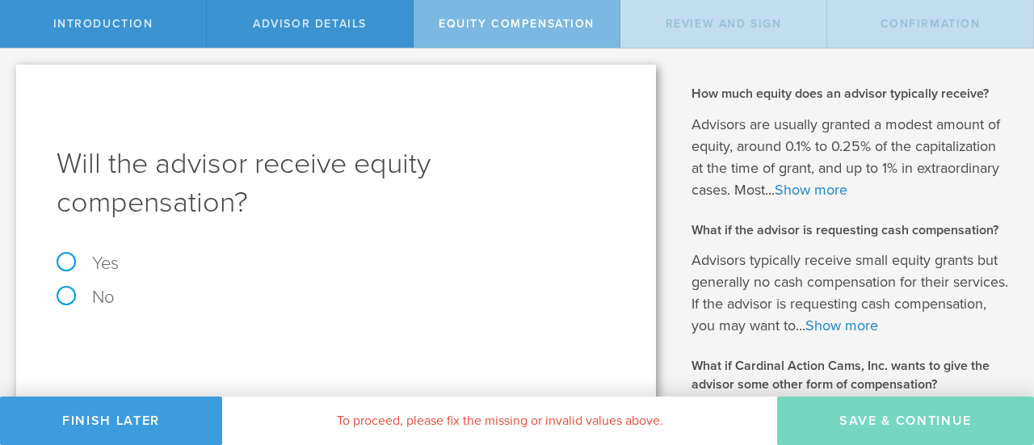
click at [105, 264] on label "Yes" at bounding box center [336, 263] width 559 height 18
click at [10, 74] on input "Yes" at bounding box center [5, 61] width 10 height 26
radio input "true"
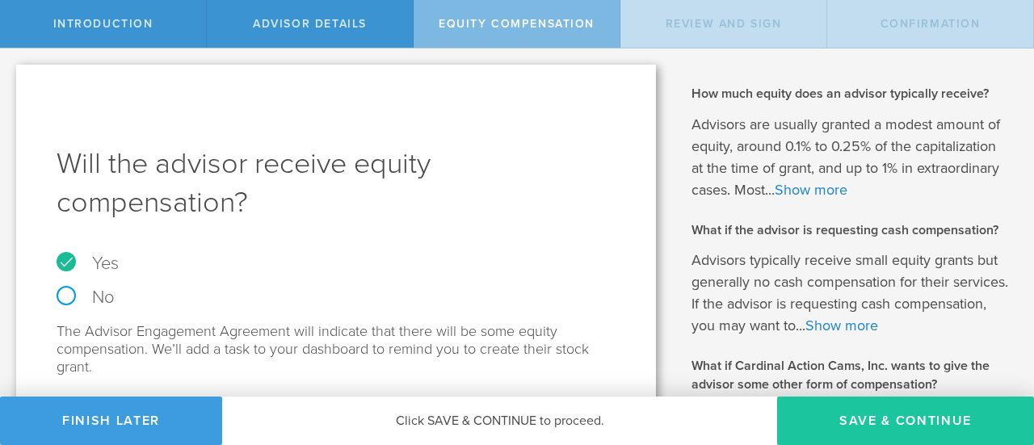
click at [843, 424] on button "Save & Continue" at bounding box center [905, 420] width 257 height 48
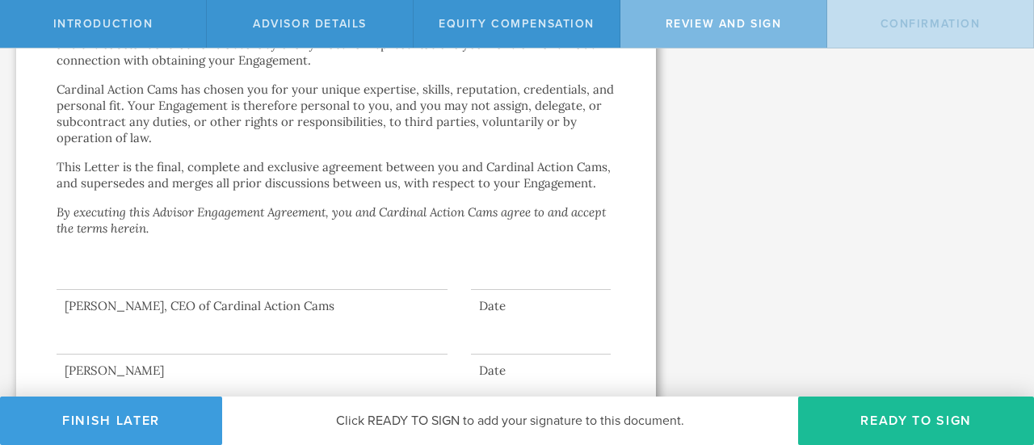
scroll to position [3464, 0]
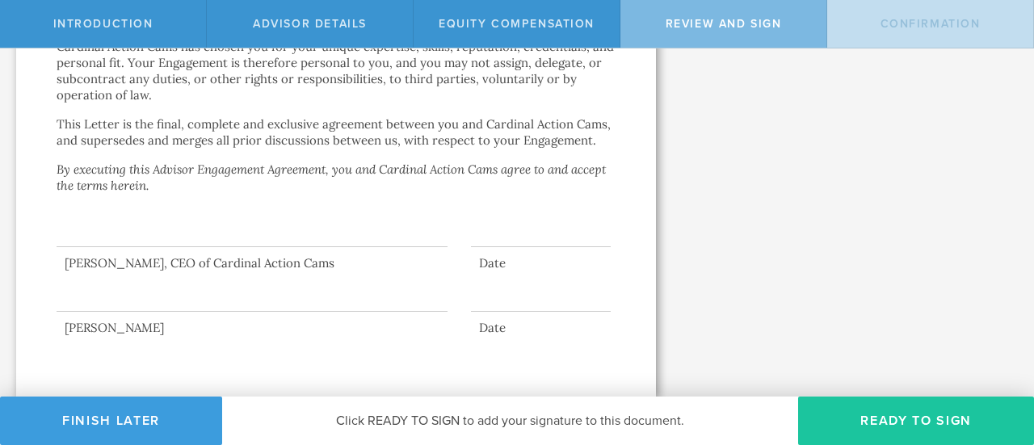
click at [861, 418] on button "Ready to Sign" at bounding box center [916, 420] width 236 height 48
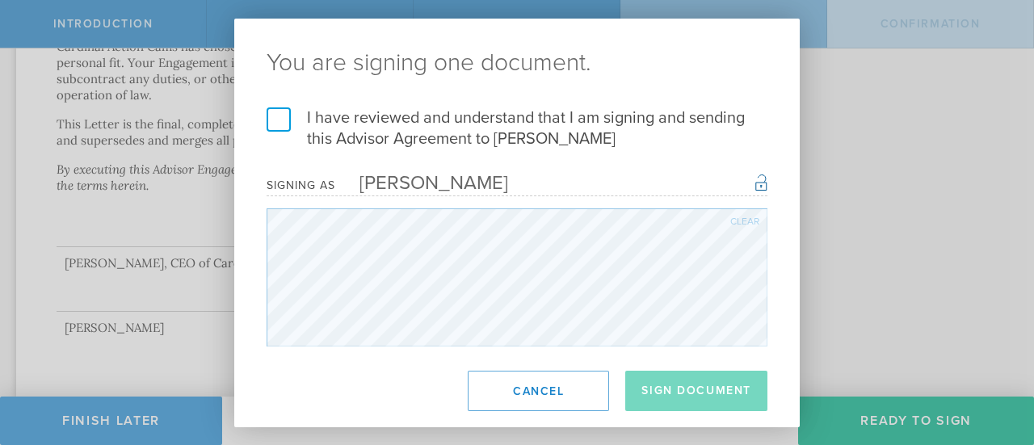
click at [278, 111] on label "I have reviewed and understand that I am signing and sending this Advisor Agree…" at bounding box center [516, 128] width 501 height 42
click at [0, 0] on input "I have reviewed and understand that I am signing and sending this Advisor Agree…" at bounding box center [0, 0] width 0 height 0
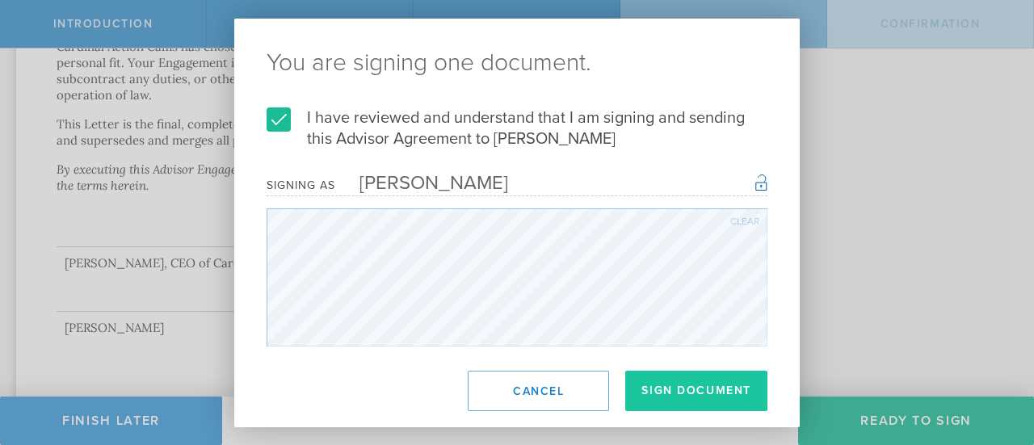
click at [695, 375] on button "Sign Document" at bounding box center [696, 391] width 142 height 40
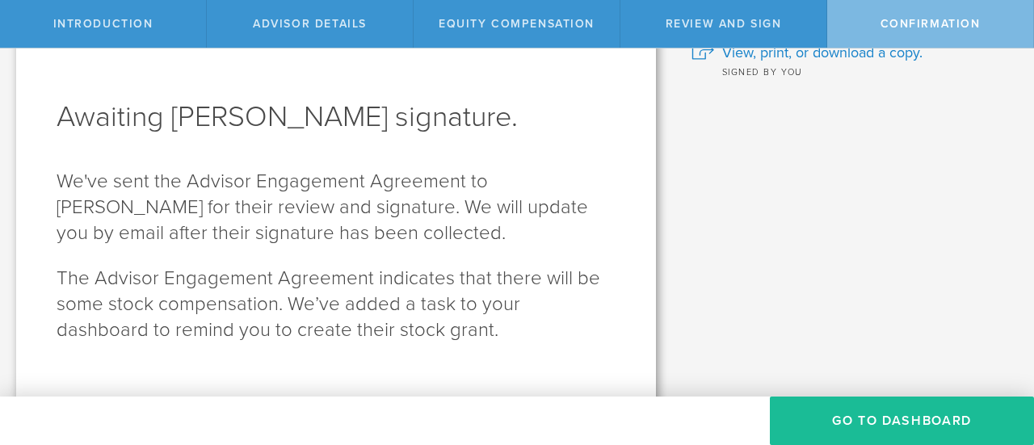
scroll to position [69, 0]
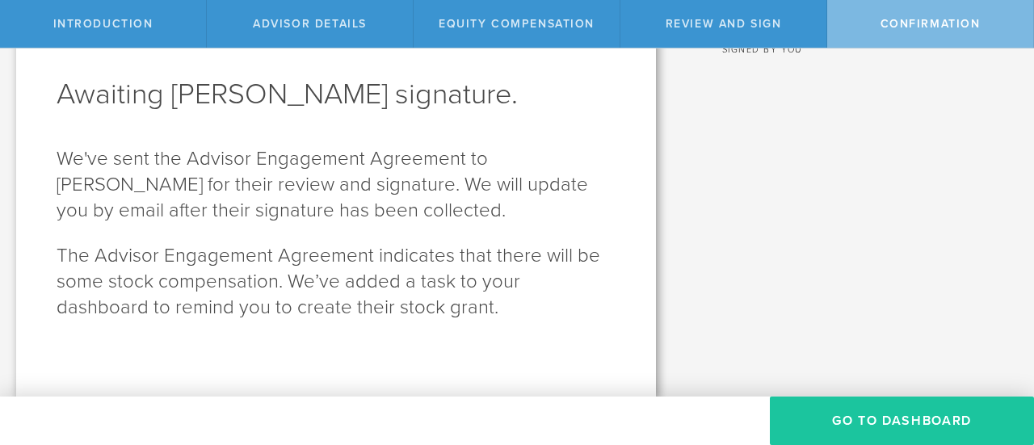
click at [933, 442] on button "Go To Dashboard" at bounding box center [901, 420] width 264 height 48
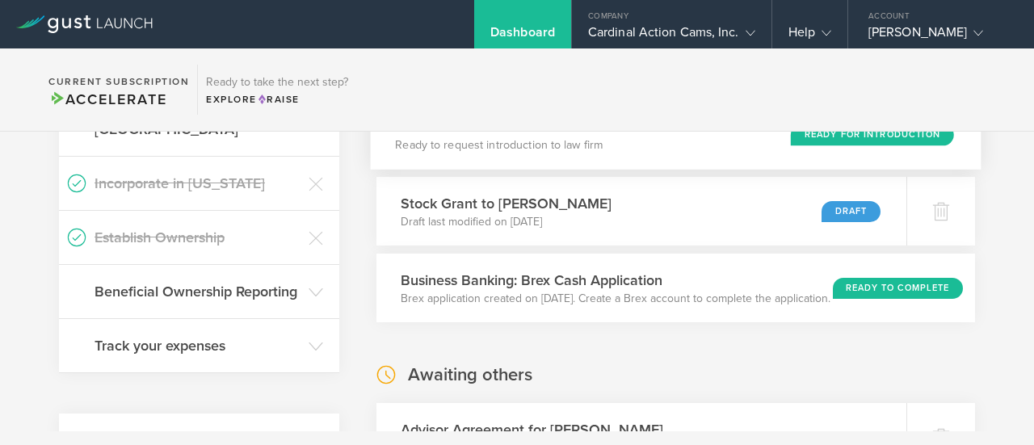
scroll to position [323, 0]
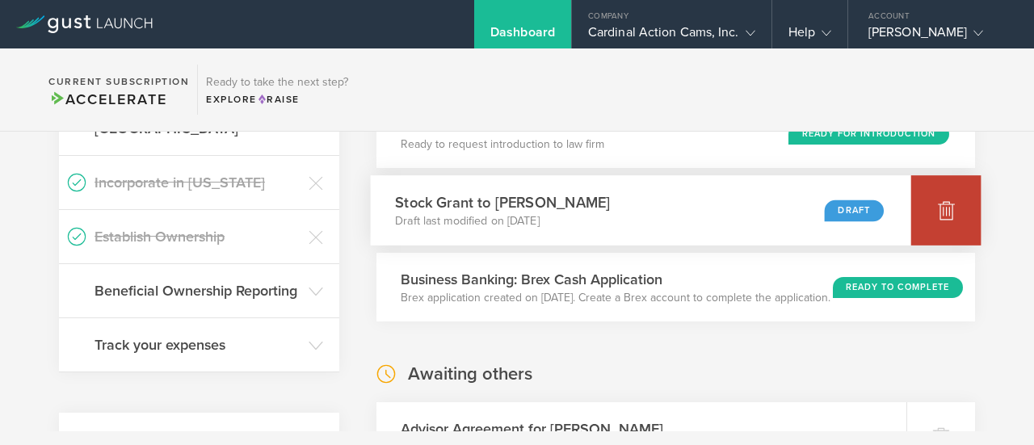
click at [946, 220] on div at bounding box center [946, 210] width 70 height 70
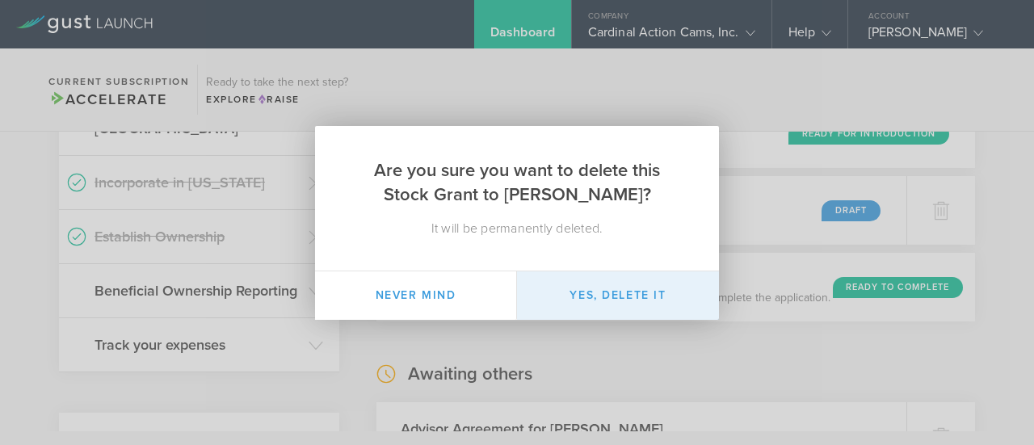
click at [614, 296] on button "Yes, delete it" at bounding box center [618, 295] width 202 height 48
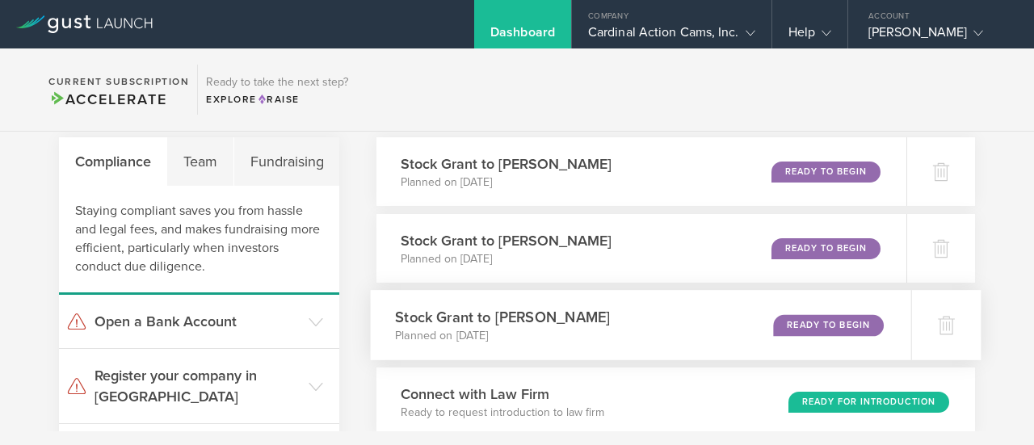
scroll to position [0, 0]
